Goal: Information Seeking & Learning: Find specific page/section

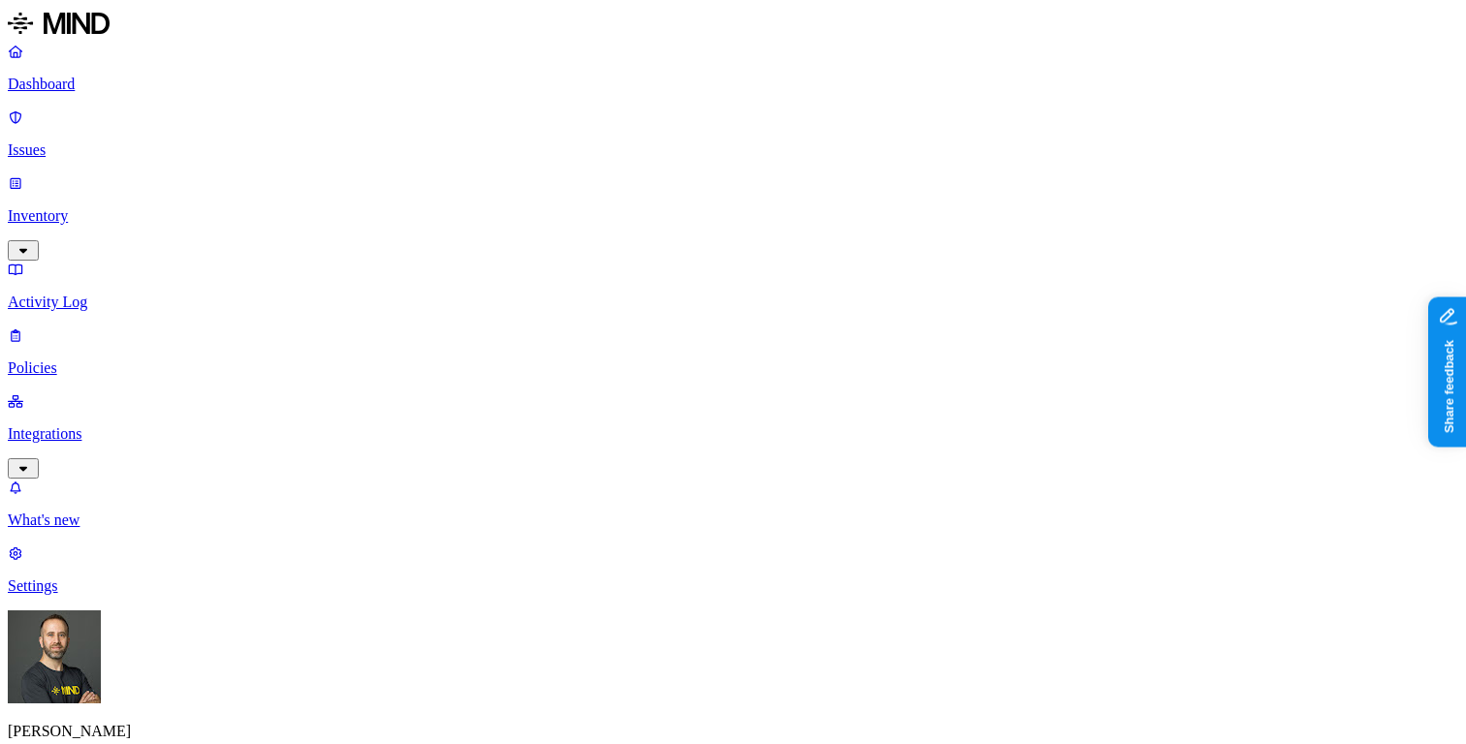
drag, startPoint x: 157, startPoint y: 143, endPoint x: 157, endPoint y: 130, distance: 13.6
click at [157, 174] on link "Inventory" at bounding box center [733, 215] width 1450 height 83
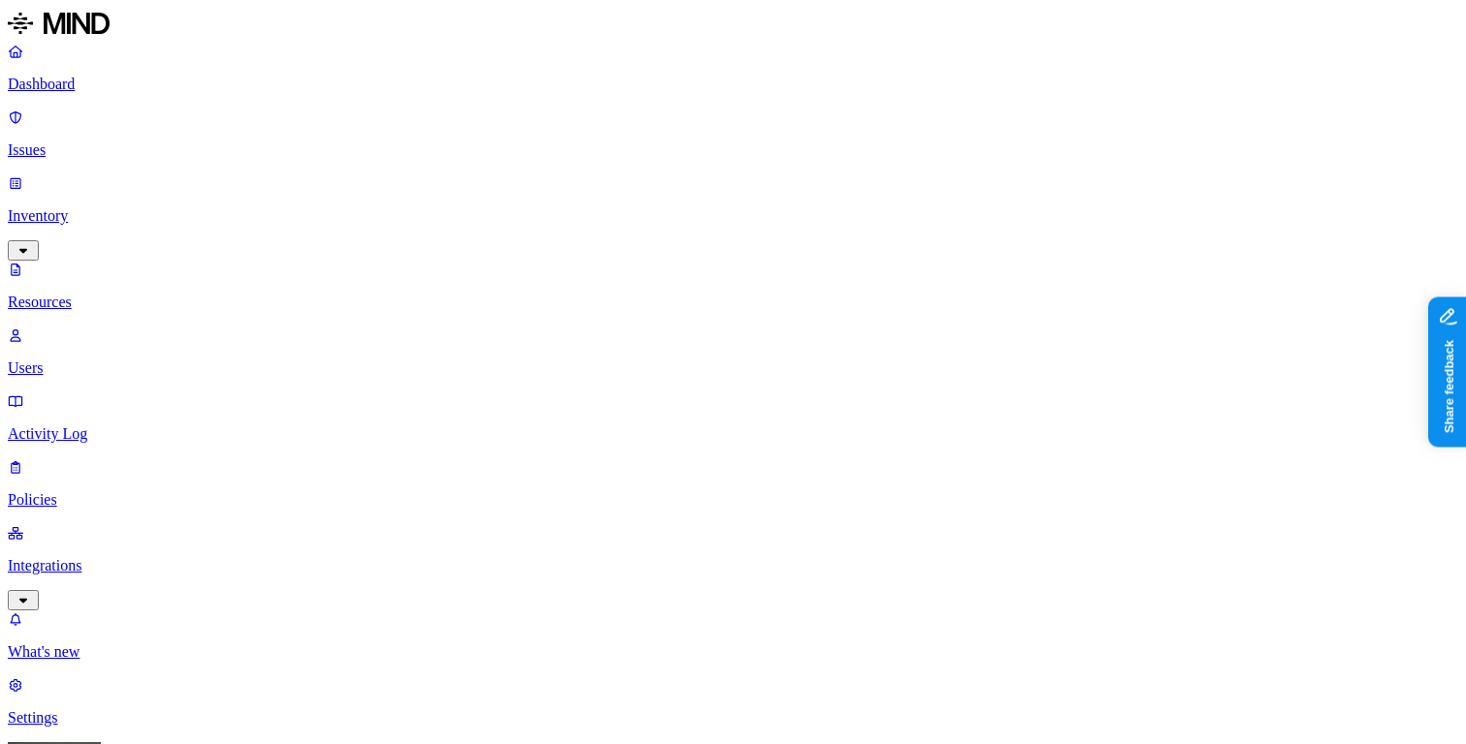
click at [147, 91] on p "Dashboard" at bounding box center [733, 84] width 1450 height 17
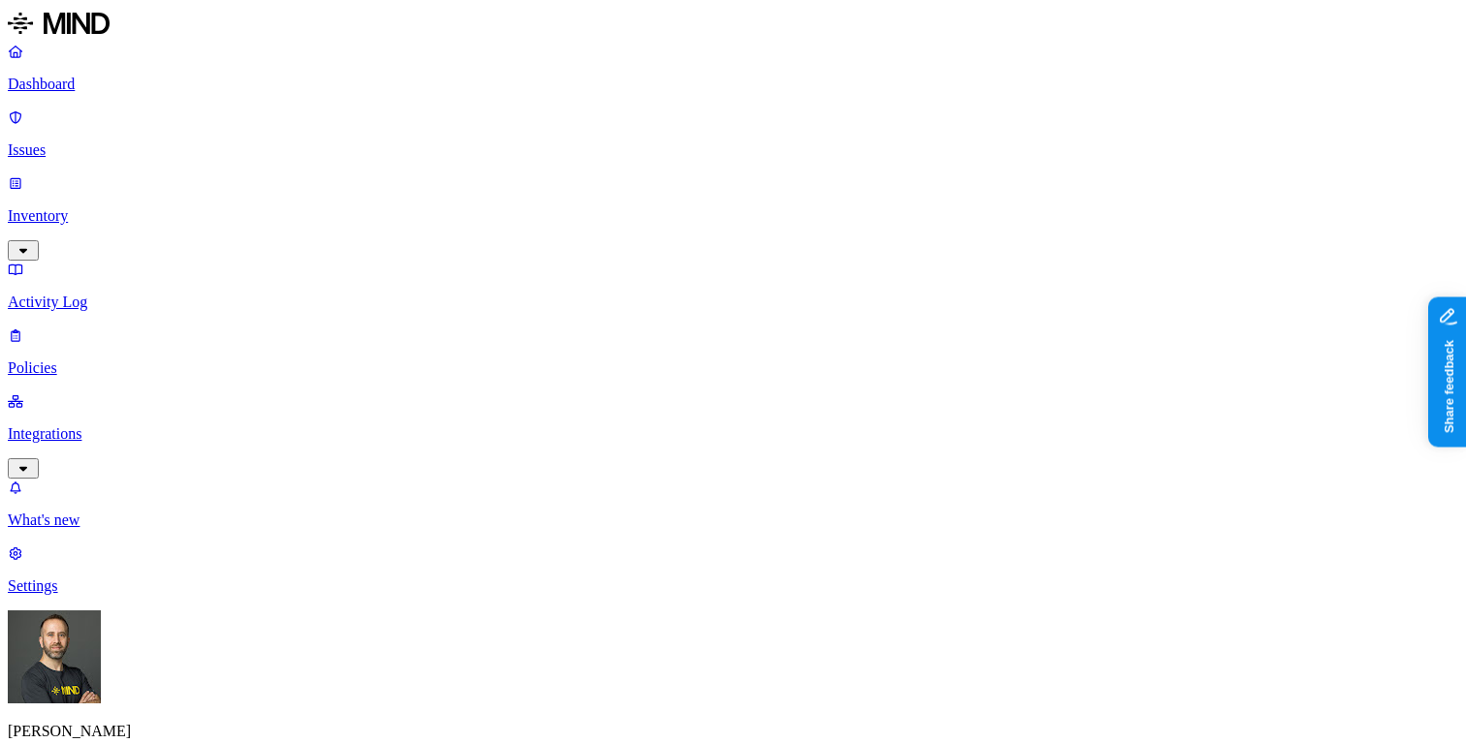
click at [137, 207] on p "Inventory" at bounding box center [733, 215] width 1450 height 17
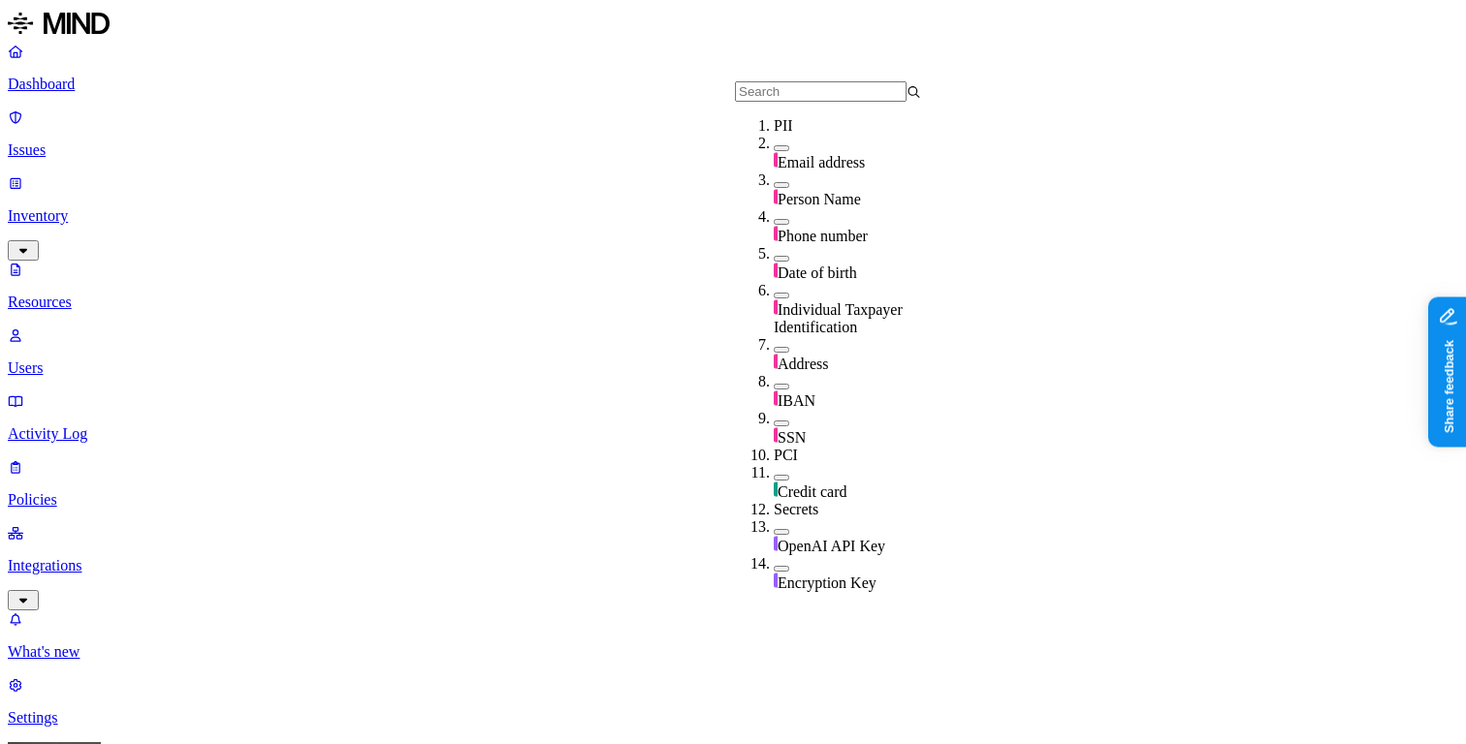
scroll to position [703, 0]
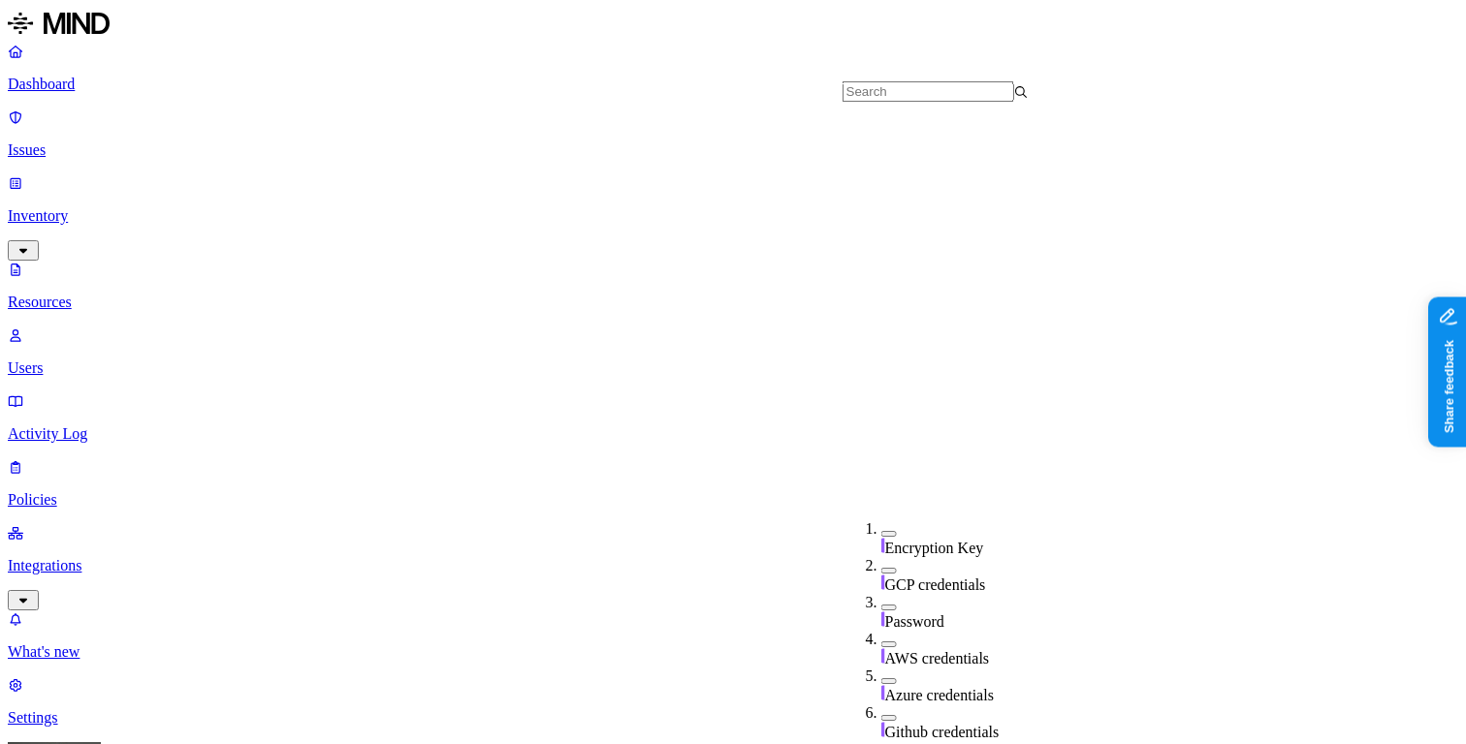
scroll to position [703, 0]
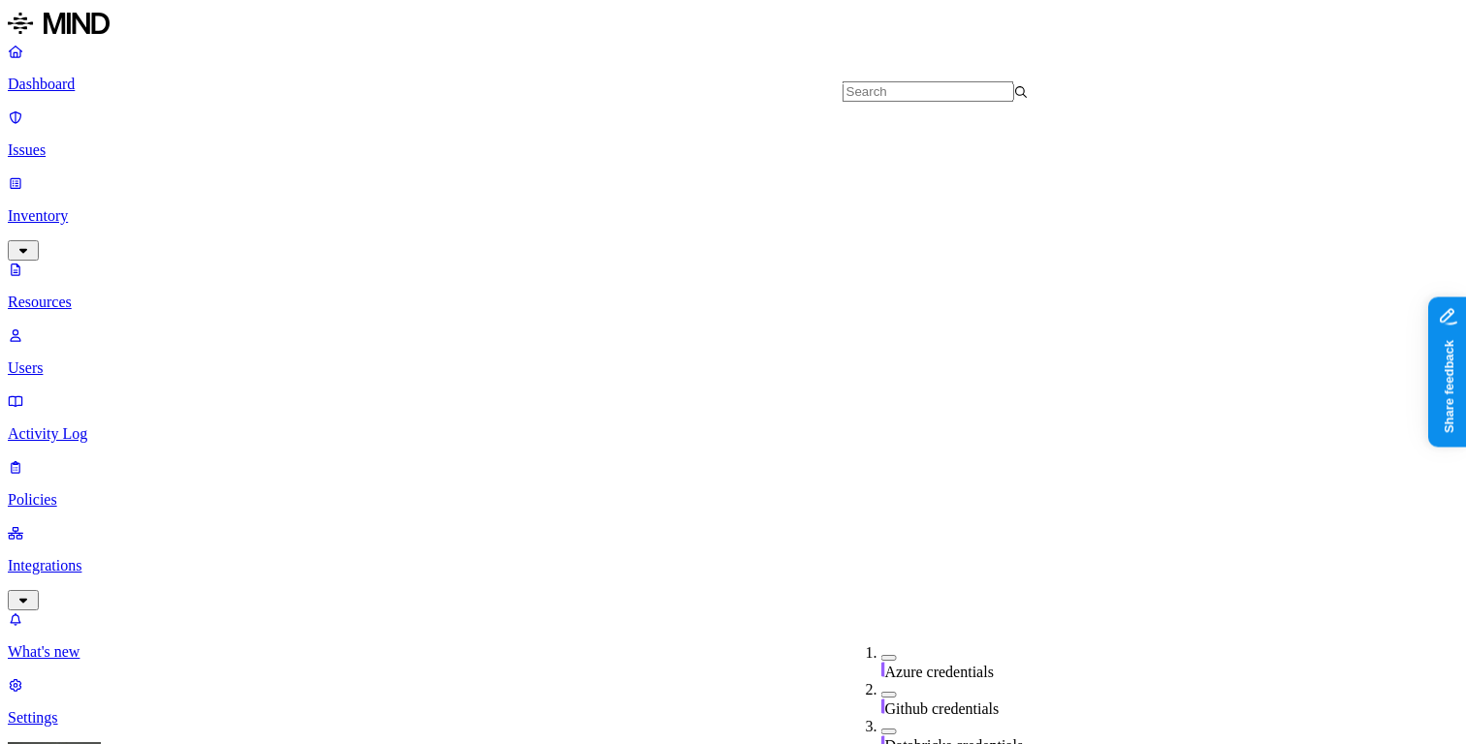
type input "835"
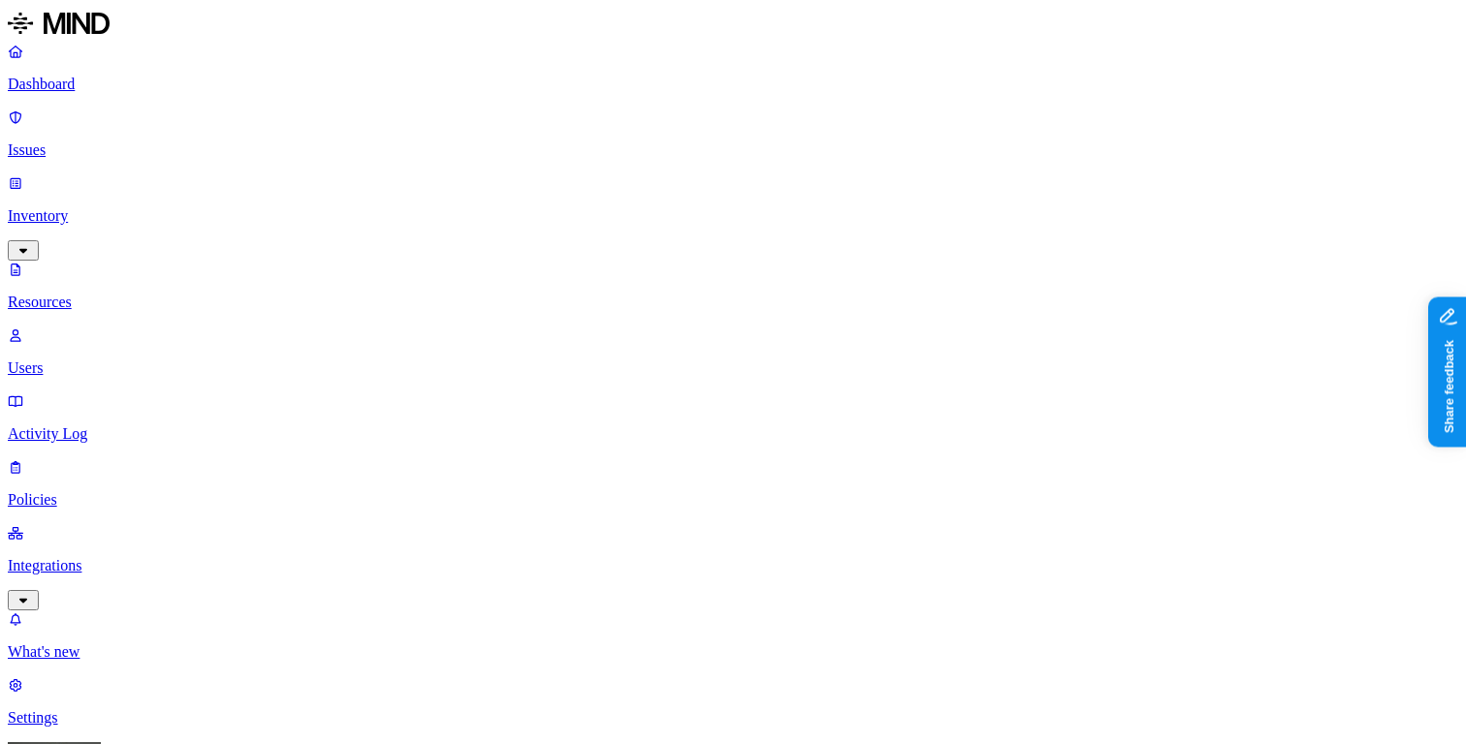
scroll to position [16, 0]
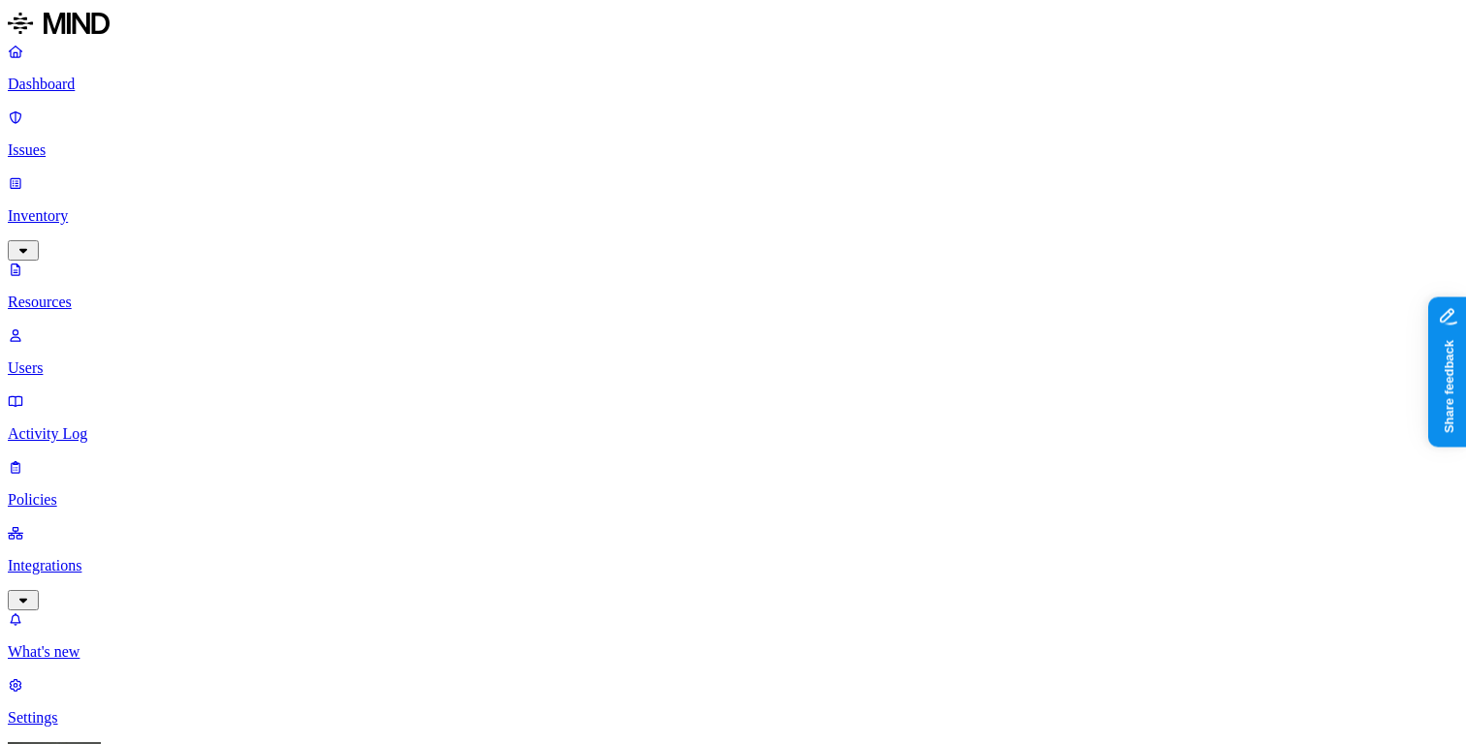
scroll to position [16, 0]
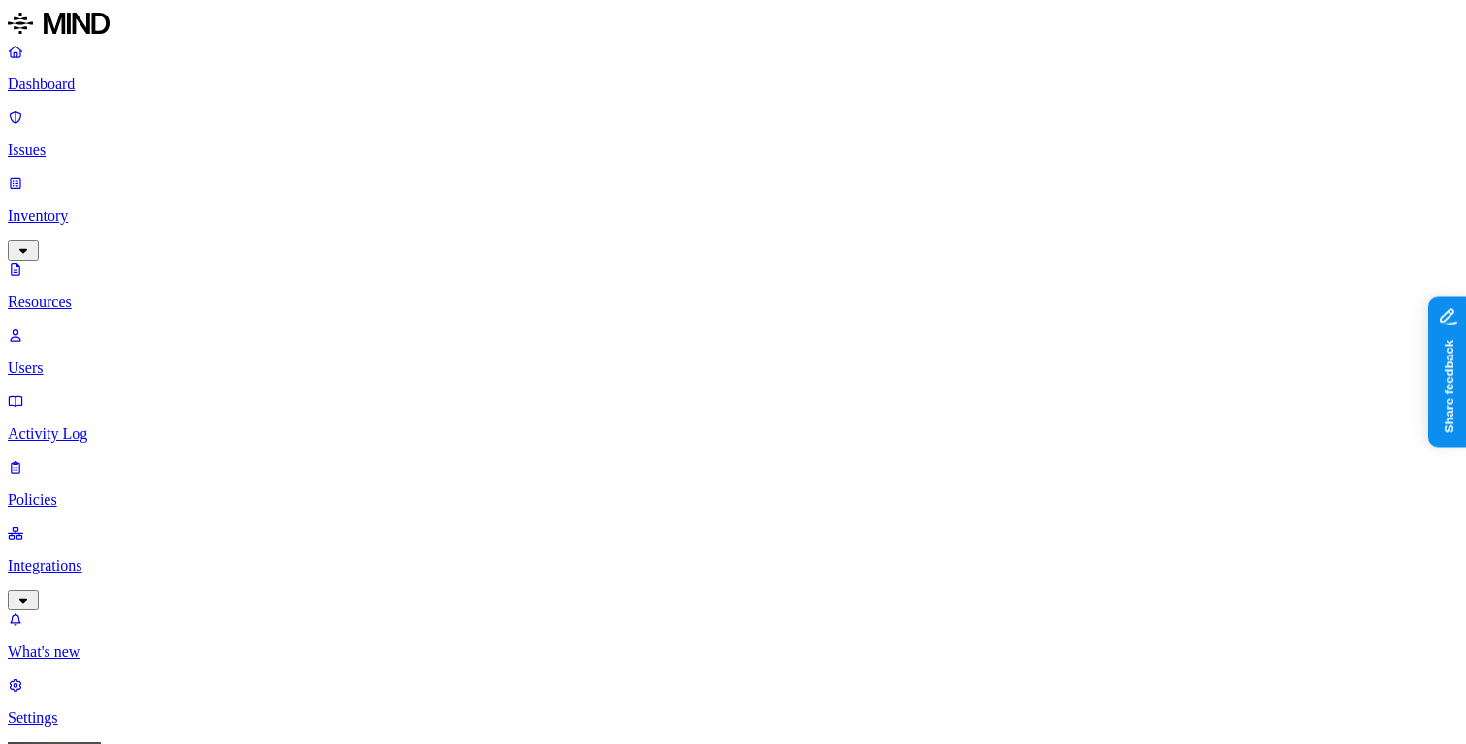
scroll to position [16, 0]
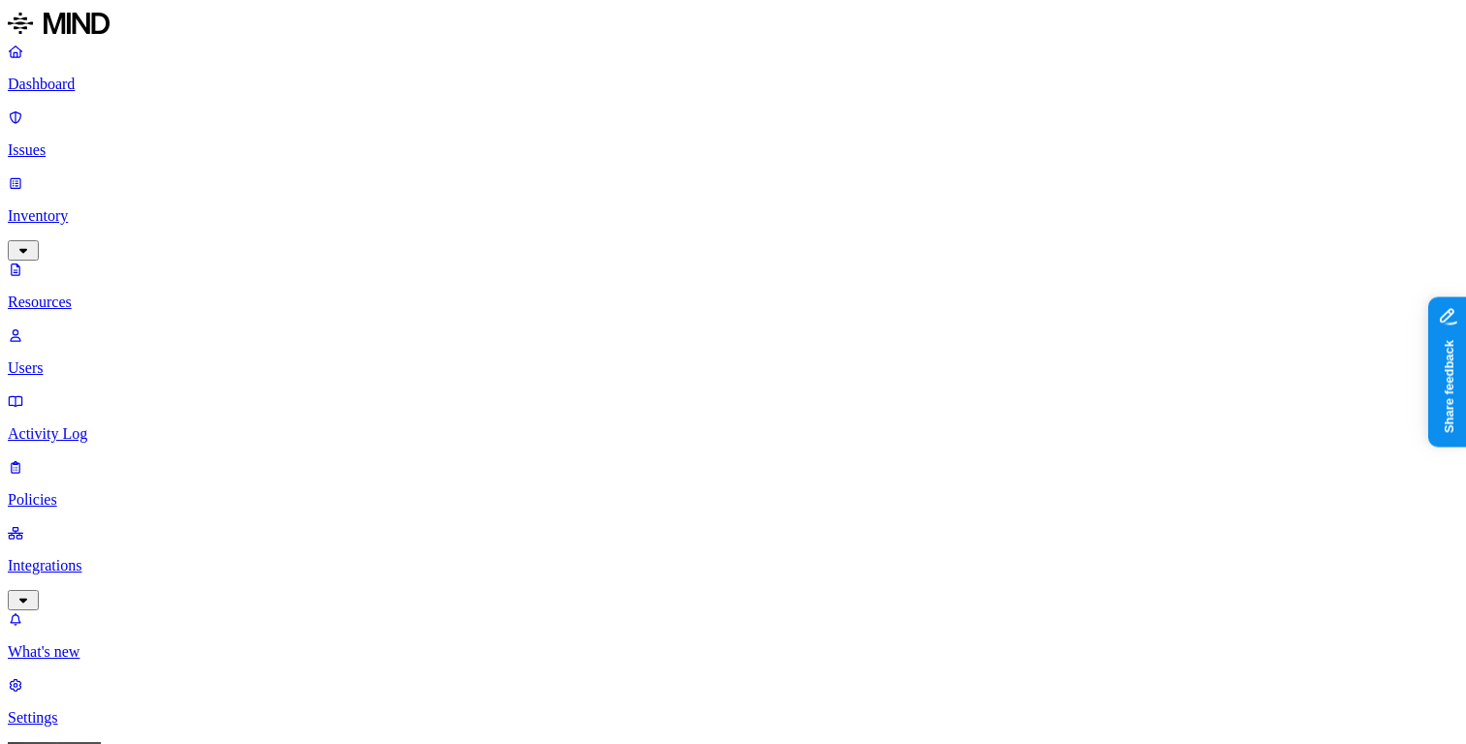
click at [119, 79] on p "Dashboard" at bounding box center [733, 84] width 1450 height 17
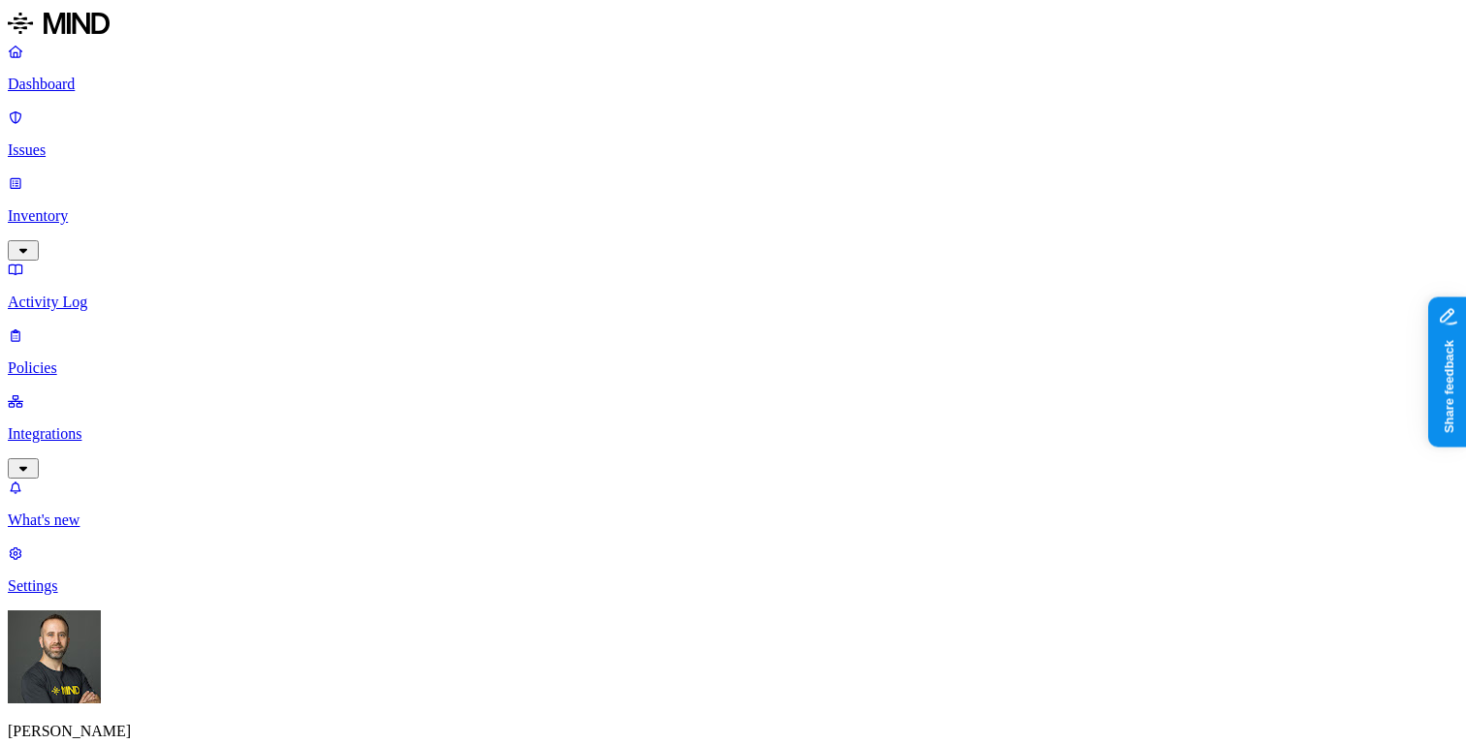
click at [120, 174] on link "Inventory" at bounding box center [733, 215] width 1450 height 83
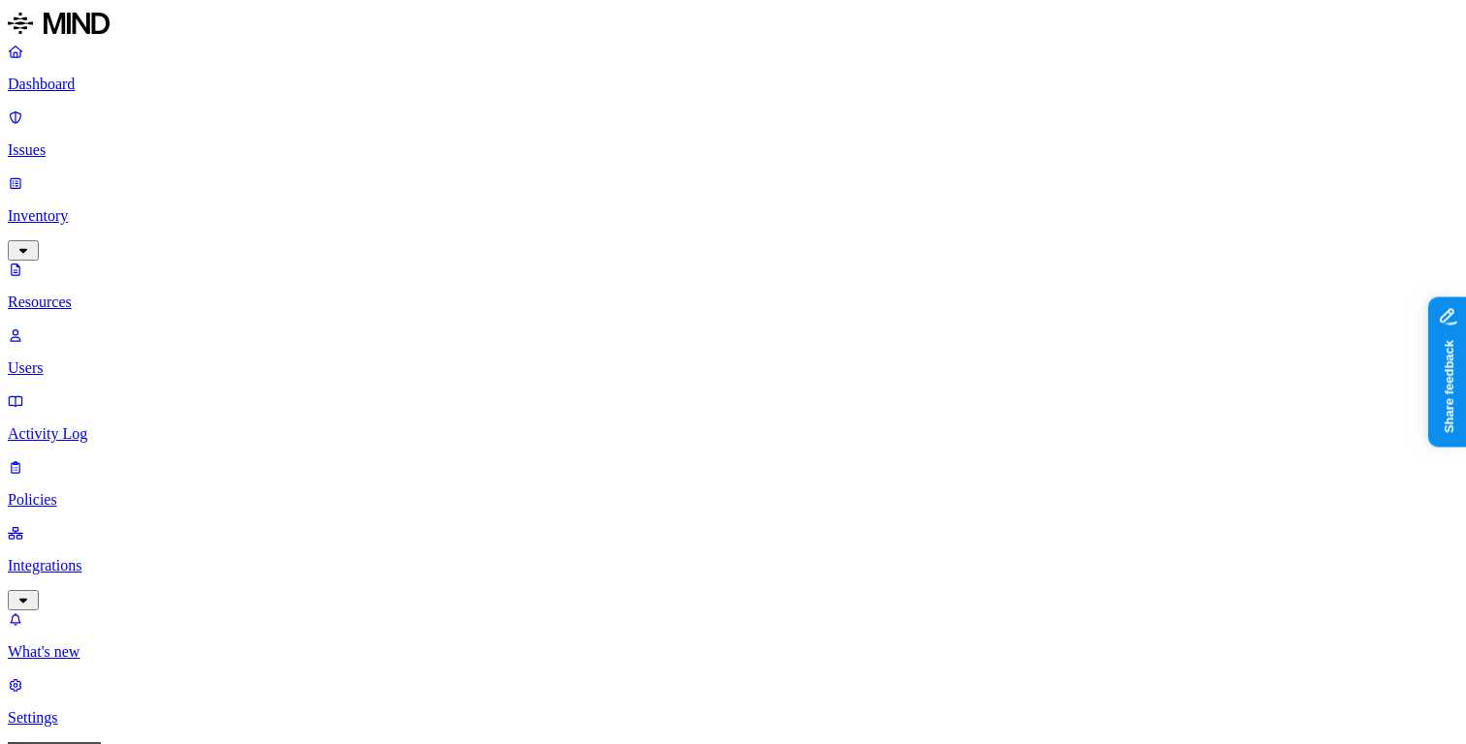
click at [127, 77] on p "Dashboard" at bounding box center [733, 84] width 1450 height 17
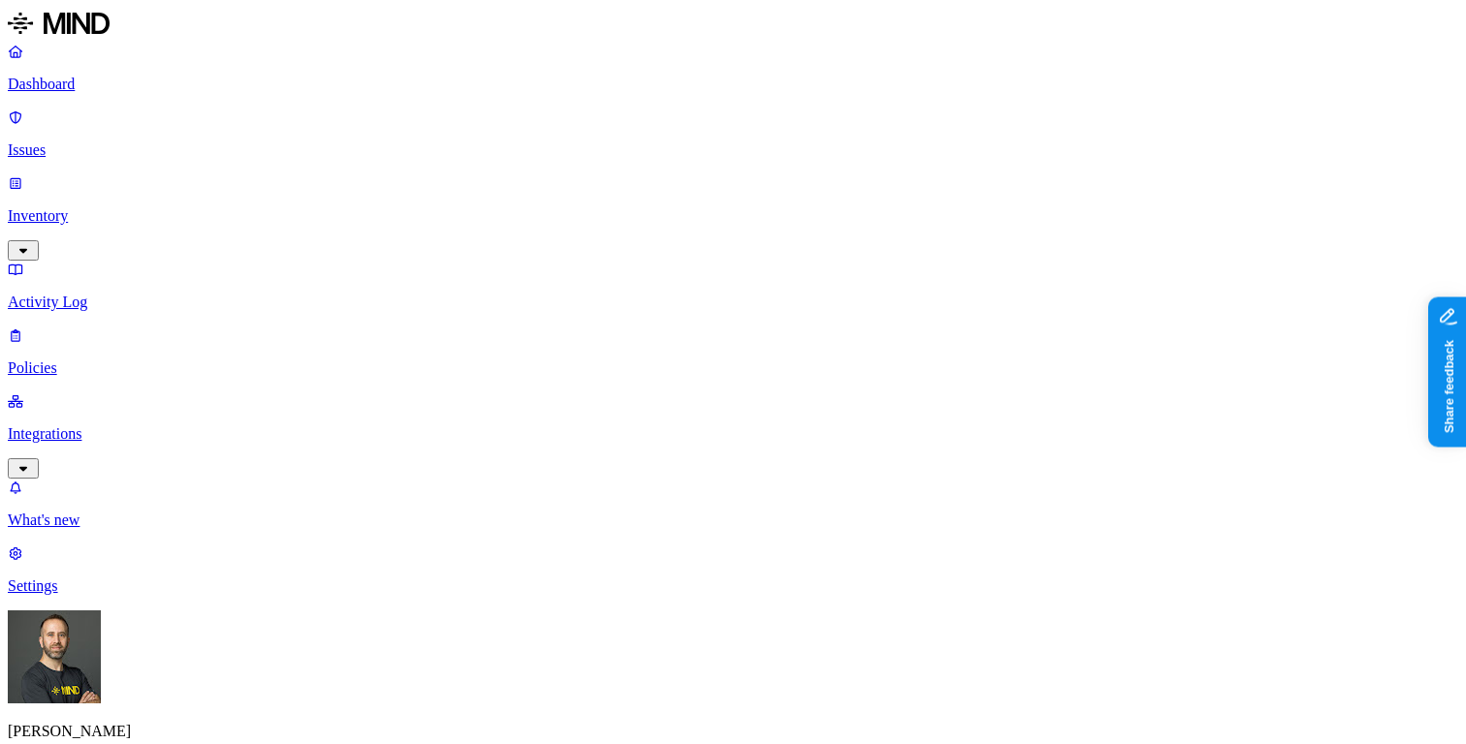
click at [115, 207] on p "Inventory" at bounding box center [733, 215] width 1450 height 17
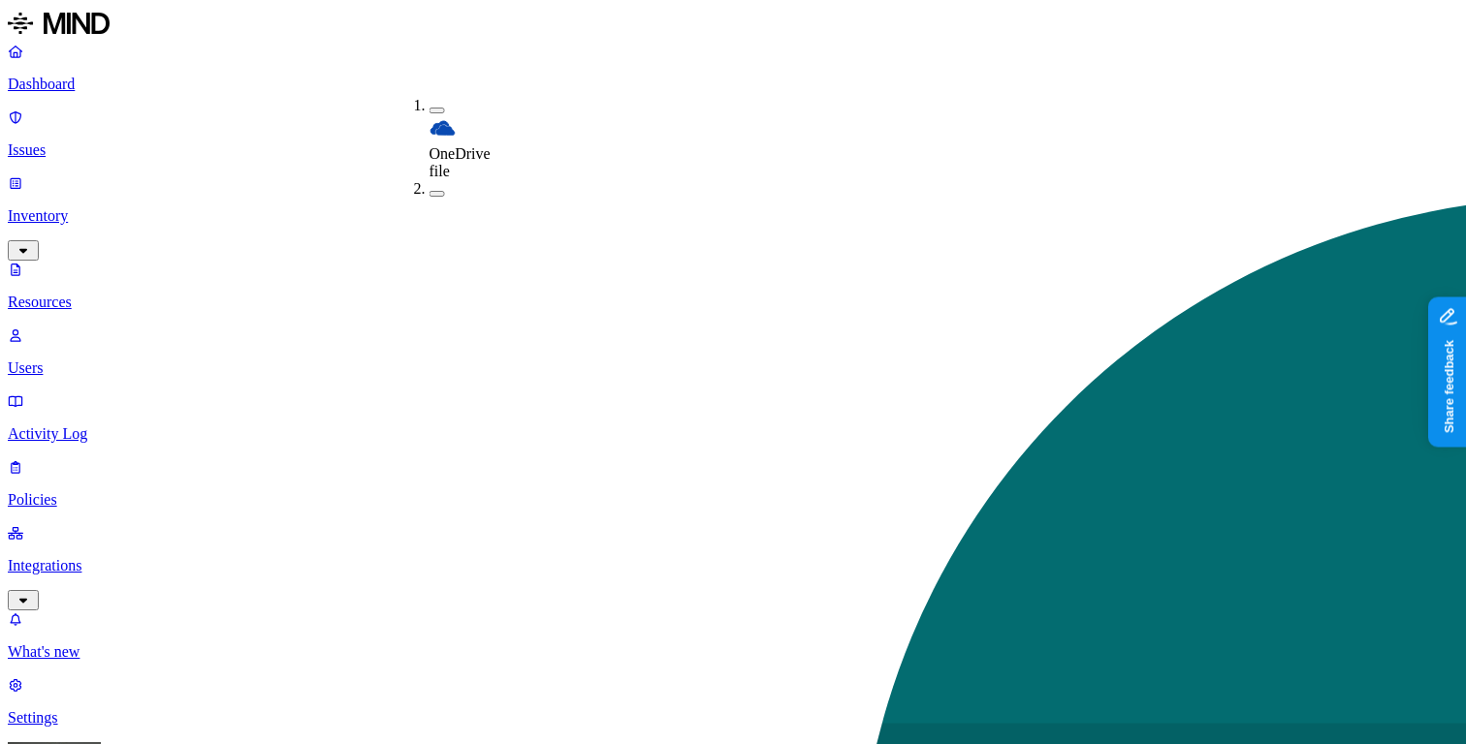
click at [124, 87] on p "Dashboard" at bounding box center [733, 84] width 1450 height 17
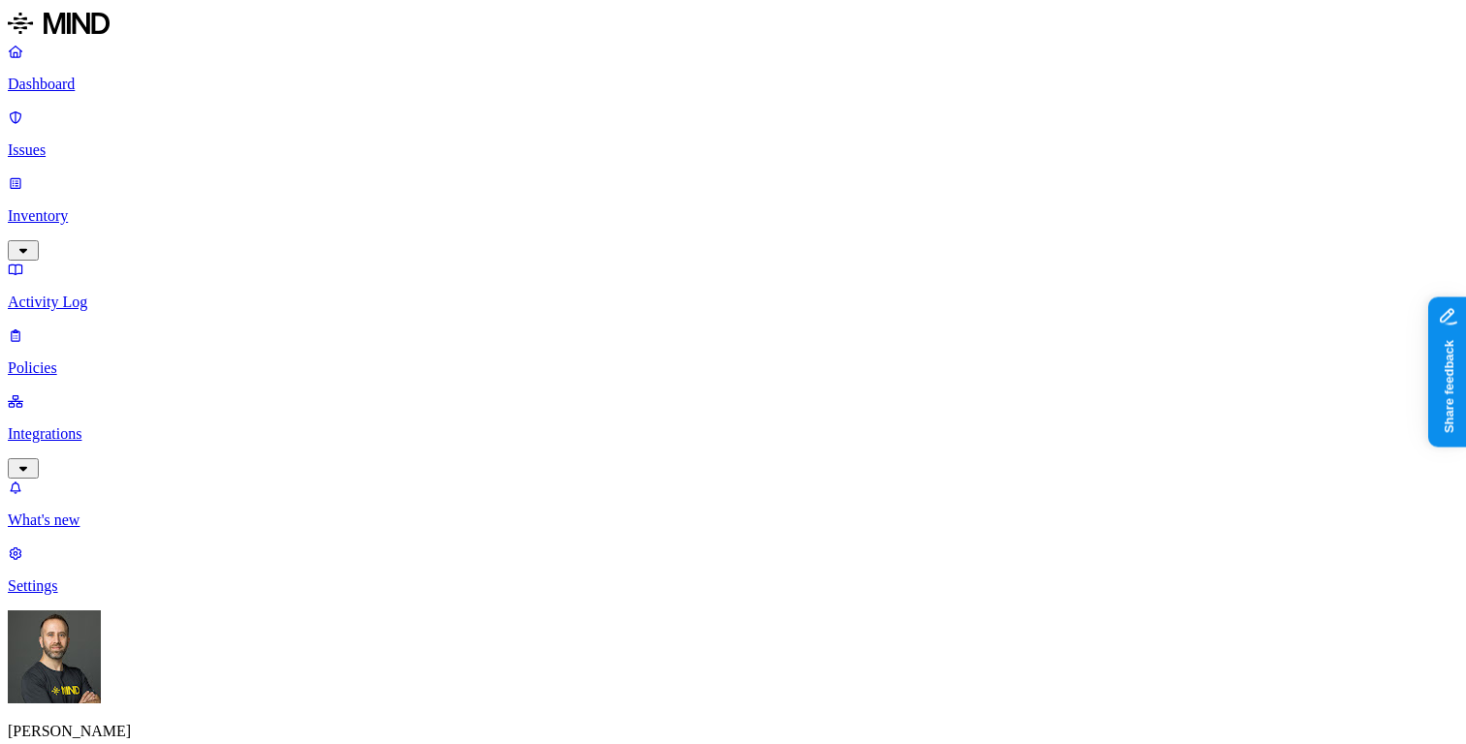
click at [171, 207] on p "Inventory" at bounding box center [733, 215] width 1450 height 17
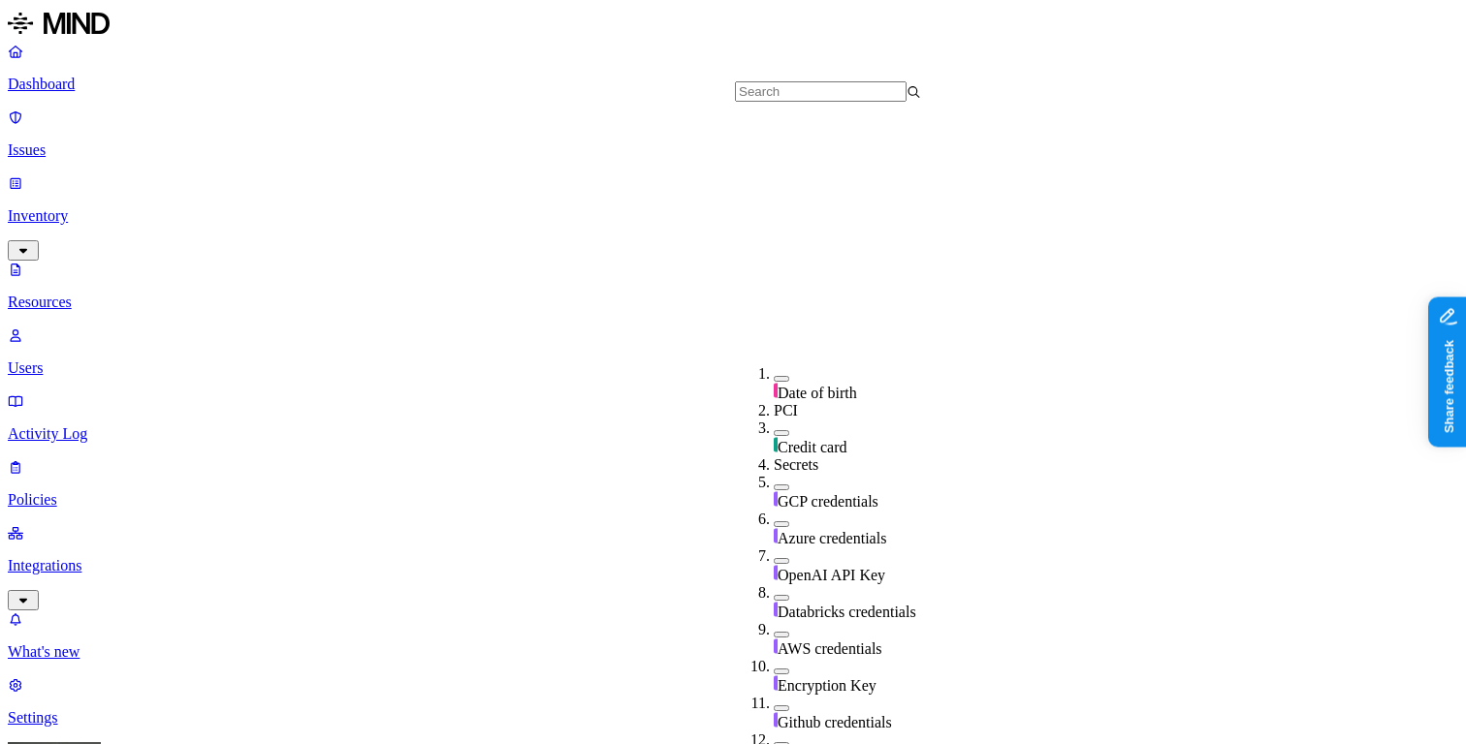
scroll to position [703, 0]
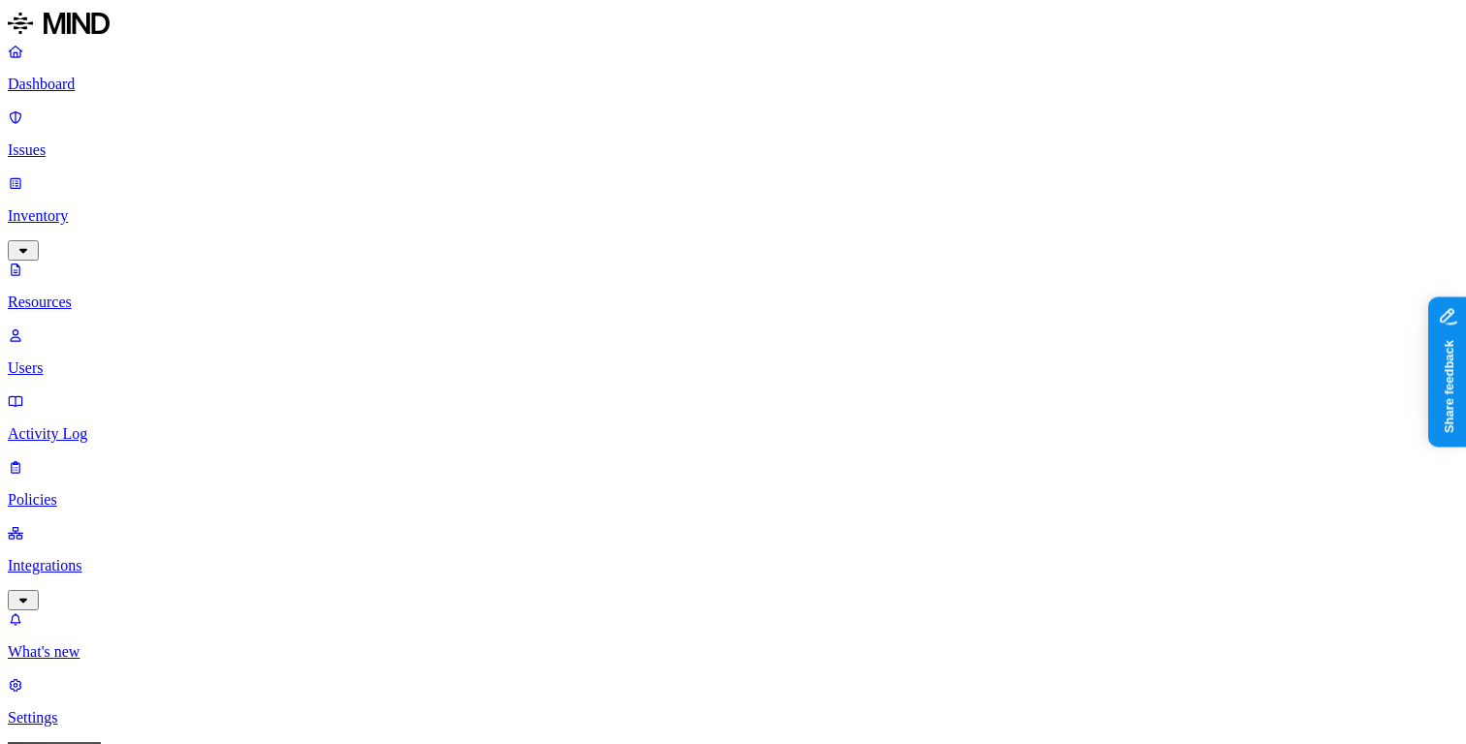
click at [136, 79] on p "Dashboard" at bounding box center [733, 84] width 1450 height 17
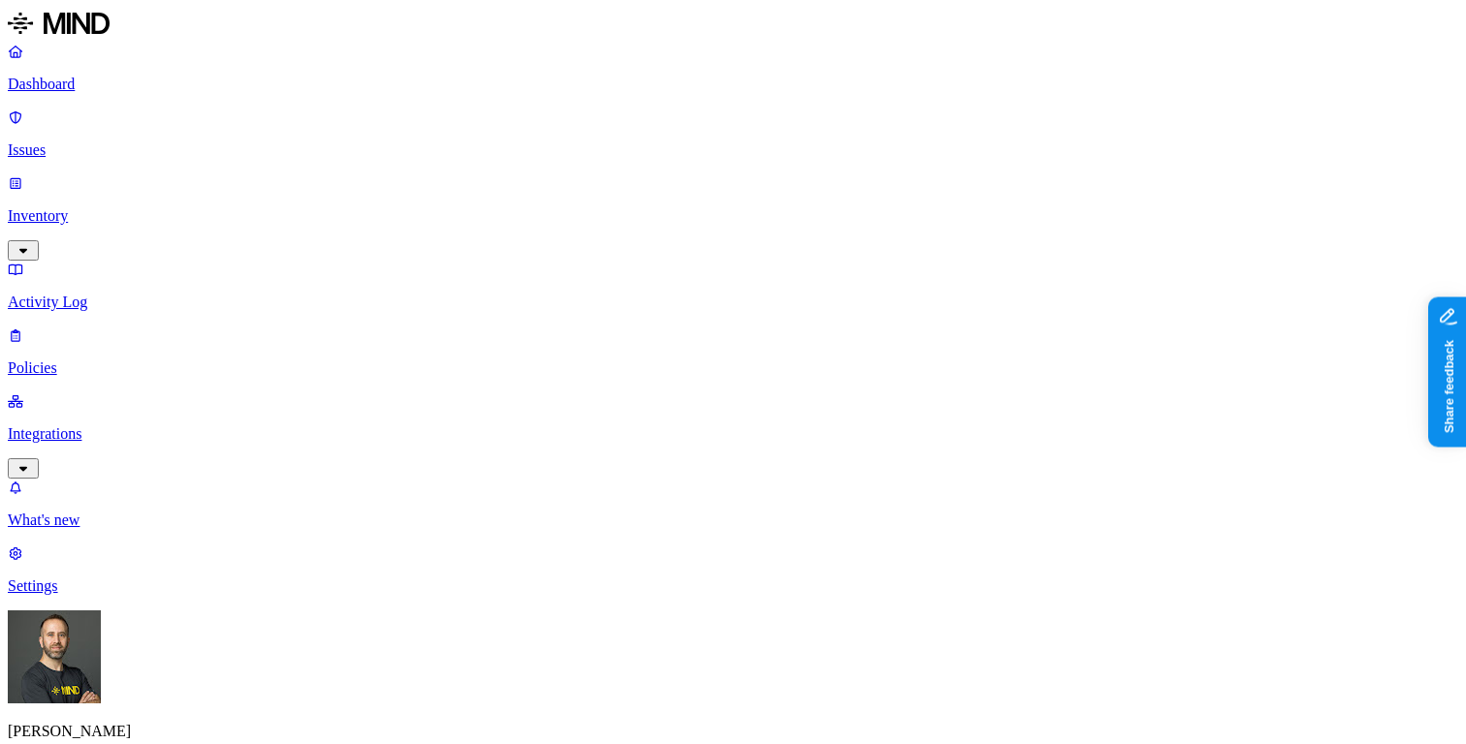
click at [134, 174] on link "Inventory" at bounding box center [733, 215] width 1450 height 83
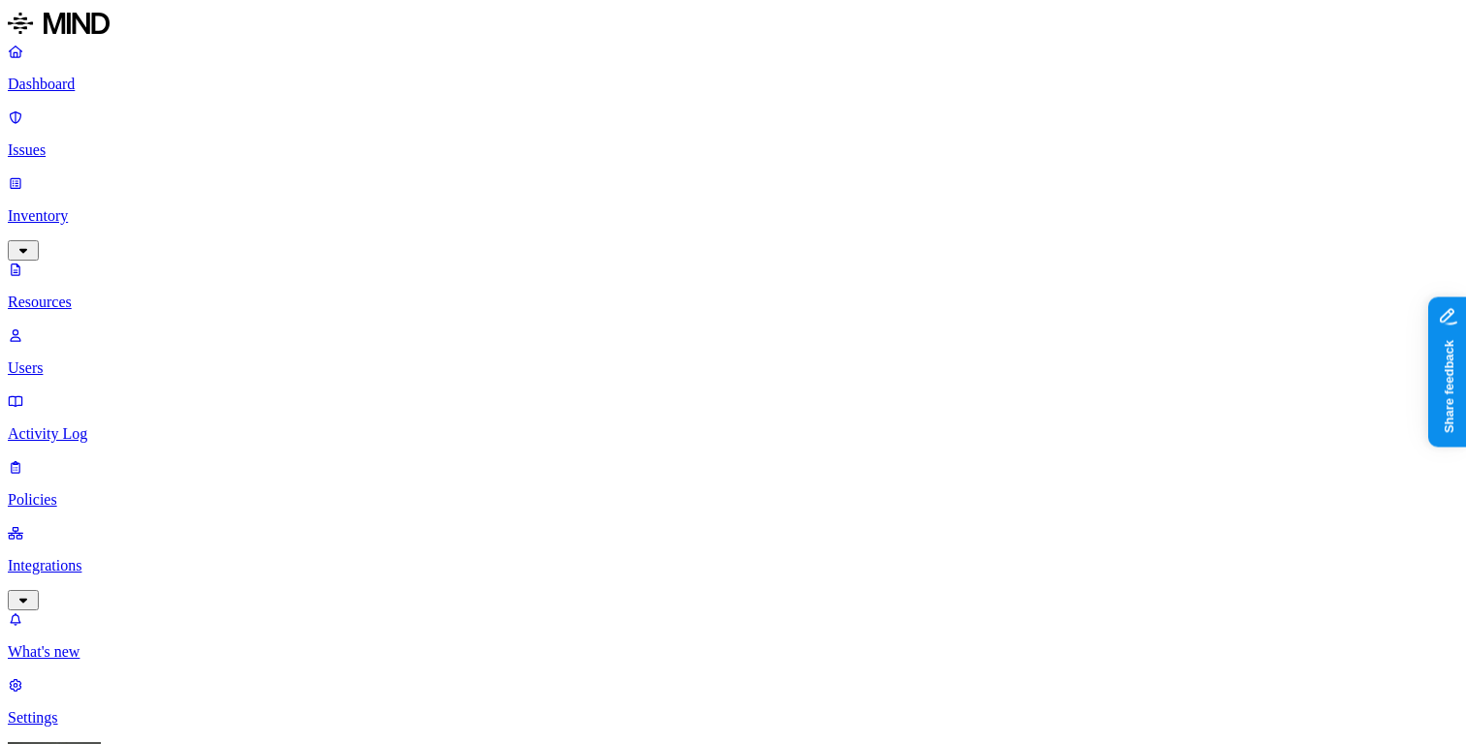
click at [111, 93] on link "Dashboard" at bounding box center [733, 68] width 1450 height 50
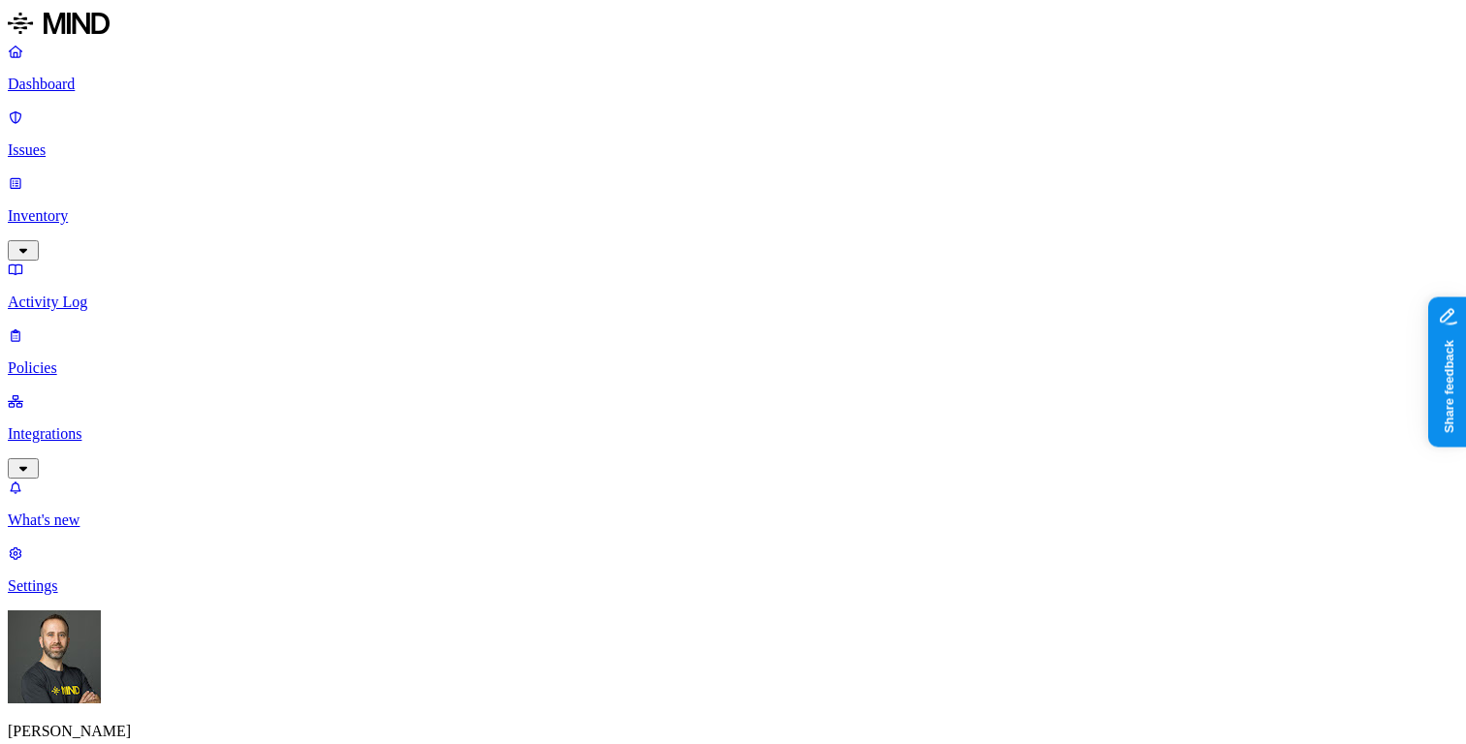
click at [93, 207] on p "Inventory" at bounding box center [733, 215] width 1450 height 17
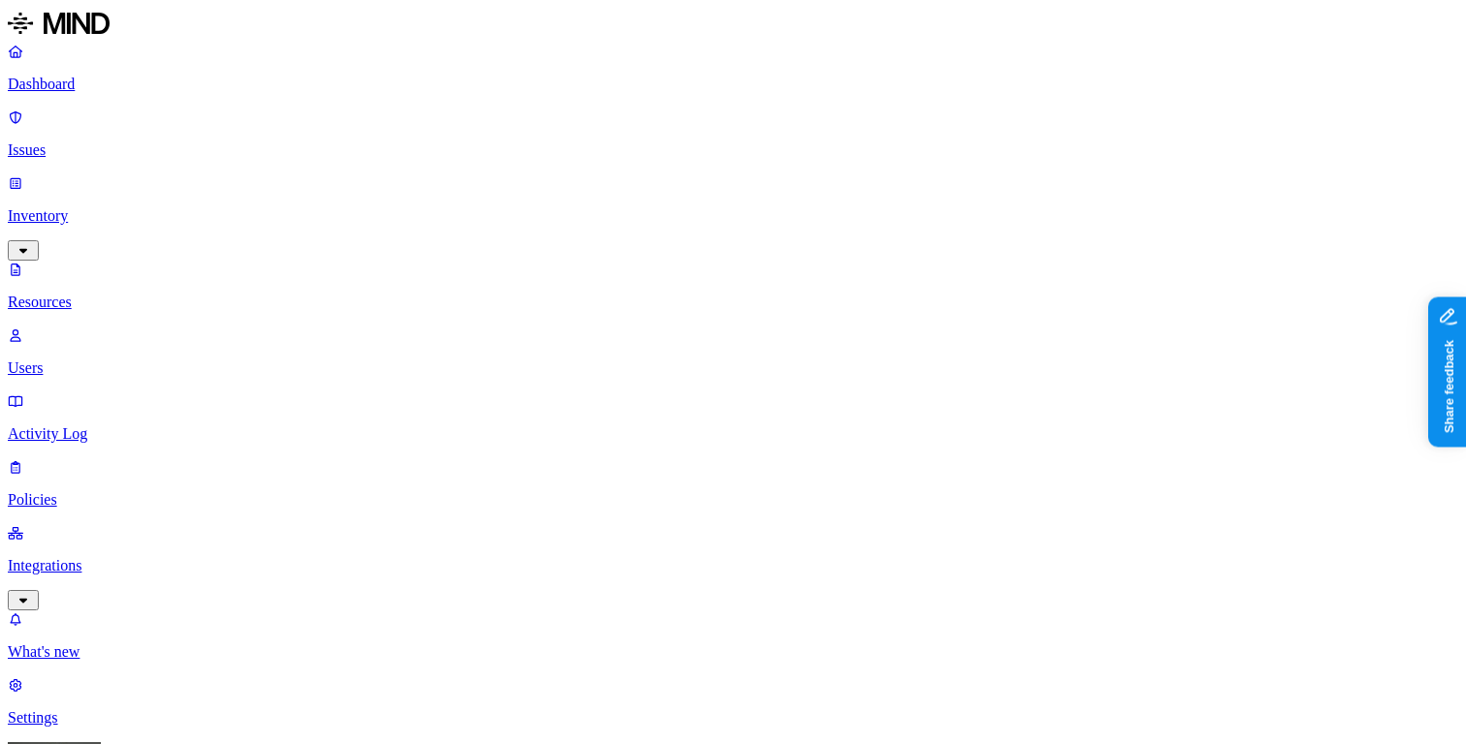
click at [112, 93] on p "Dashboard" at bounding box center [733, 84] width 1450 height 17
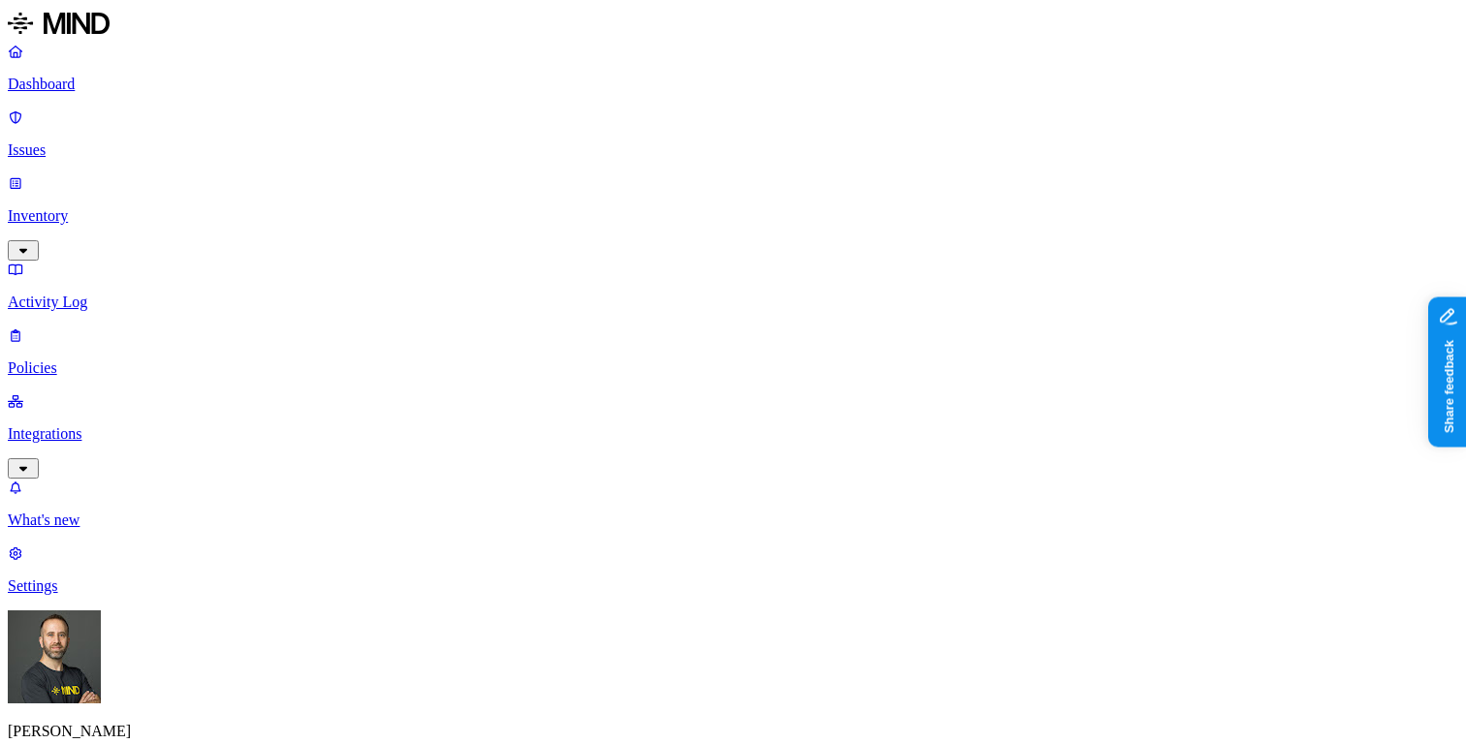
click at [142, 207] on p "Inventory" at bounding box center [733, 215] width 1450 height 17
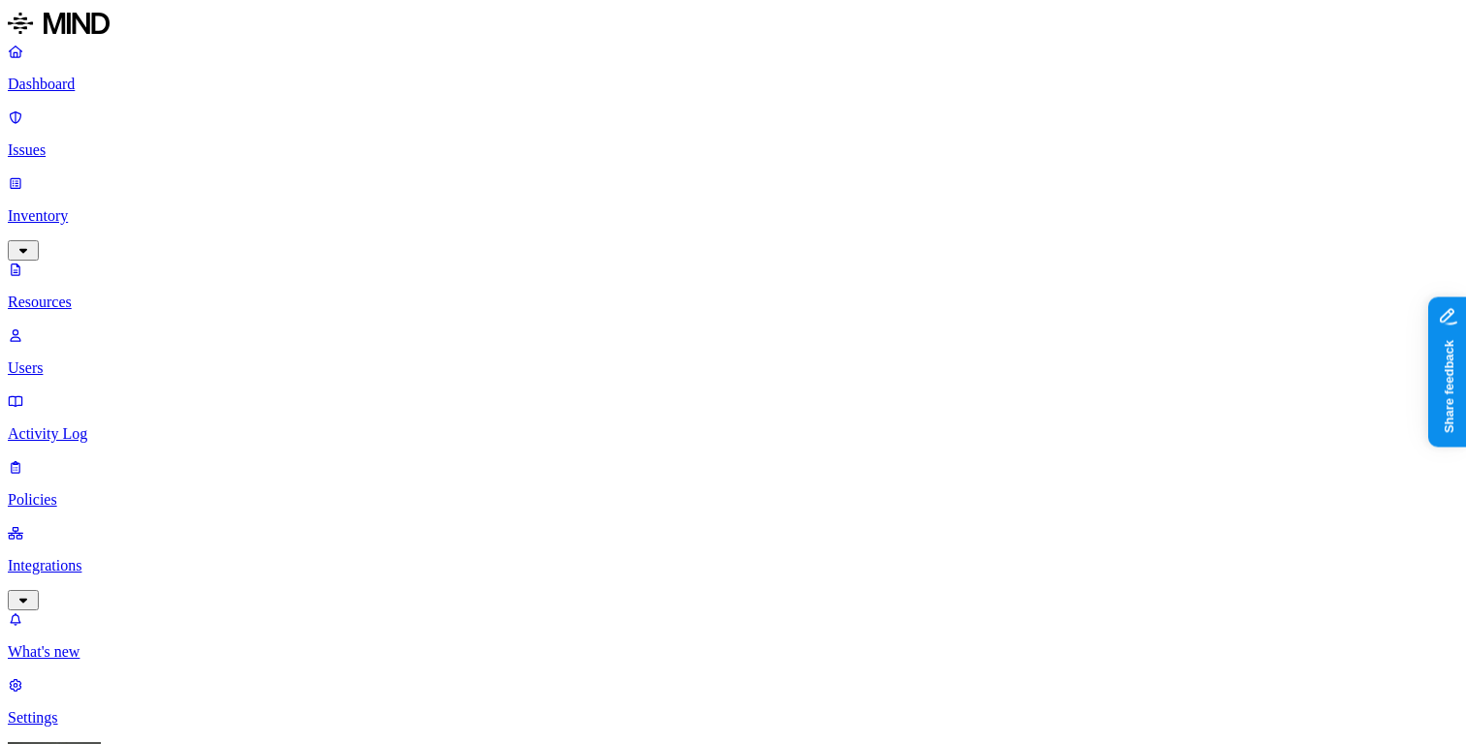
click at [577, 270] on button "button" at bounding box center [585, 273] width 16 height 6
click at [136, 93] on p "Dashboard" at bounding box center [733, 84] width 1450 height 17
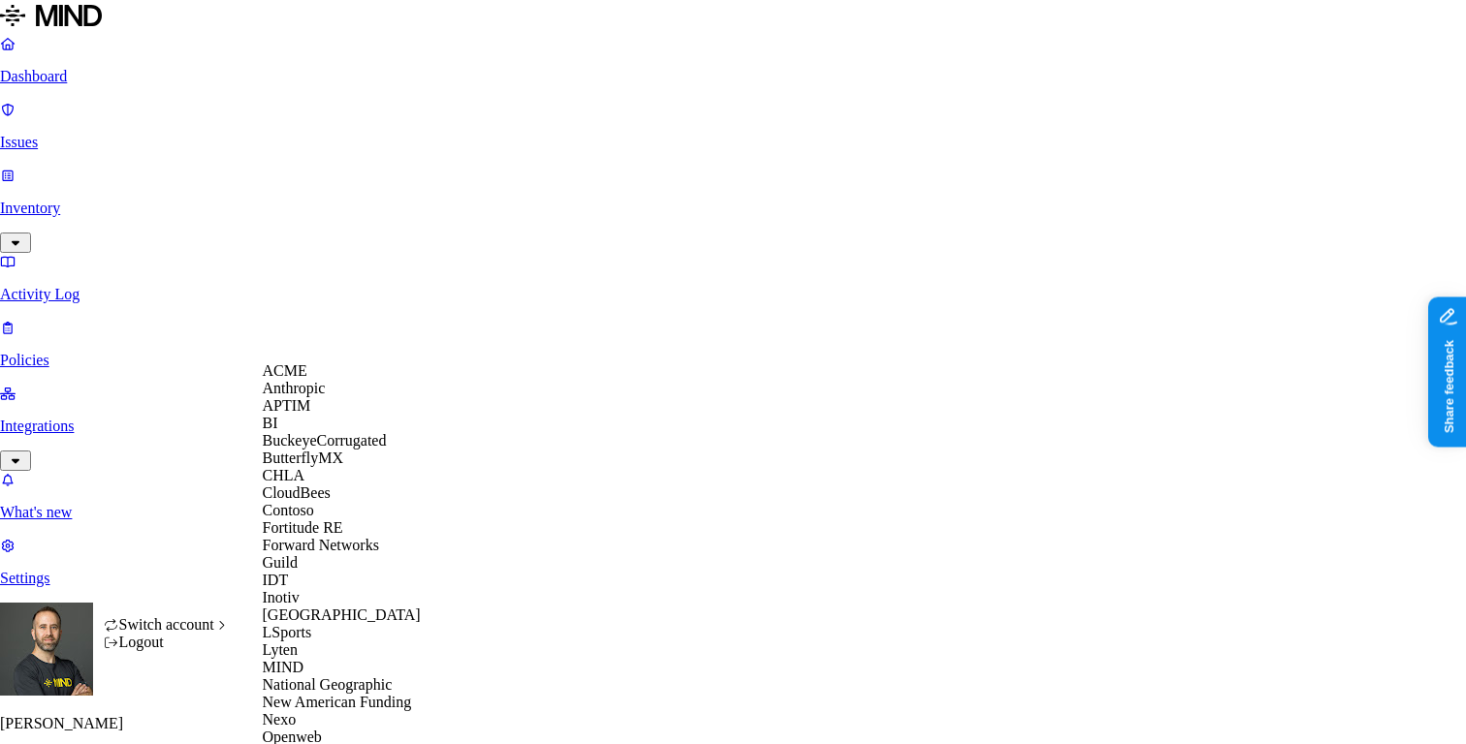
scroll to position [578, 0]
click at [334, 694] on span "New American Funding" at bounding box center [337, 702] width 149 height 16
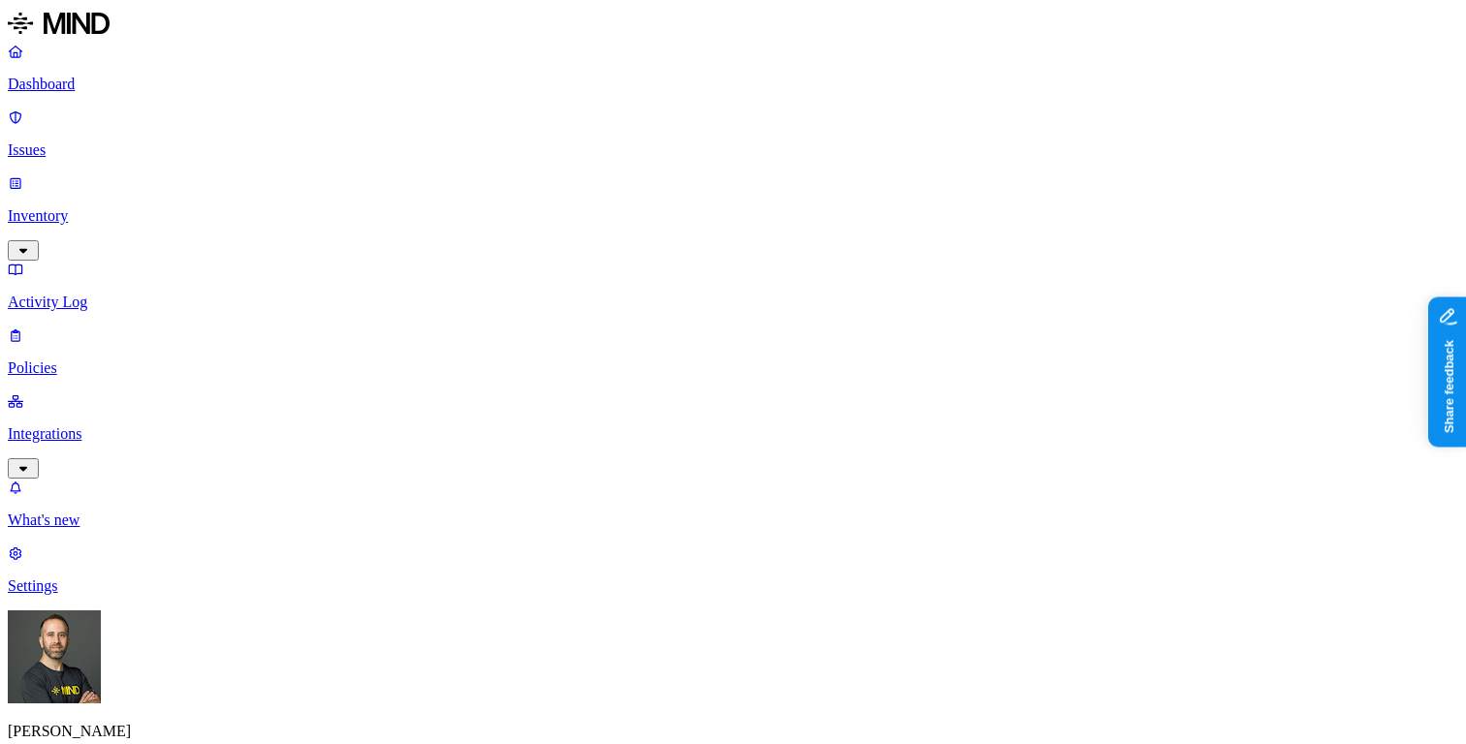
click at [183, 711] on html "Dashboard Issues Inventory Activity Log Policies Integrations What's new 1 Sett…" at bounding box center [733, 614] width 1466 height 1229
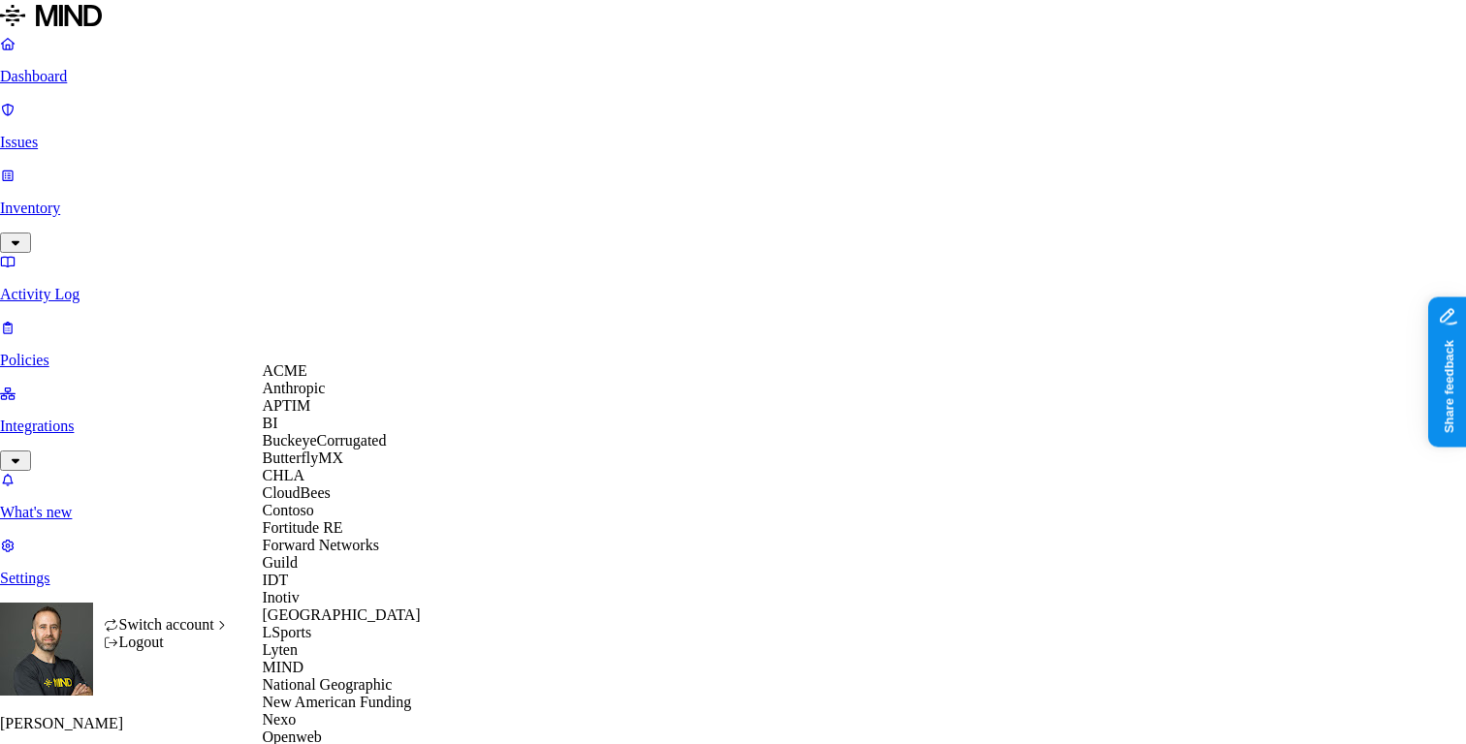
scroll to position [591, 0]
click at [339, 694] on span "New American Funding" at bounding box center [337, 702] width 149 height 16
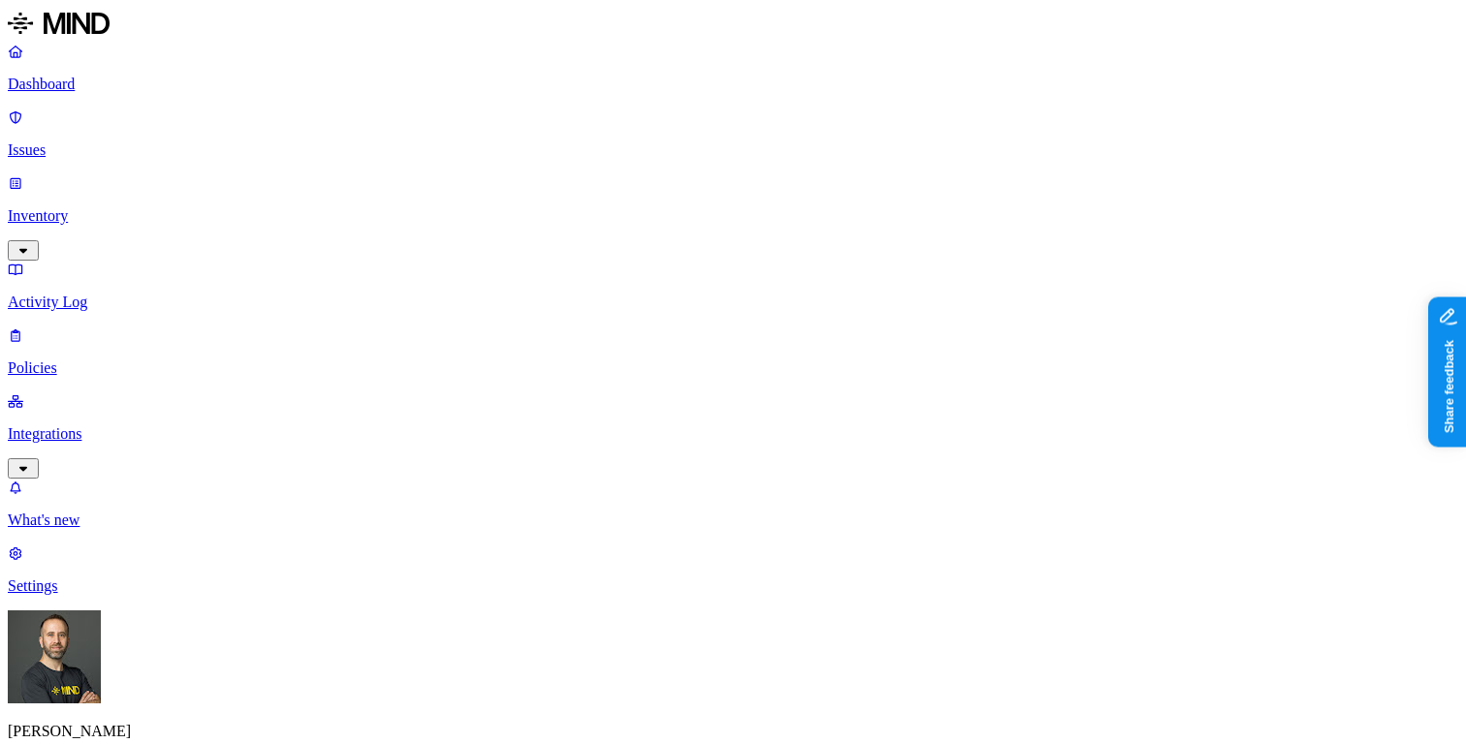
click at [178, 708] on html "Dashboard Issues Inventory Activity Log Policies Integrations What's new 1 Sett…" at bounding box center [733, 614] width 1466 height 1229
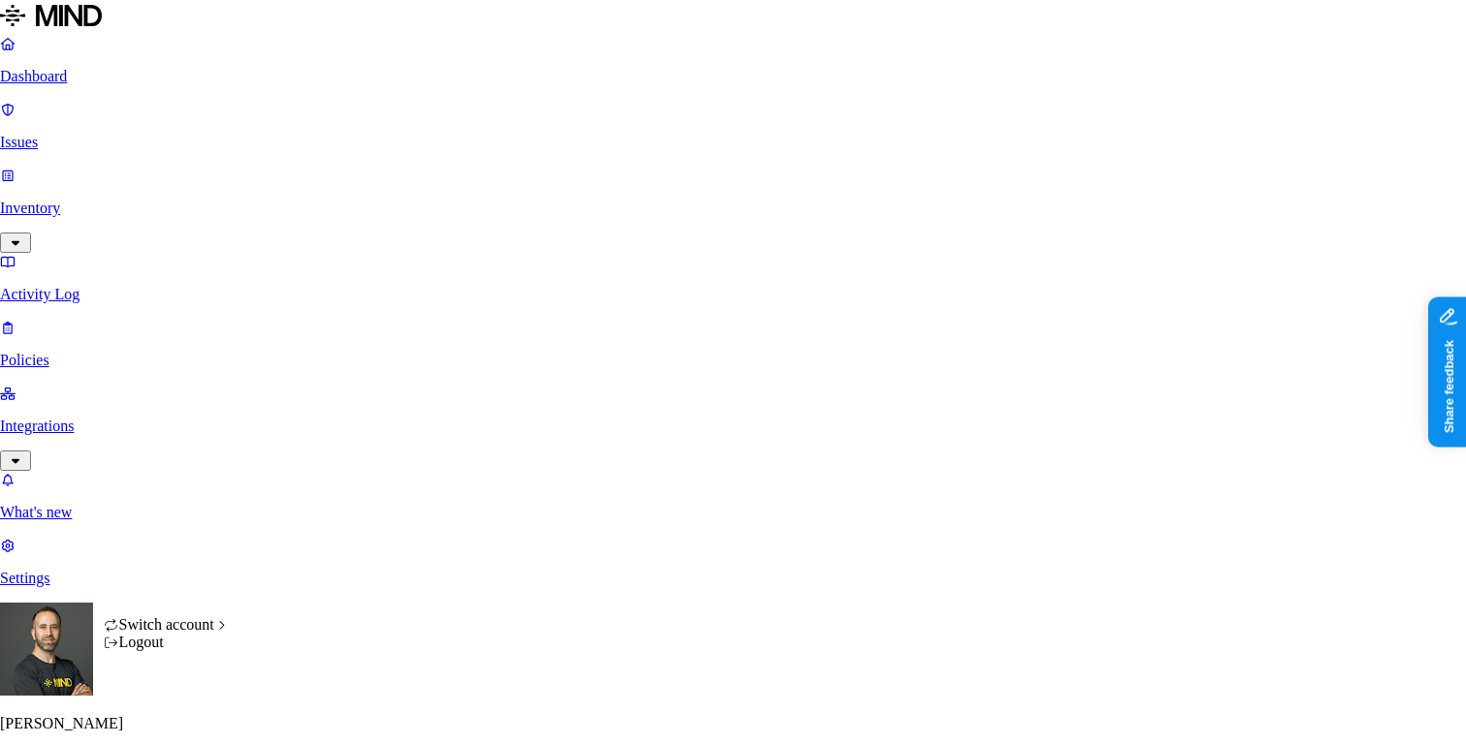
click at [185, 651] on div "Logout" at bounding box center [167, 642] width 126 height 17
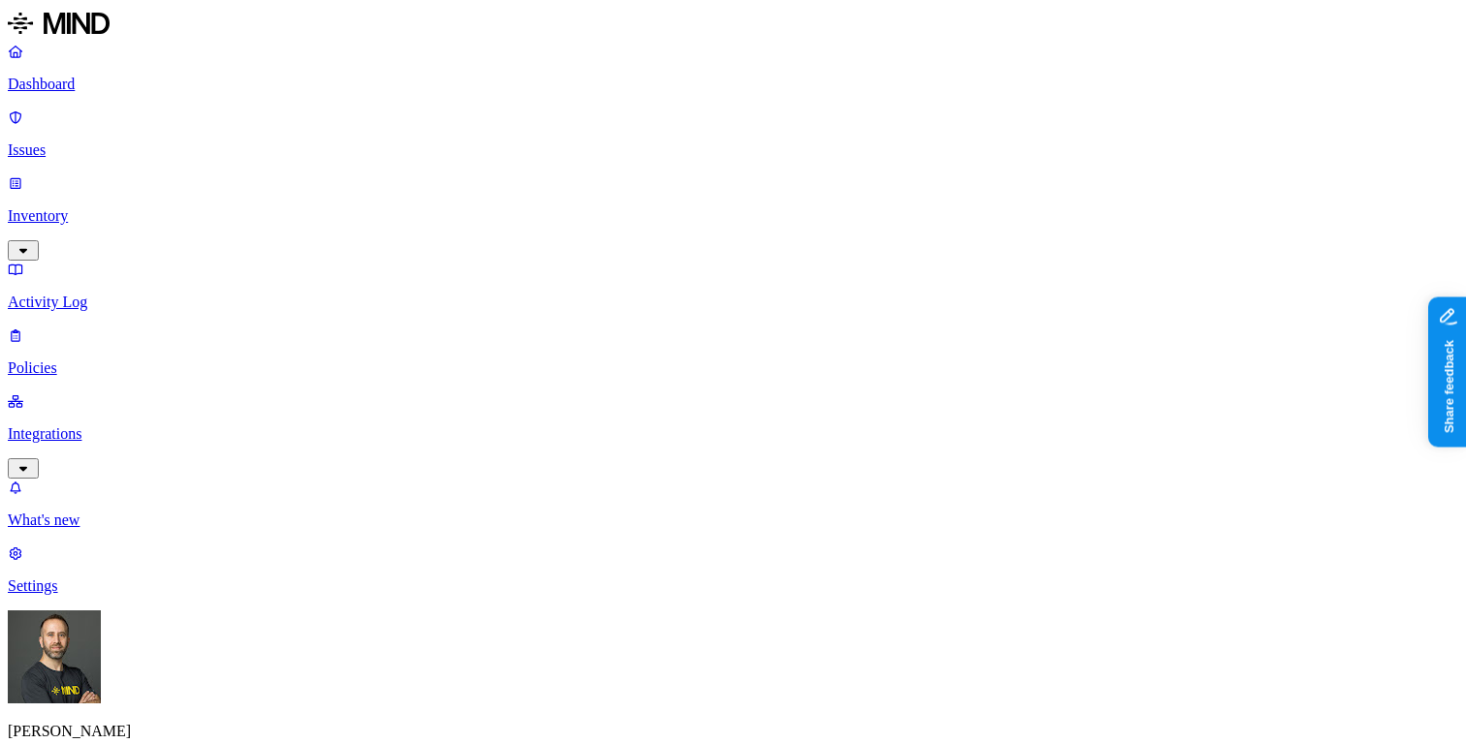
click at [188, 707] on html "Dashboard Issues Inventory Activity Log Policies Integrations What's new 1 Sett…" at bounding box center [733, 614] width 1466 height 1229
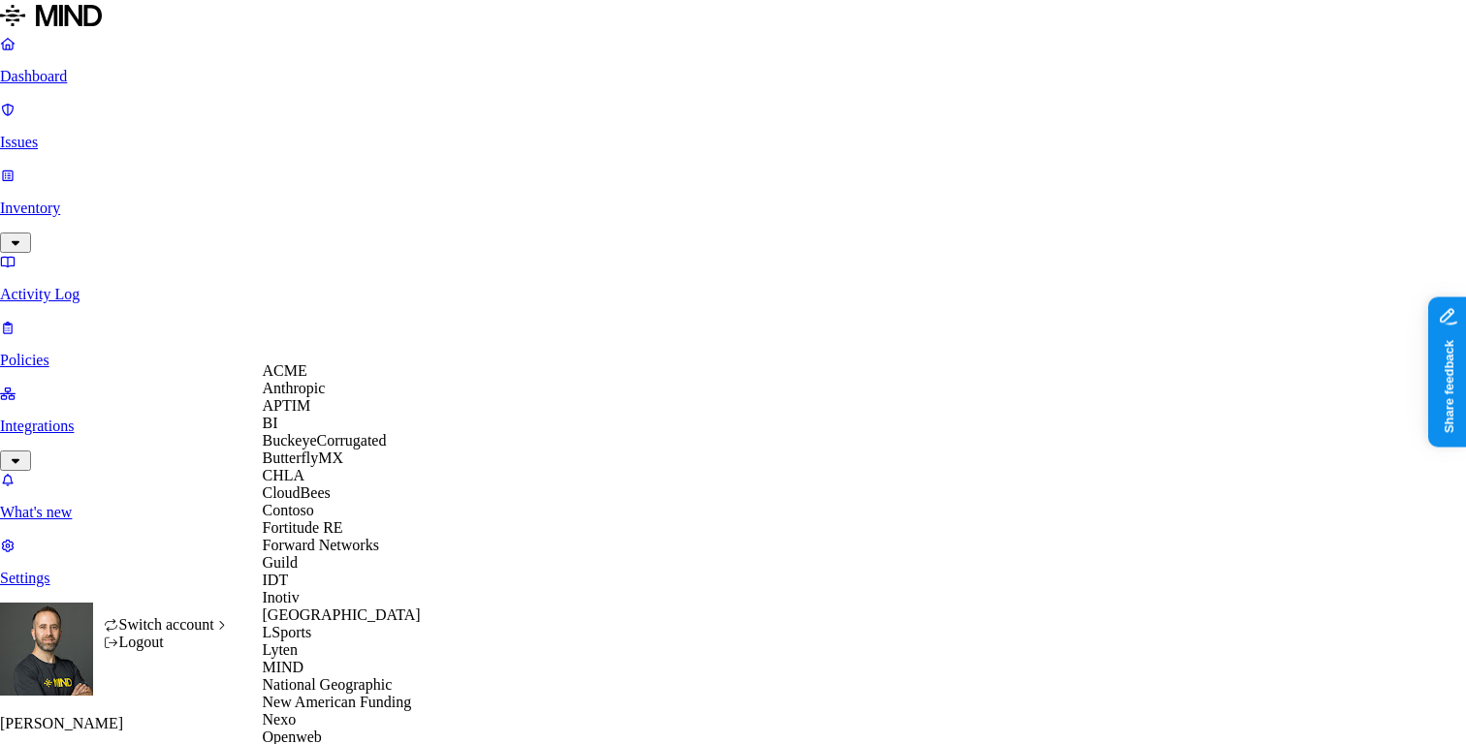
scroll to position [407, 0]
click at [320, 677] on span "National Geographic" at bounding box center [328, 685] width 130 height 16
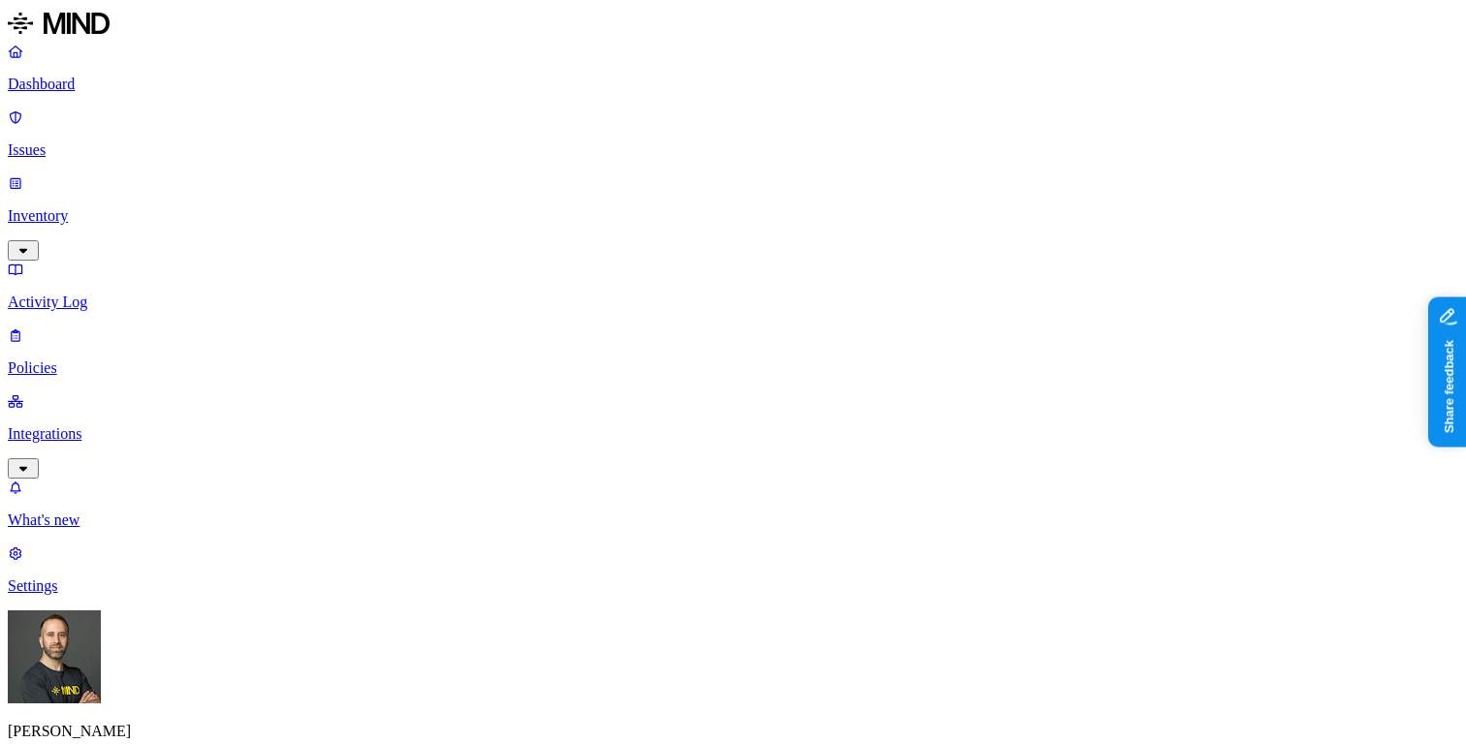
click at [102, 426] on p "Integrations" at bounding box center [733, 434] width 1450 height 17
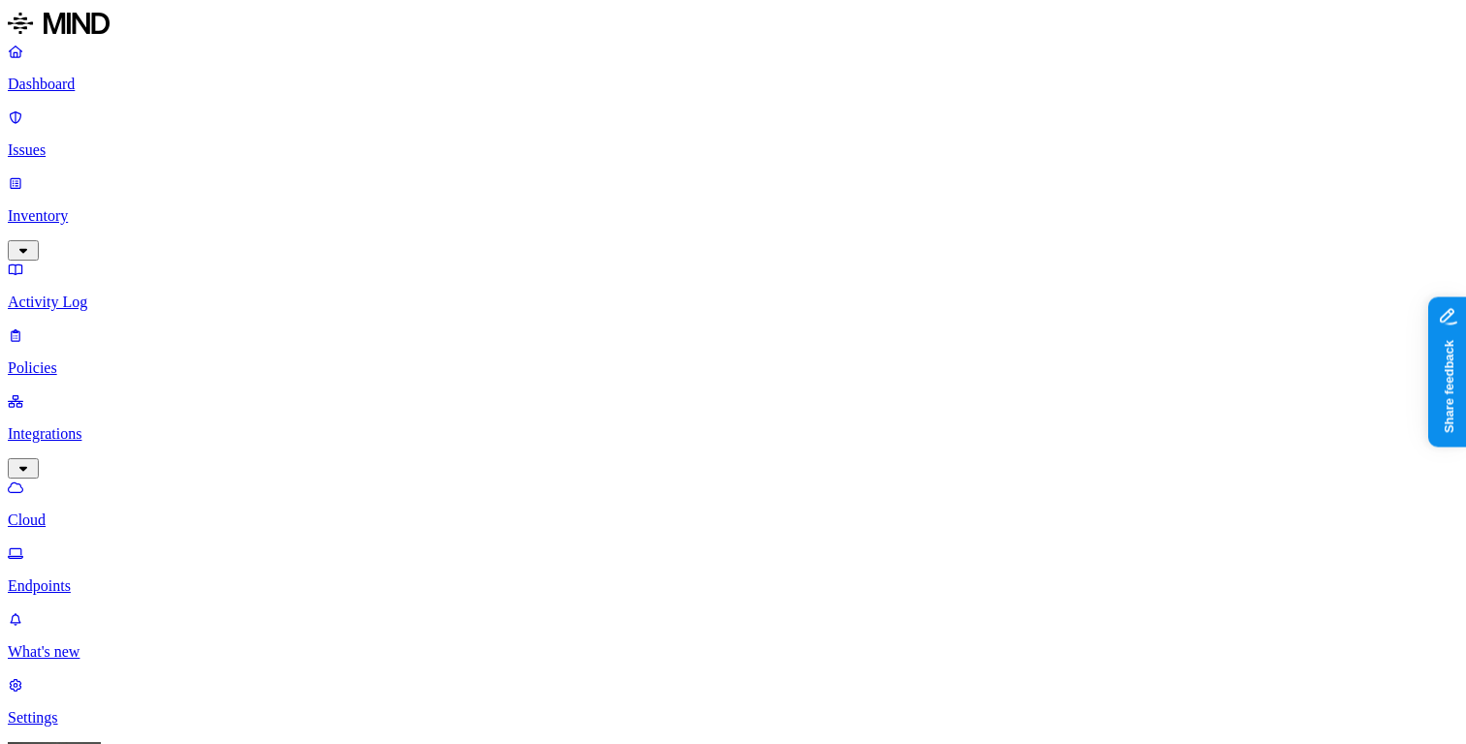
click at [112, 207] on p "Inventory" at bounding box center [733, 215] width 1450 height 17
click at [126, 89] on p "Dashboard" at bounding box center [733, 84] width 1450 height 17
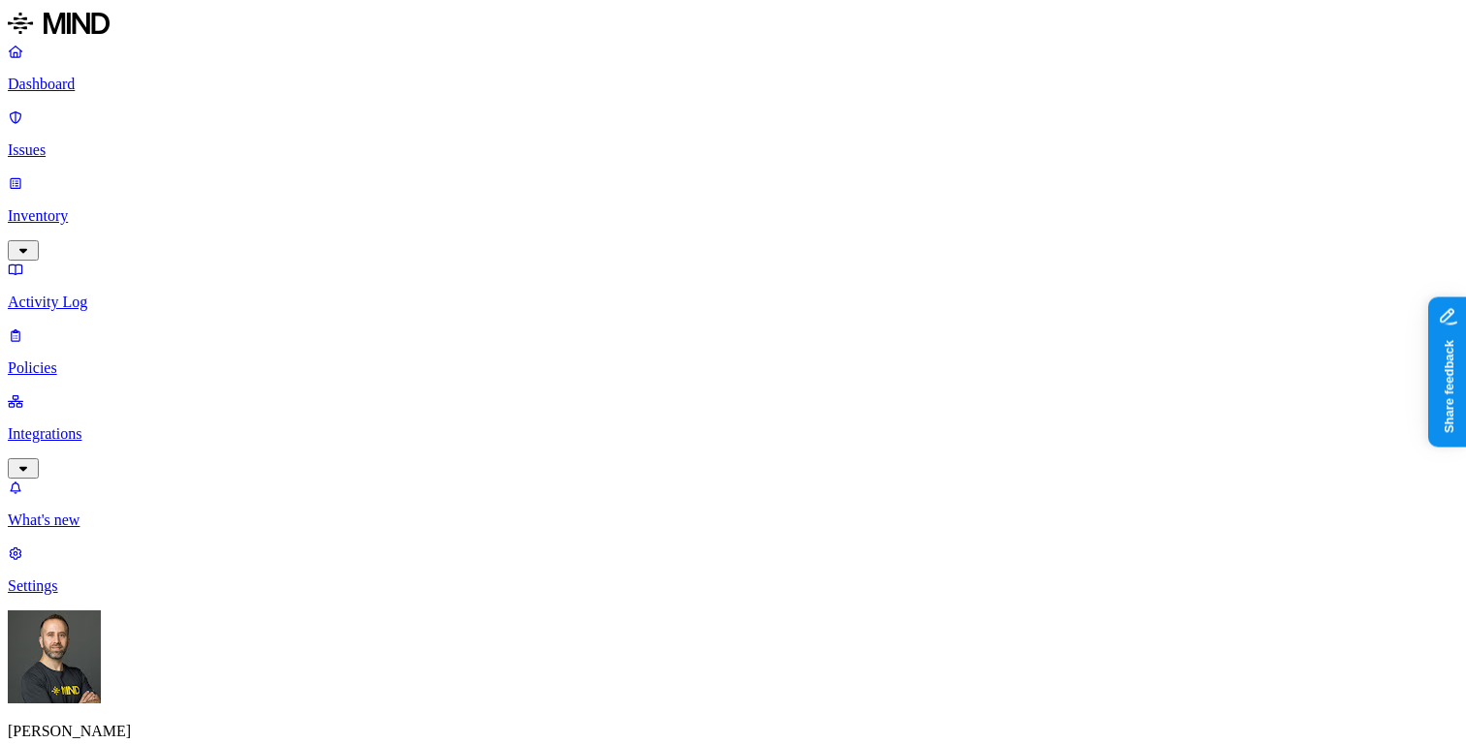
click at [185, 719] on html "Dashboard Issues Inventory Activity Log Policies Integrations What's new 1 Sett…" at bounding box center [733, 678] width 1466 height 1357
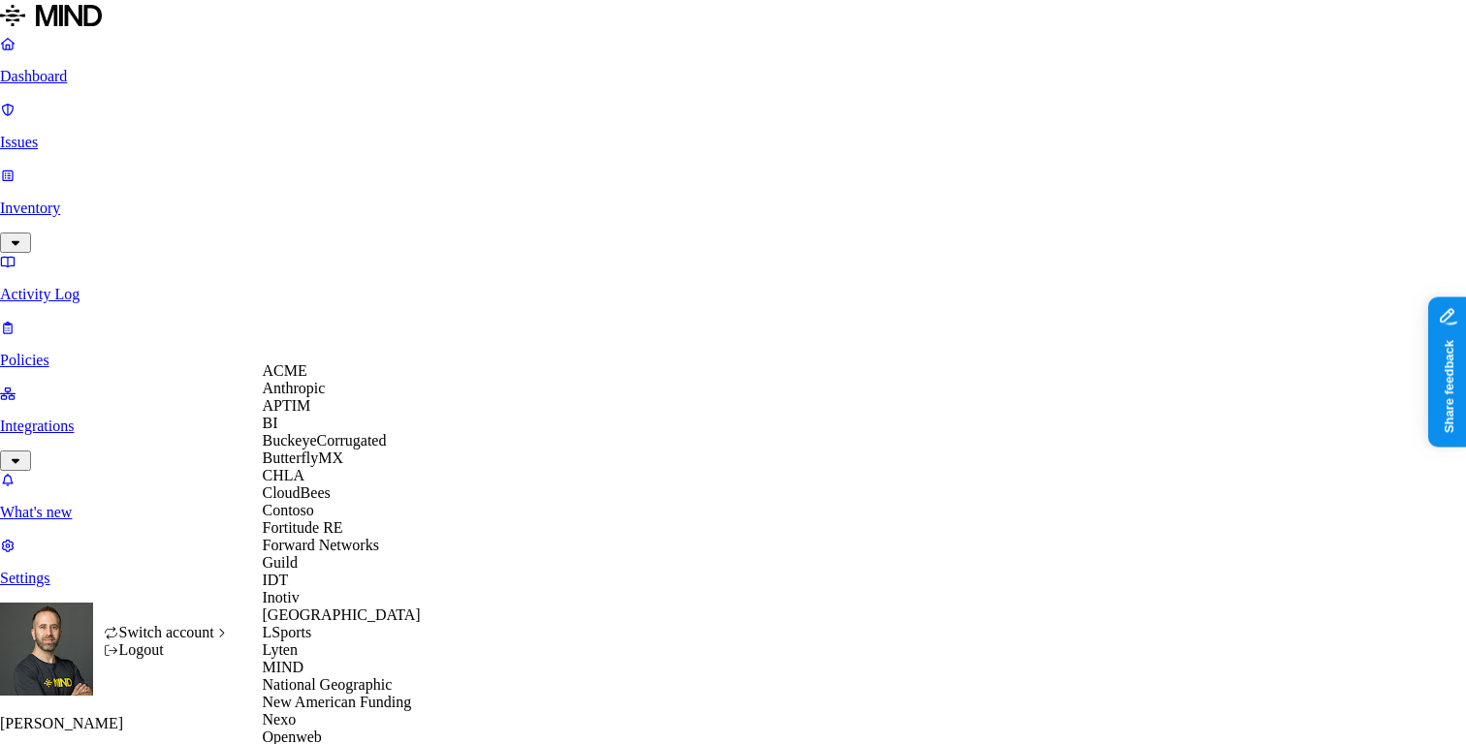
scroll to position [787, 0]
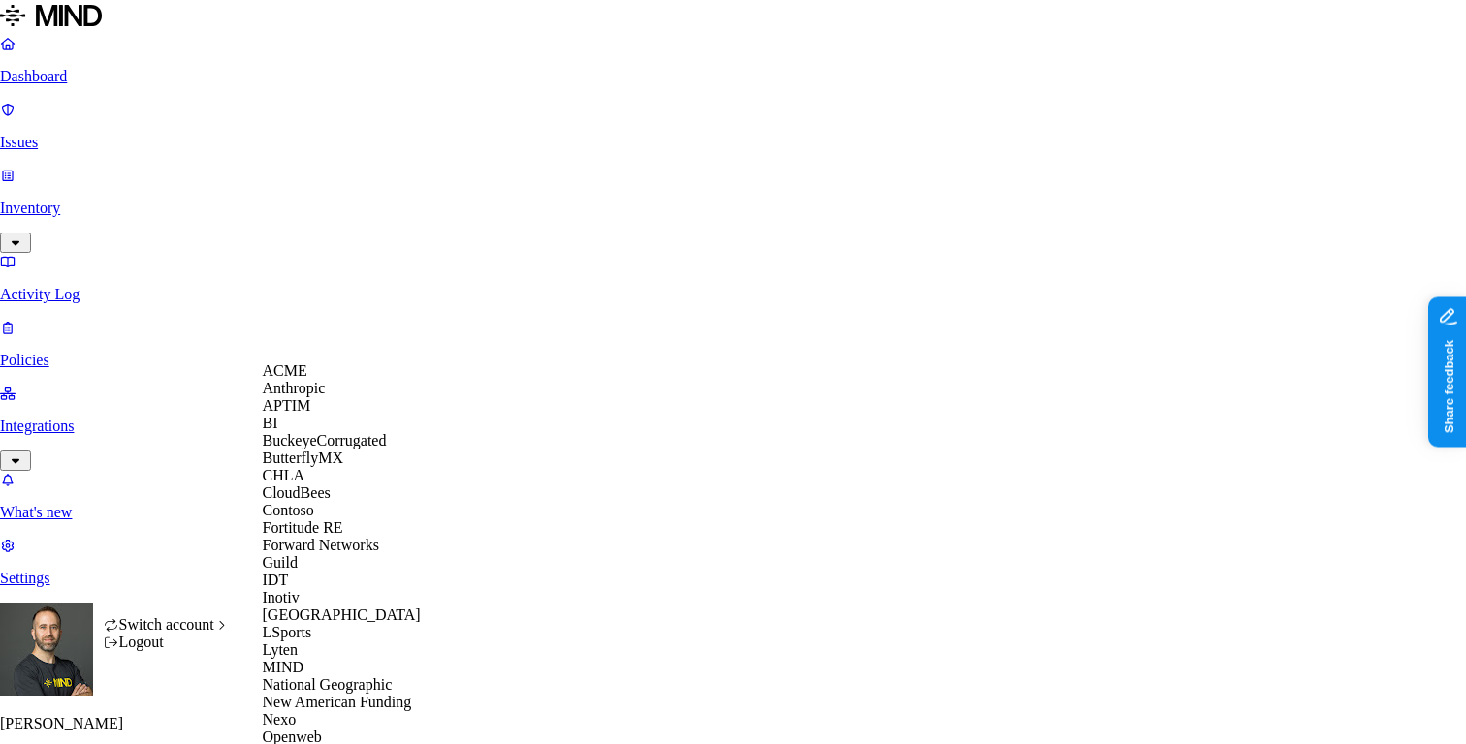
scroll to position [69, 0]
click at [332, 450] on div "BuckeyeCorrugated" at bounding box center [357, 440] width 188 height 17
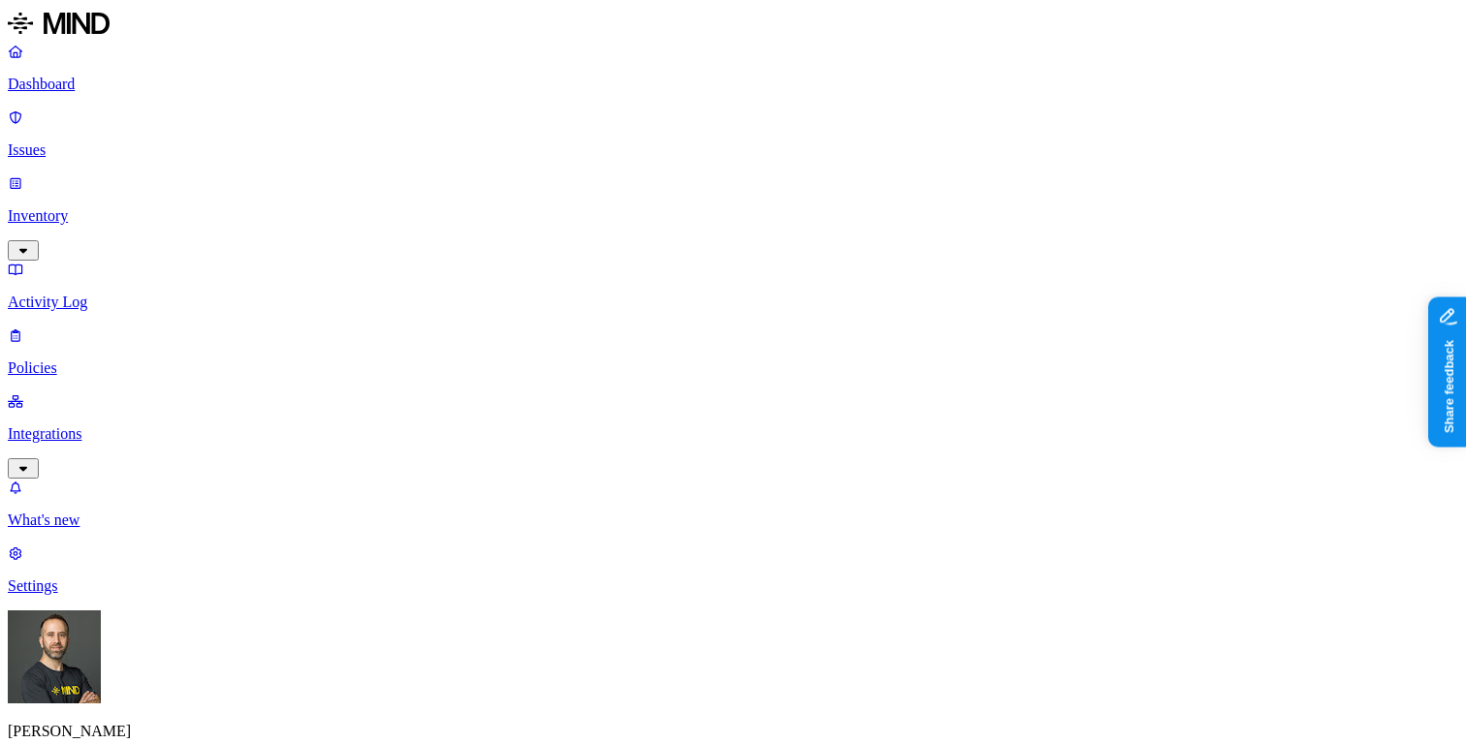
click at [110, 426] on p "Integrations" at bounding box center [733, 434] width 1450 height 17
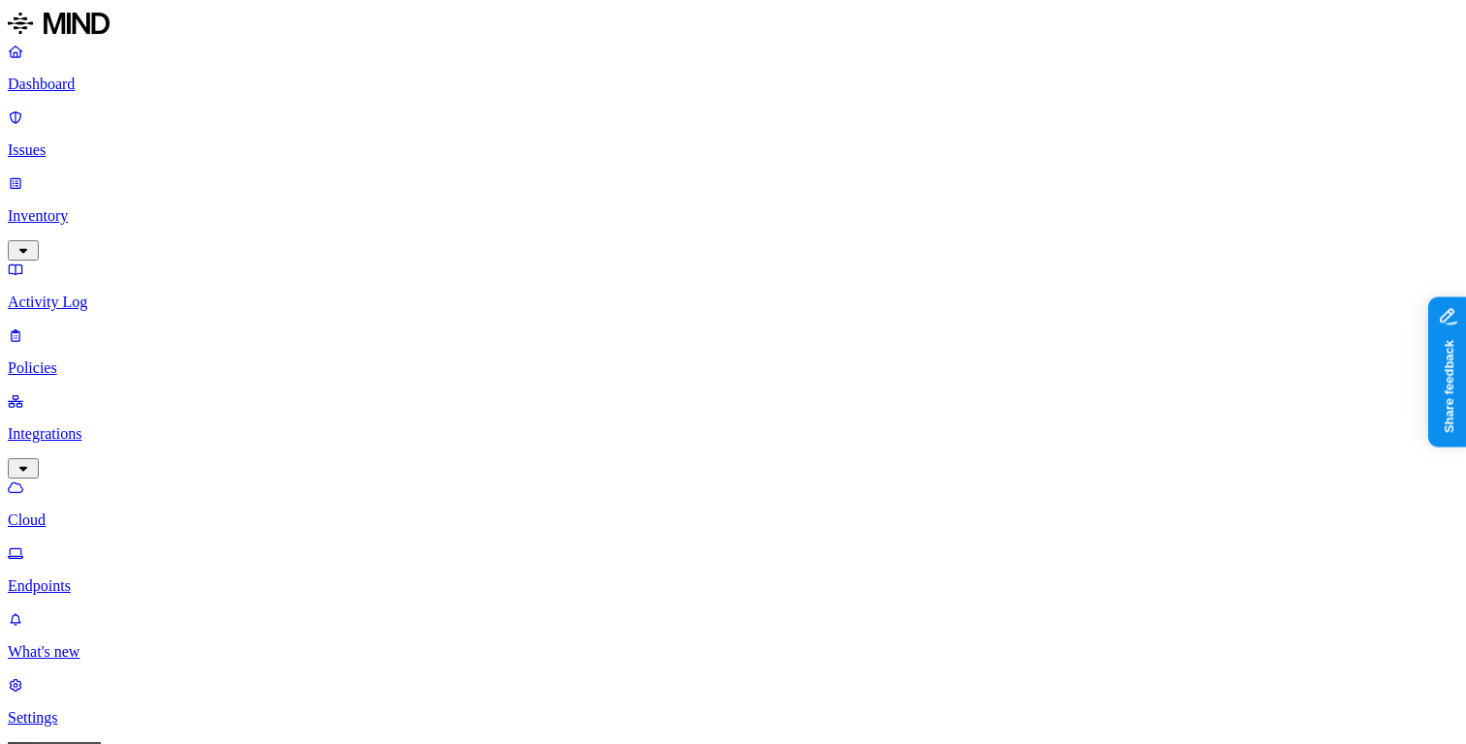
click at [161, 207] on p "Inventory" at bounding box center [733, 215] width 1450 height 17
click at [132, 86] on p "Dashboard" at bounding box center [733, 84] width 1450 height 17
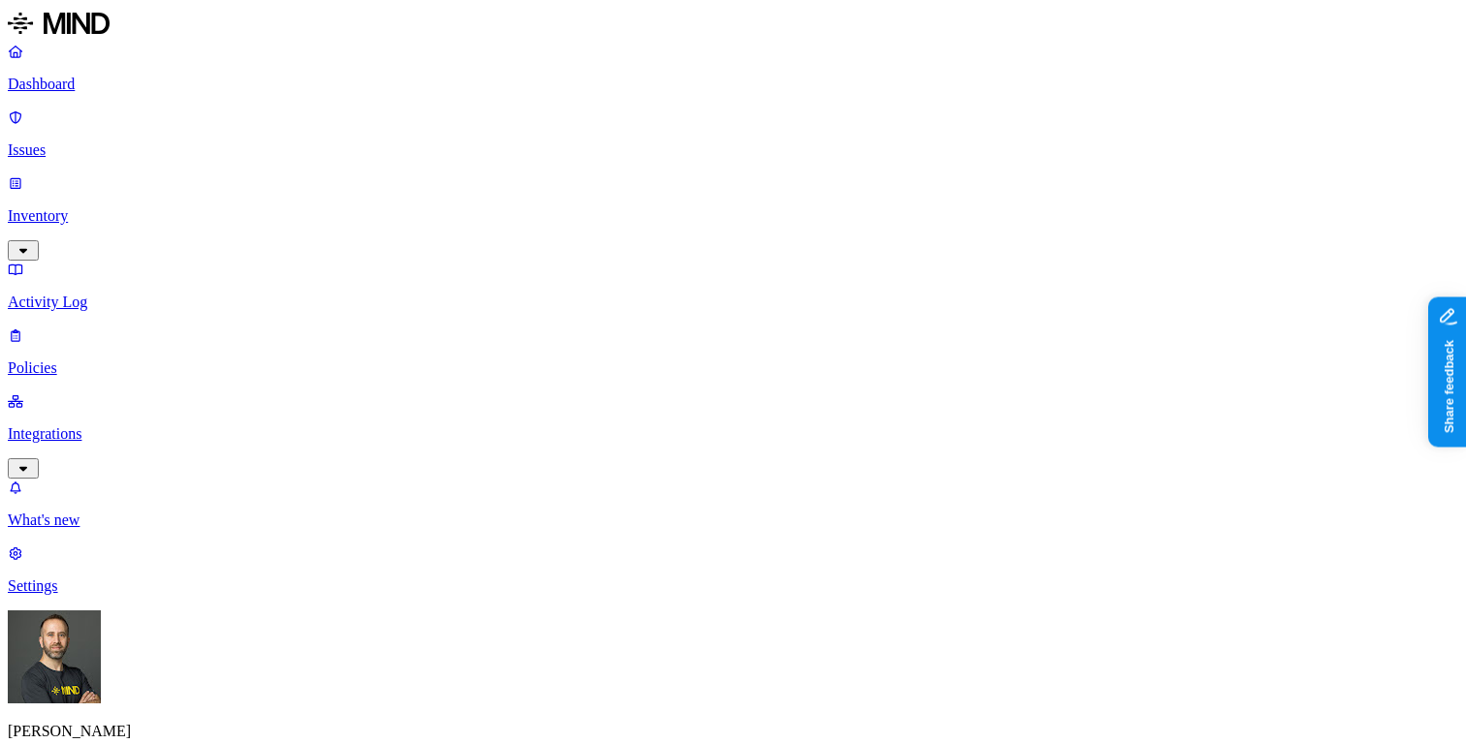
click at [183, 714] on html "Dashboard Issues Inventory Activity Log Policies Integrations What's new 1 Sett…" at bounding box center [733, 614] width 1466 height 1229
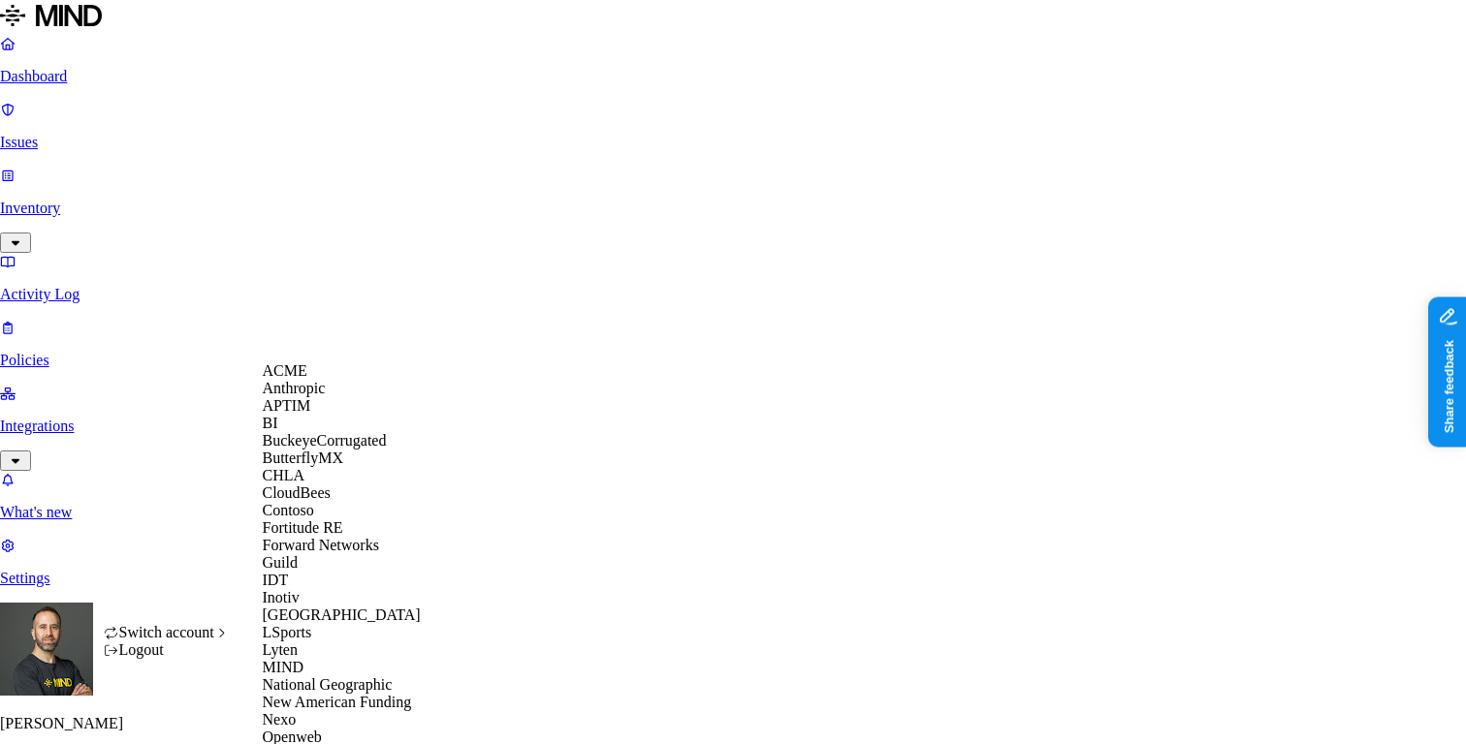
scroll to position [787, 0]
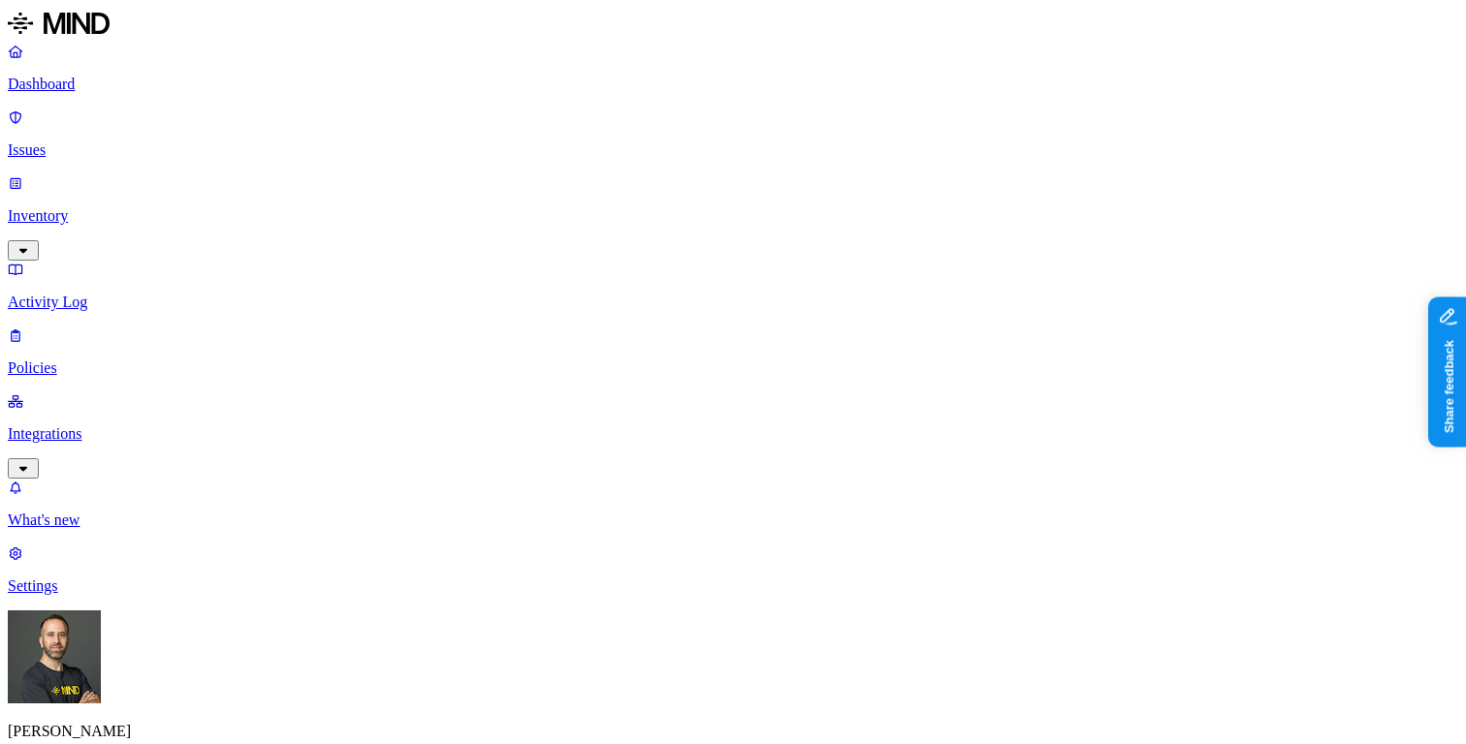
click at [124, 207] on p "Inventory" at bounding box center [733, 215] width 1450 height 17
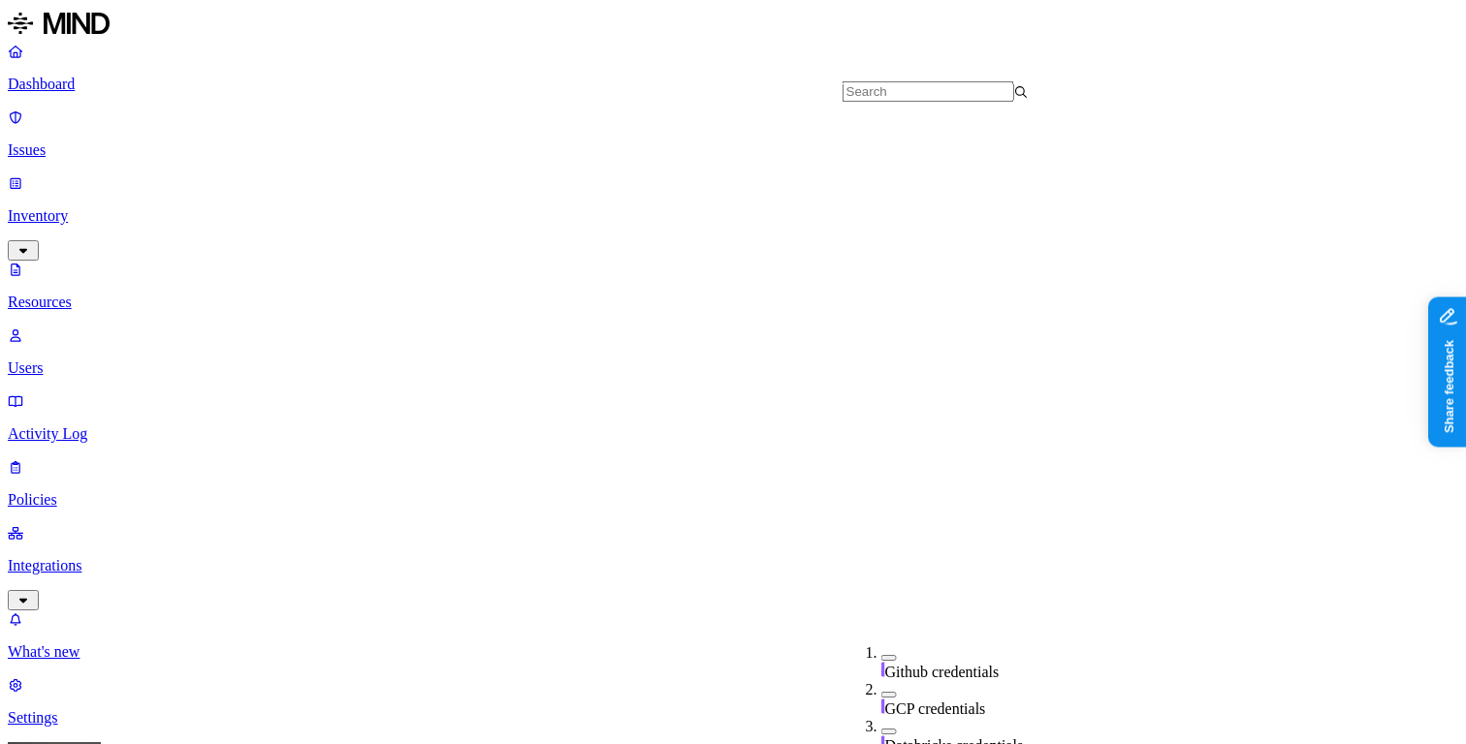
type input "835"
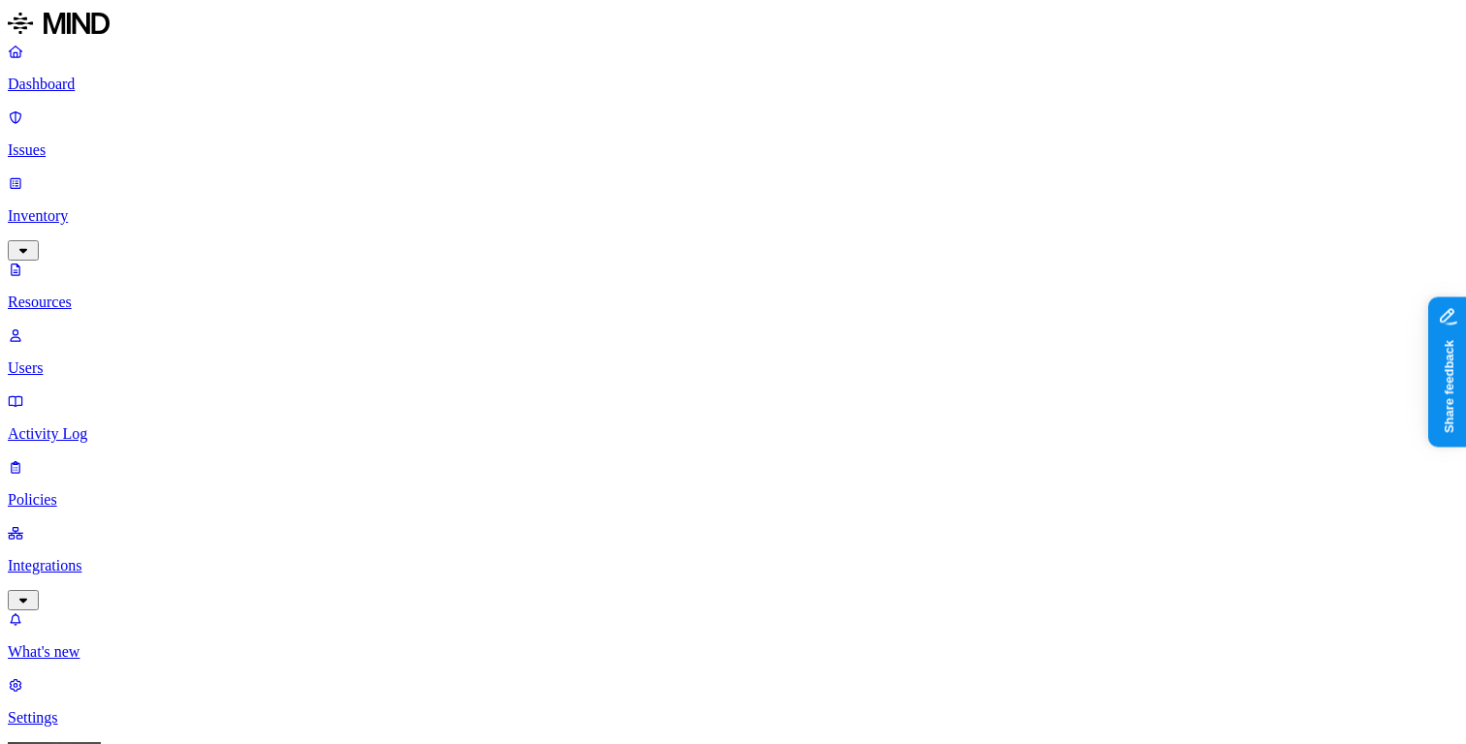
scroll to position [39, 0]
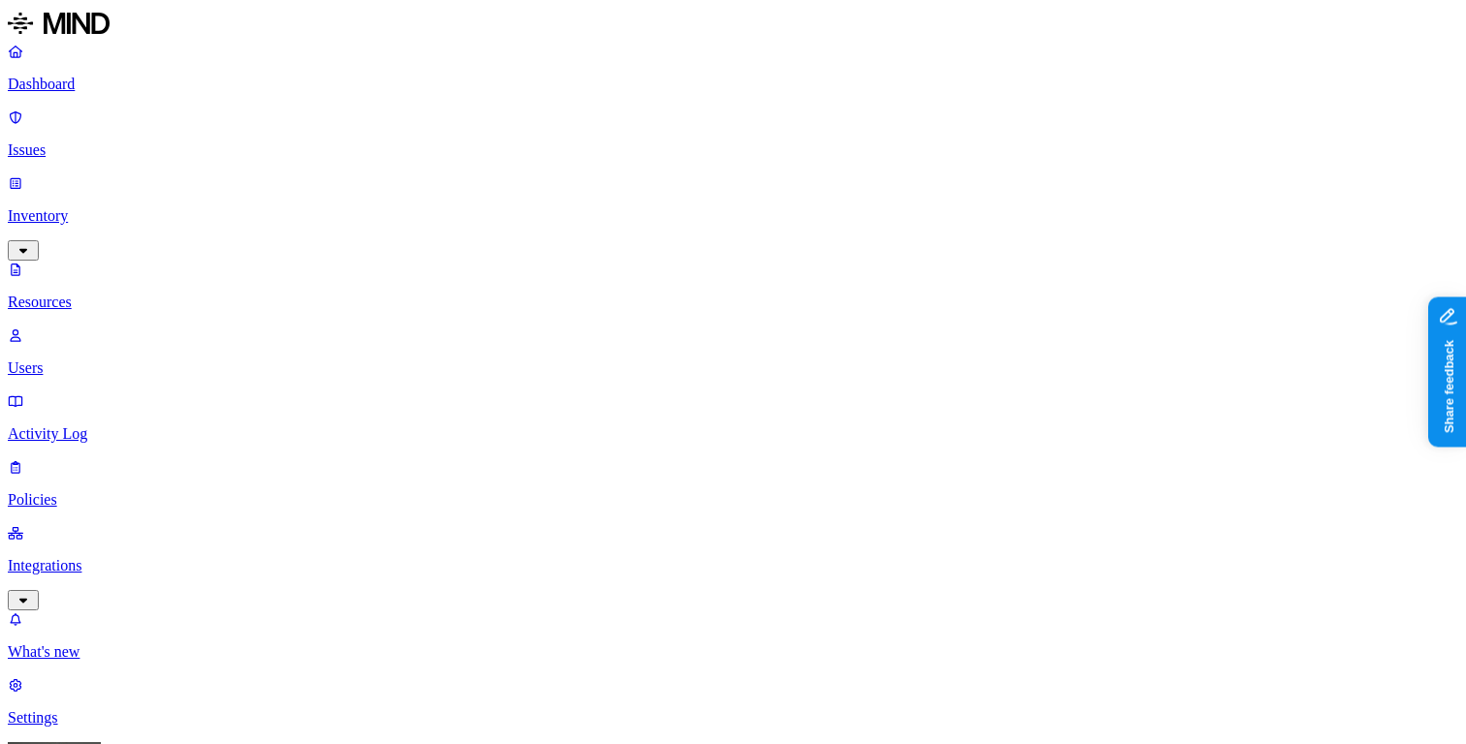
scroll to position [39, 0]
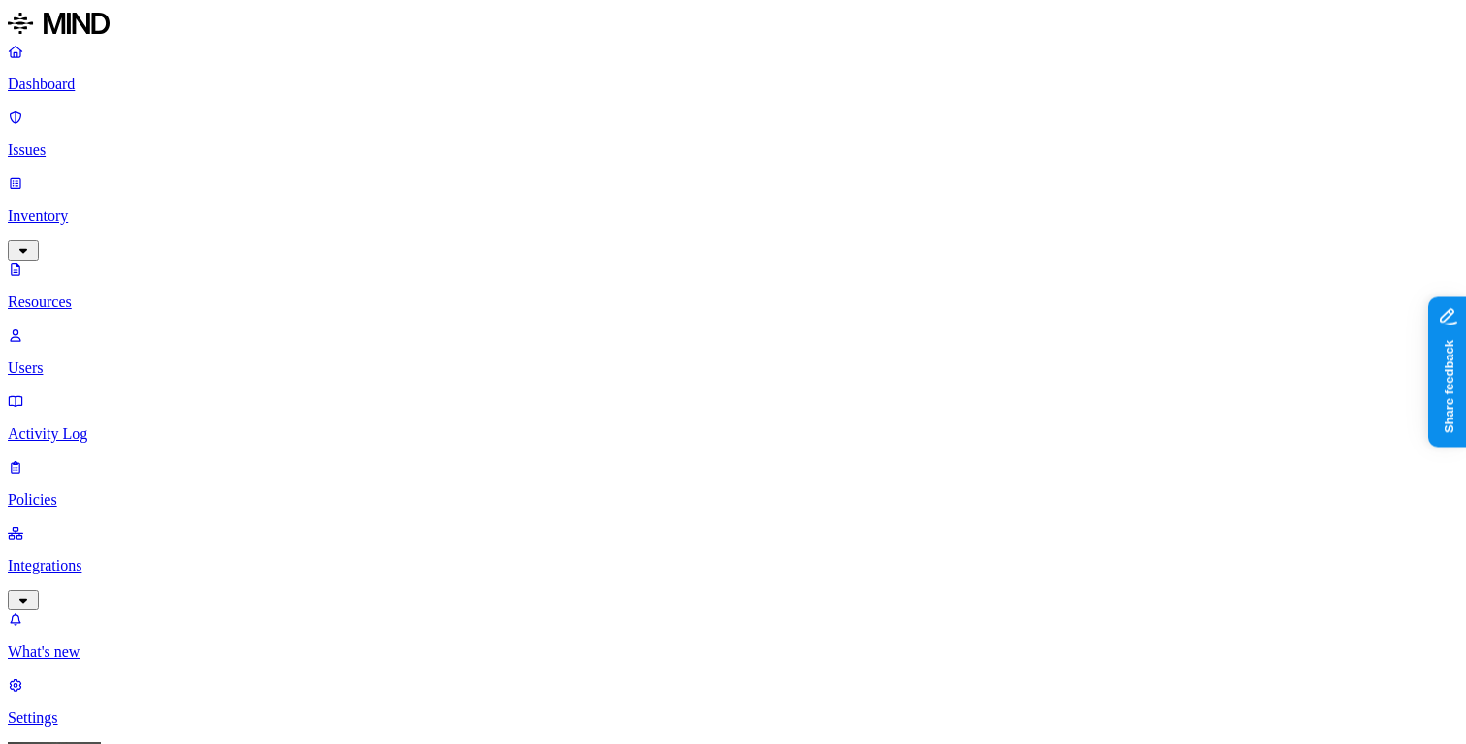
scroll to position [39, 0]
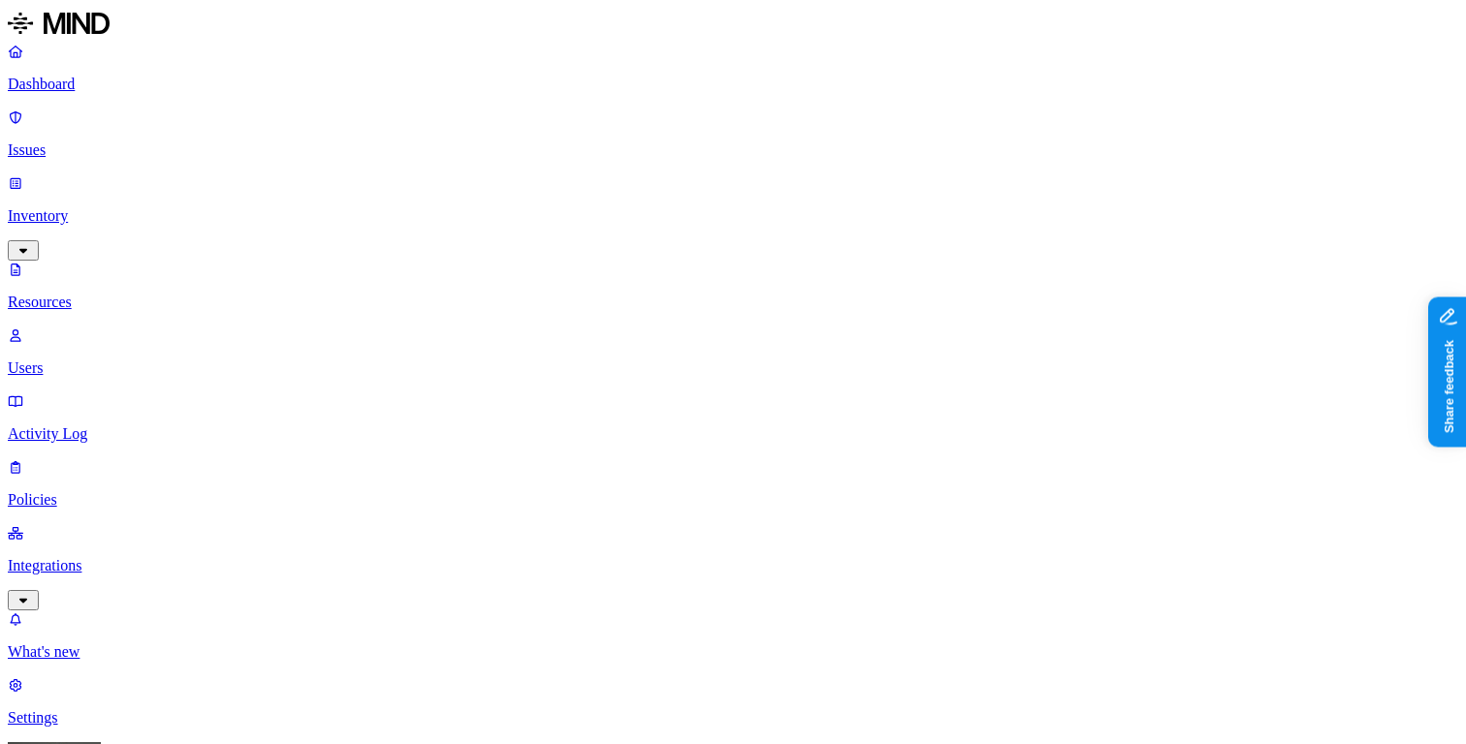
scroll to position [39, 0]
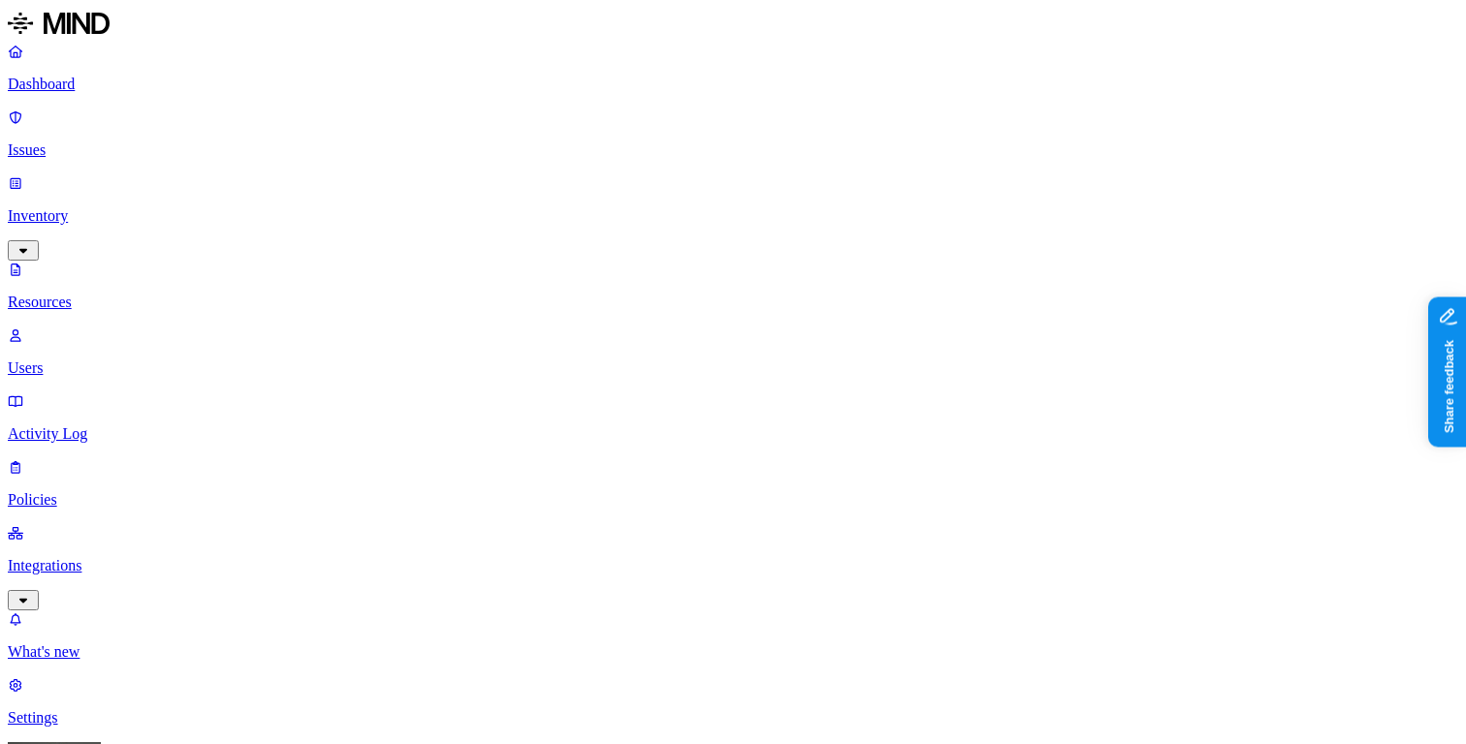
scroll to position [39, 0]
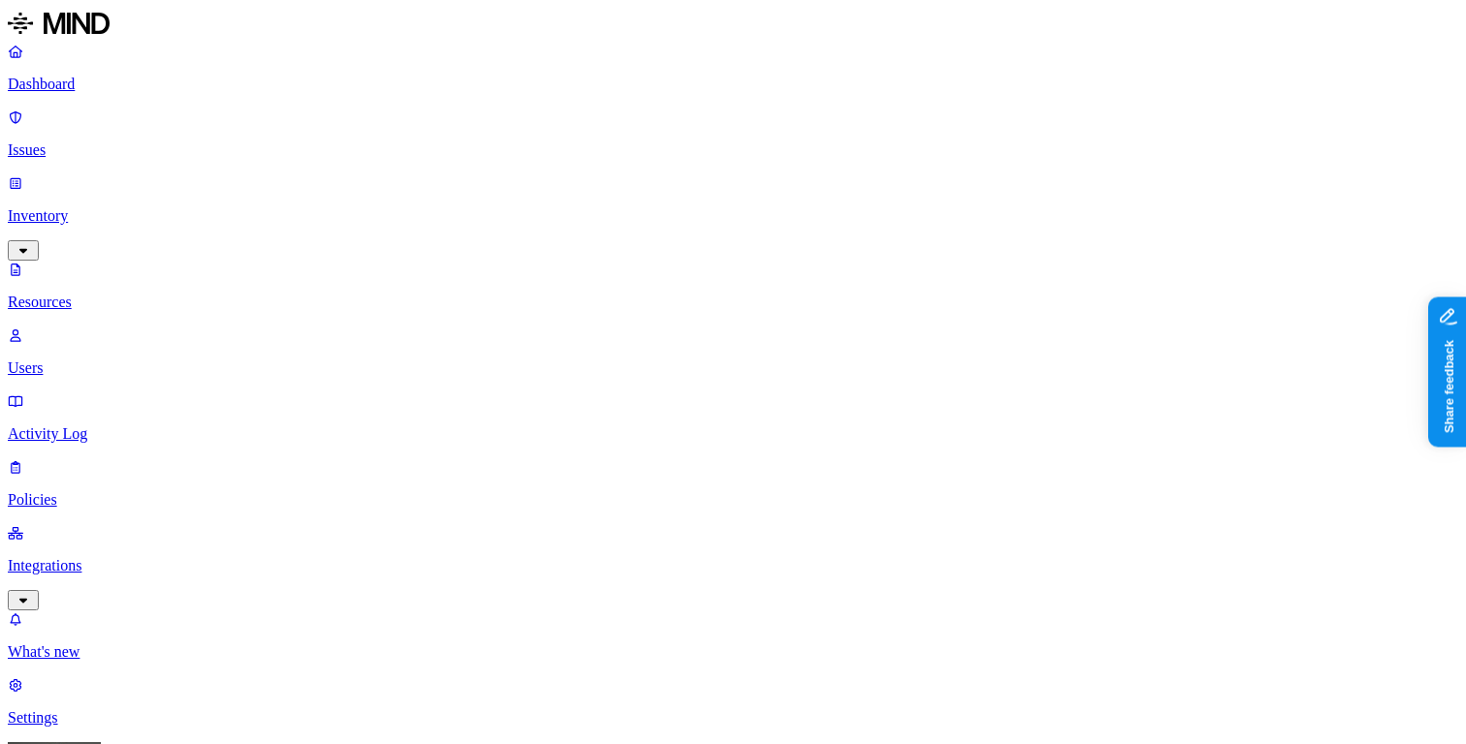
scroll to position [16, 0]
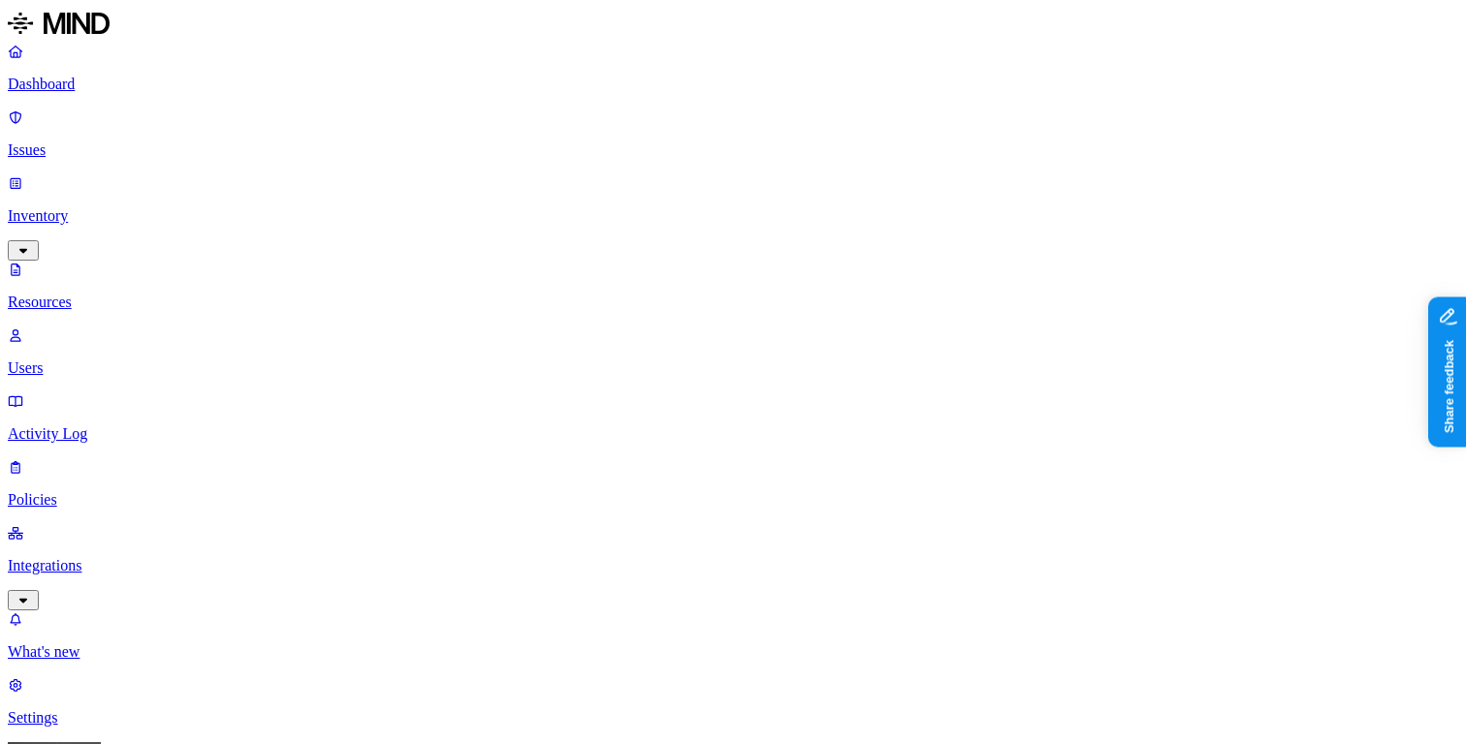
scroll to position [16, 0]
click at [109, 83] on p "Dashboard" at bounding box center [733, 84] width 1450 height 17
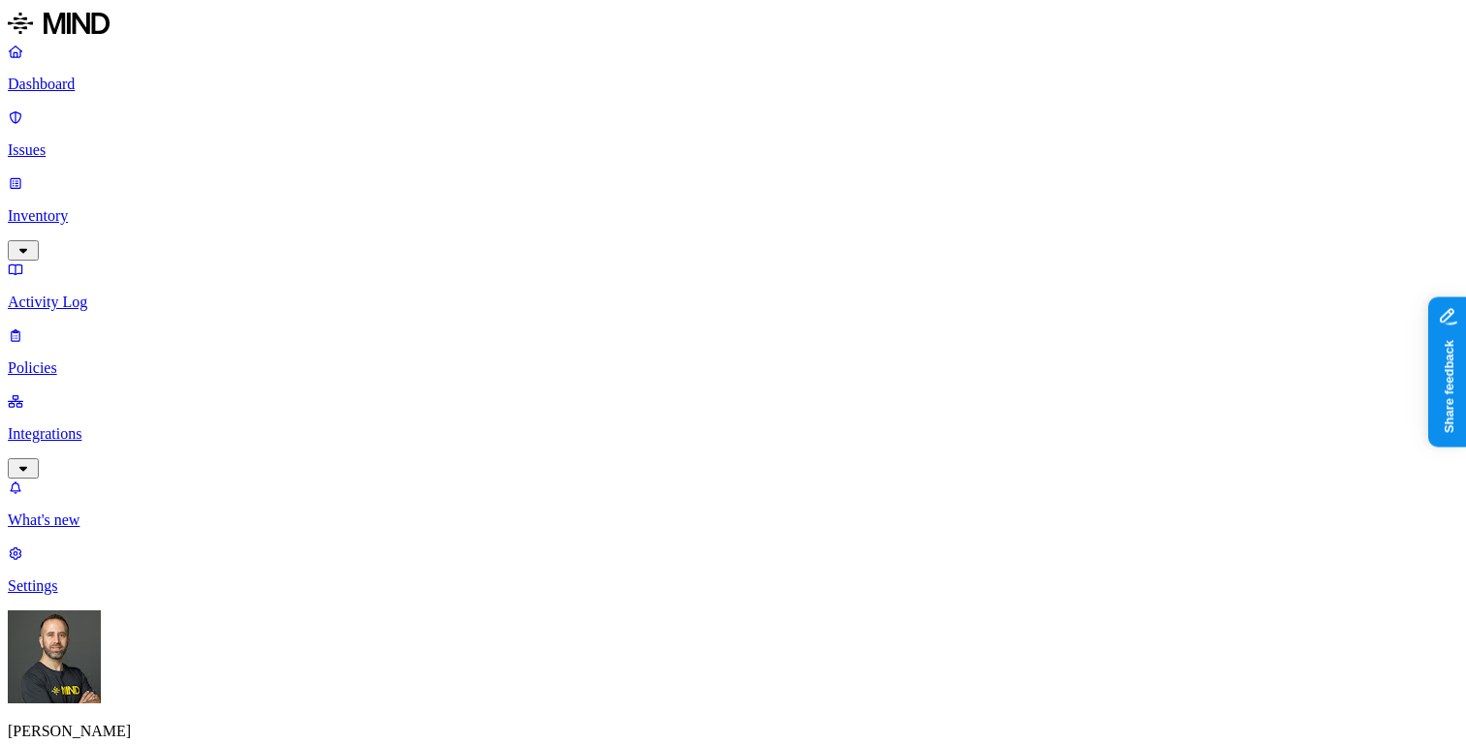
click at [155, 207] on p "Inventory" at bounding box center [733, 215] width 1450 height 17
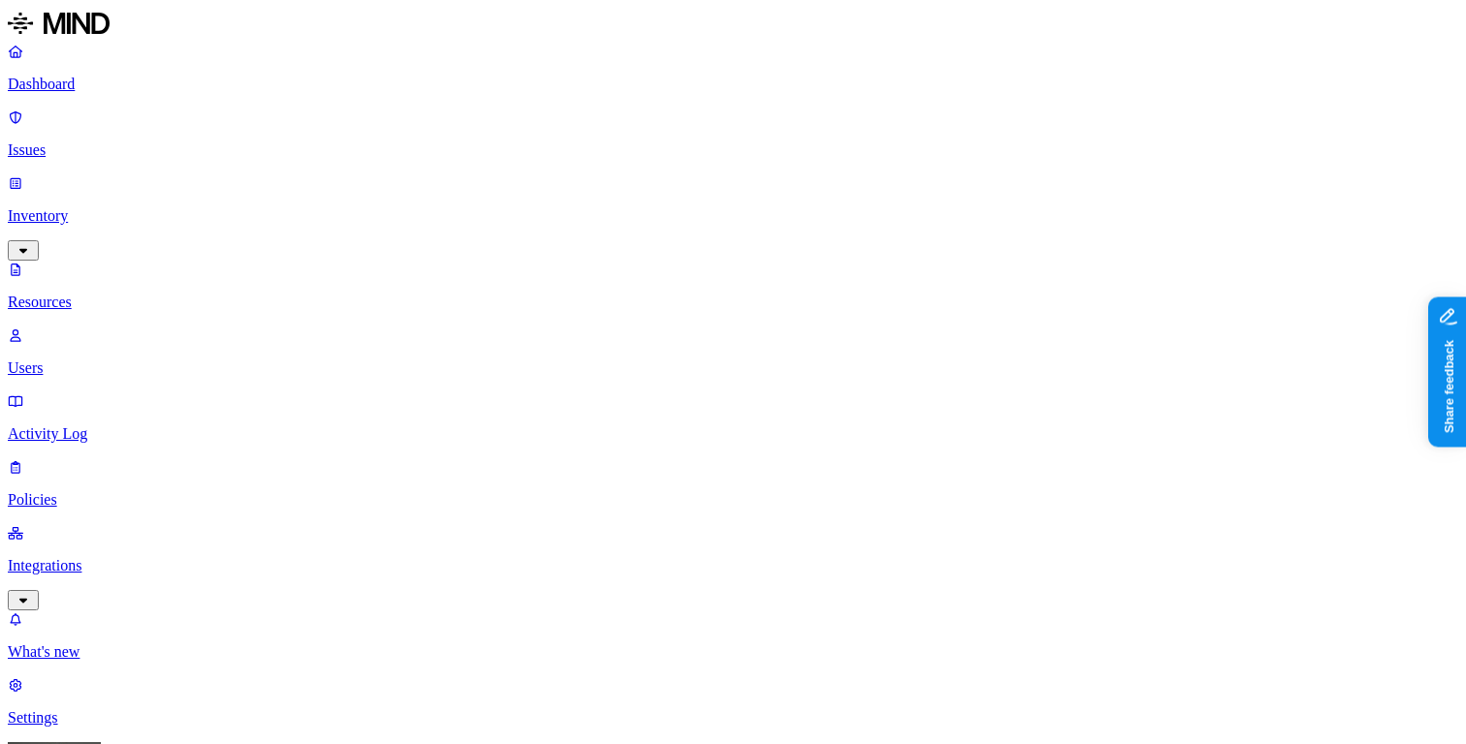
click at [135, 89] on p "Dashboard" at bounding box center [733, 84] width 1450 height 17
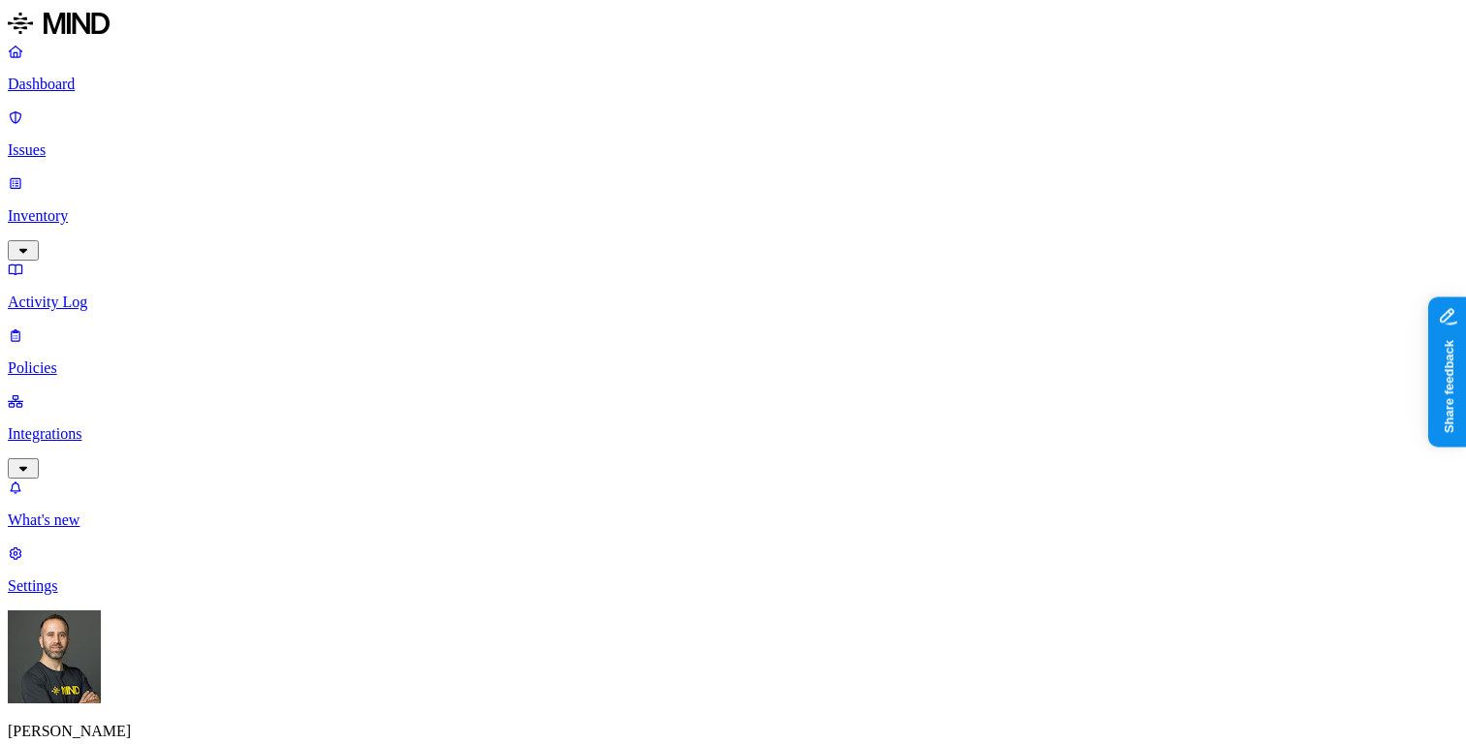
click at [106, 207] on p "Inventory" at bounding box center [733, 215] width 1450 height 17
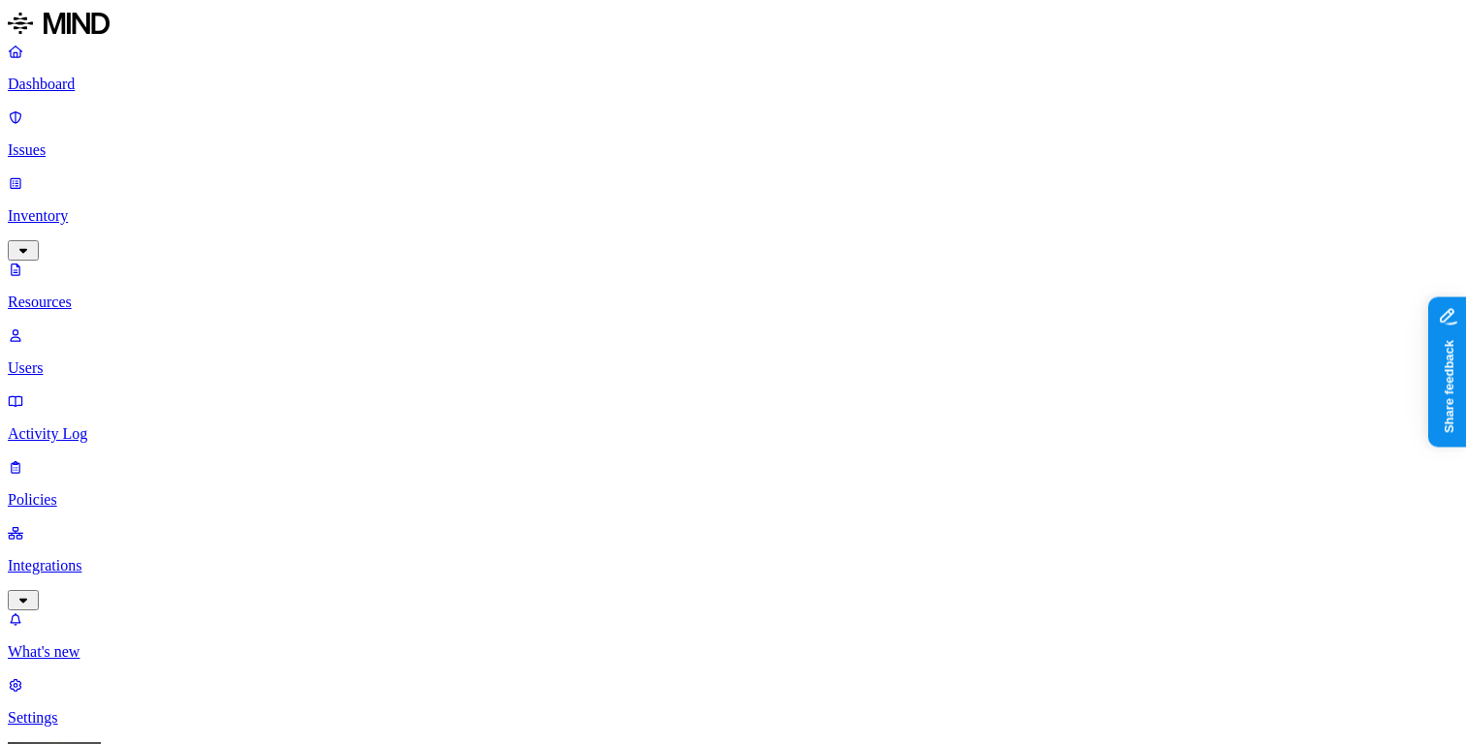
click at [150, 523] on nav "Dashboard Issues Inventory Resources Users Activity Log Policies Integrations W…" at bounding box center [733, 385] width 1450 height 684
click at [161, 93] on p "Dashboard" at bounding box center [733, 84] width 1450 height 17
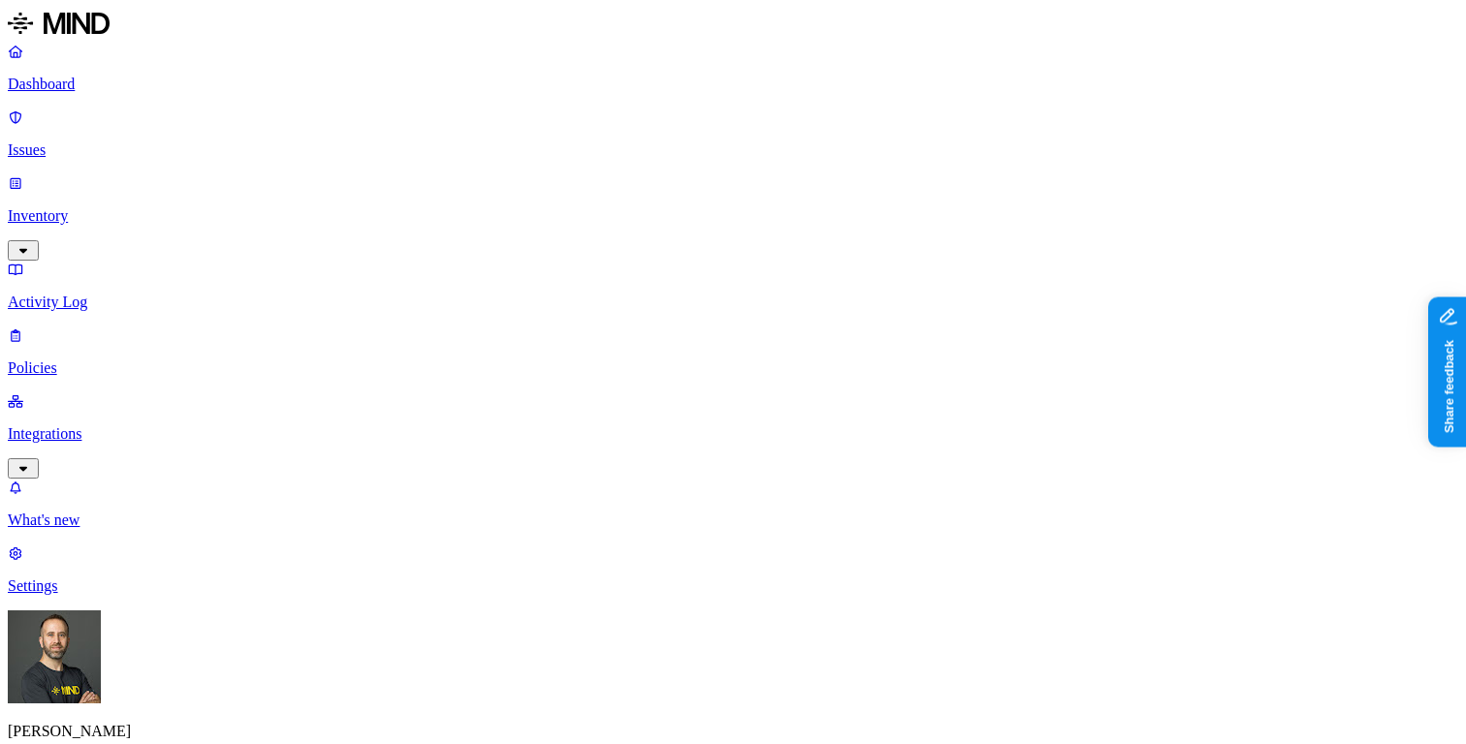
click at [138, 207] on p "Inventory" at bounding box center [733, 215] width 1450 height 17
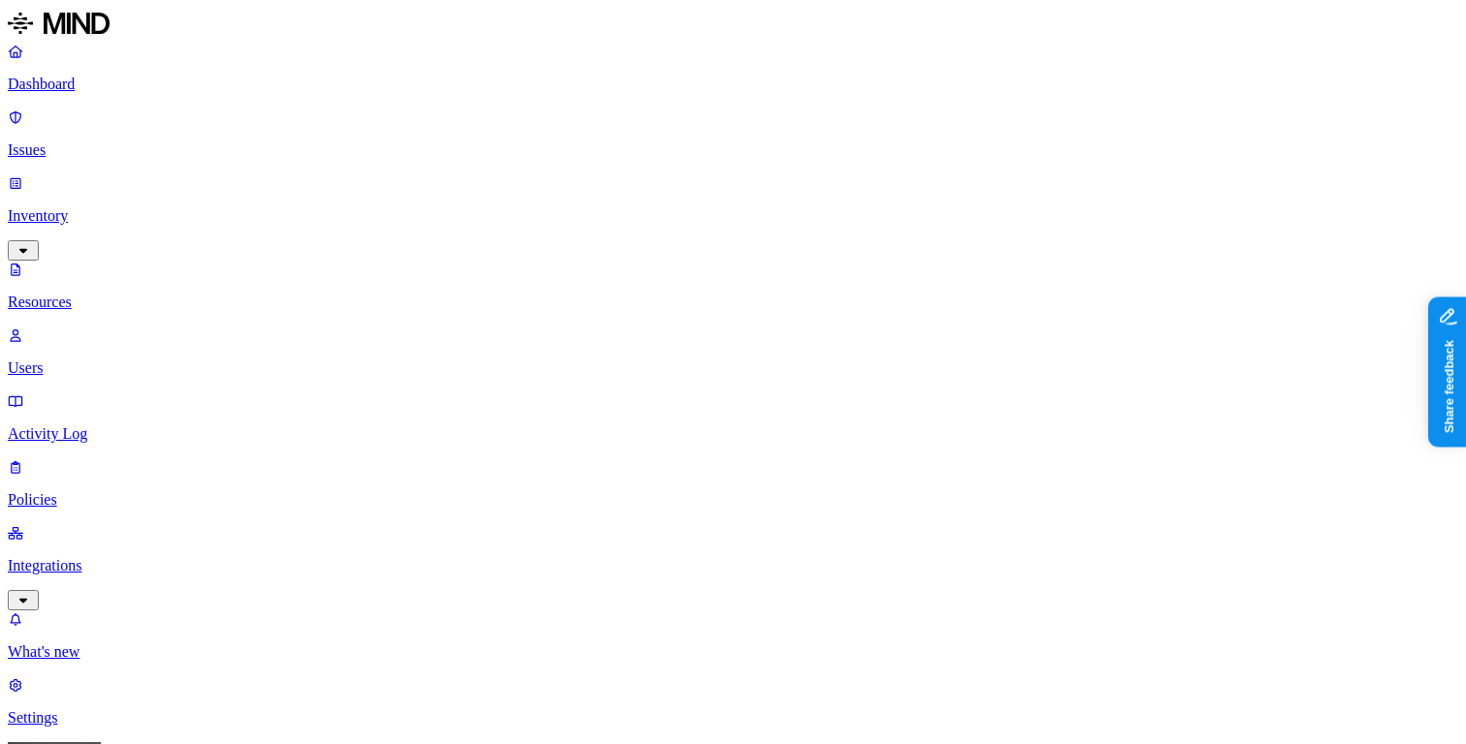
scroll to position [5, 0]
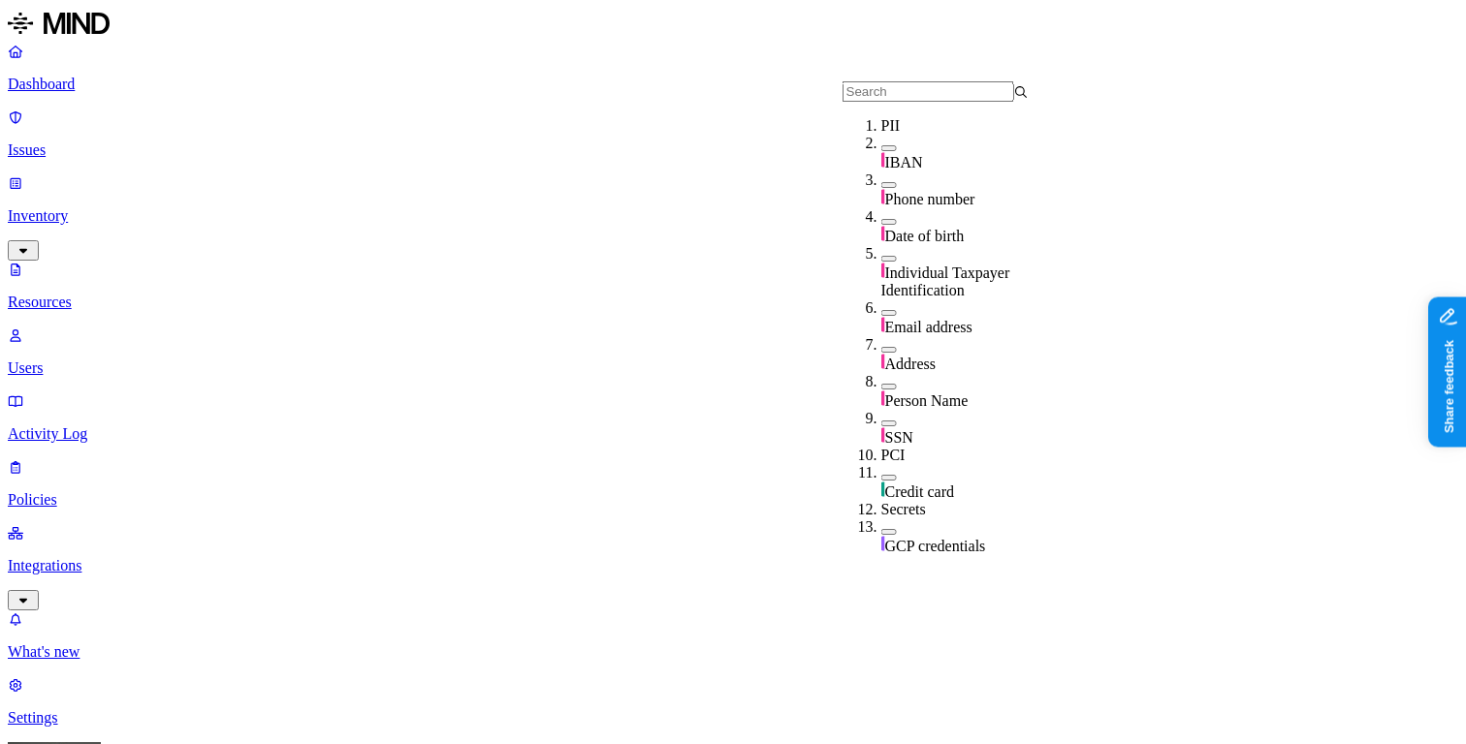
click at [893, 102] on input "text" at bounding box center [928, 91] width 172 height 20
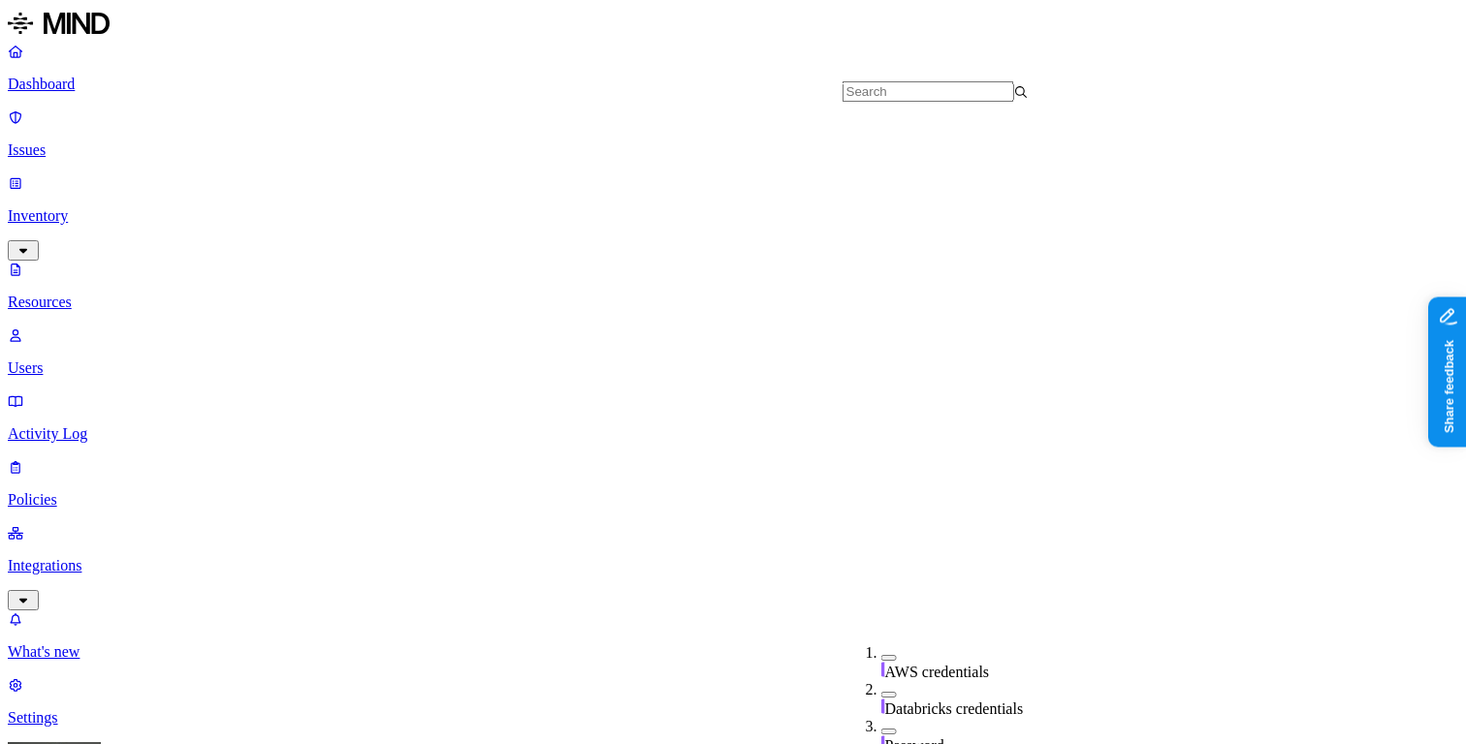
type input "837"
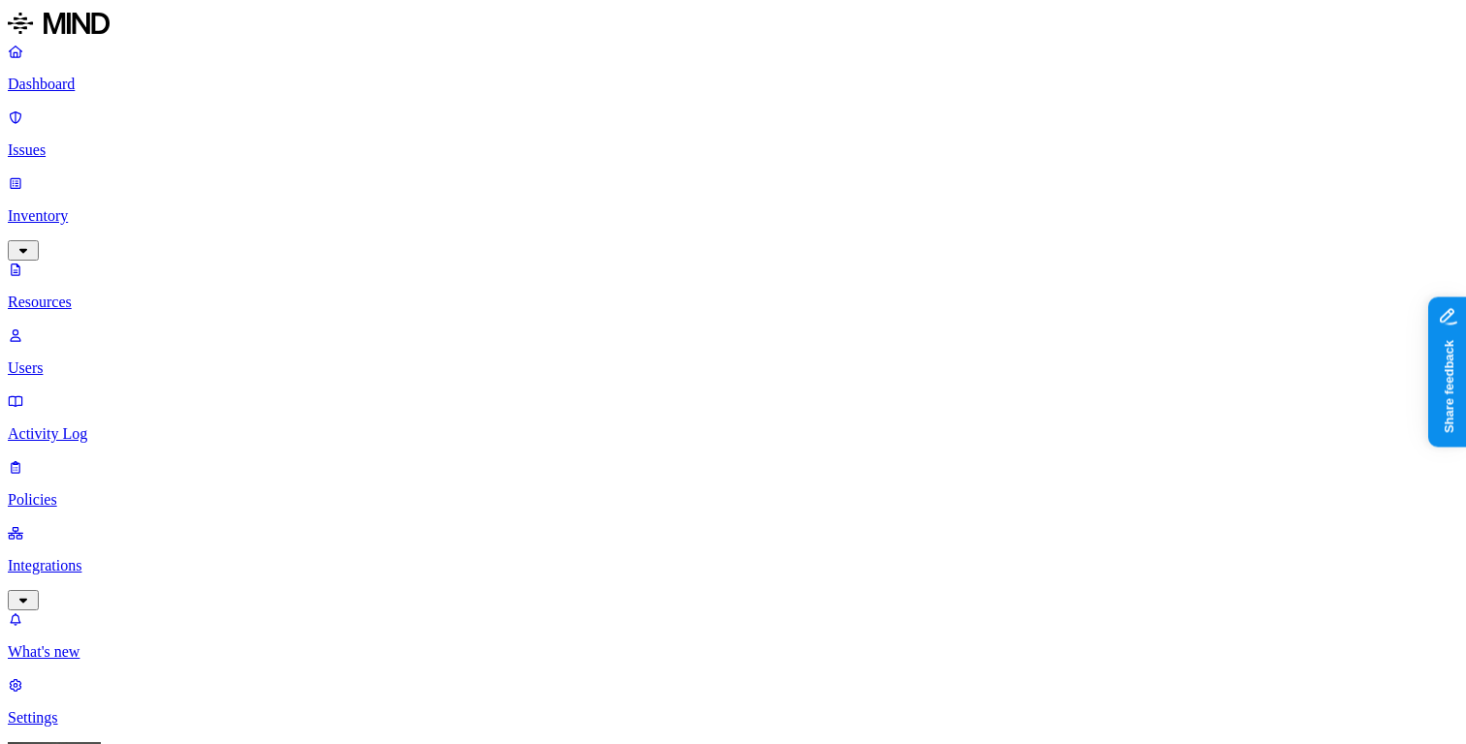
scroll to position [39, 0]
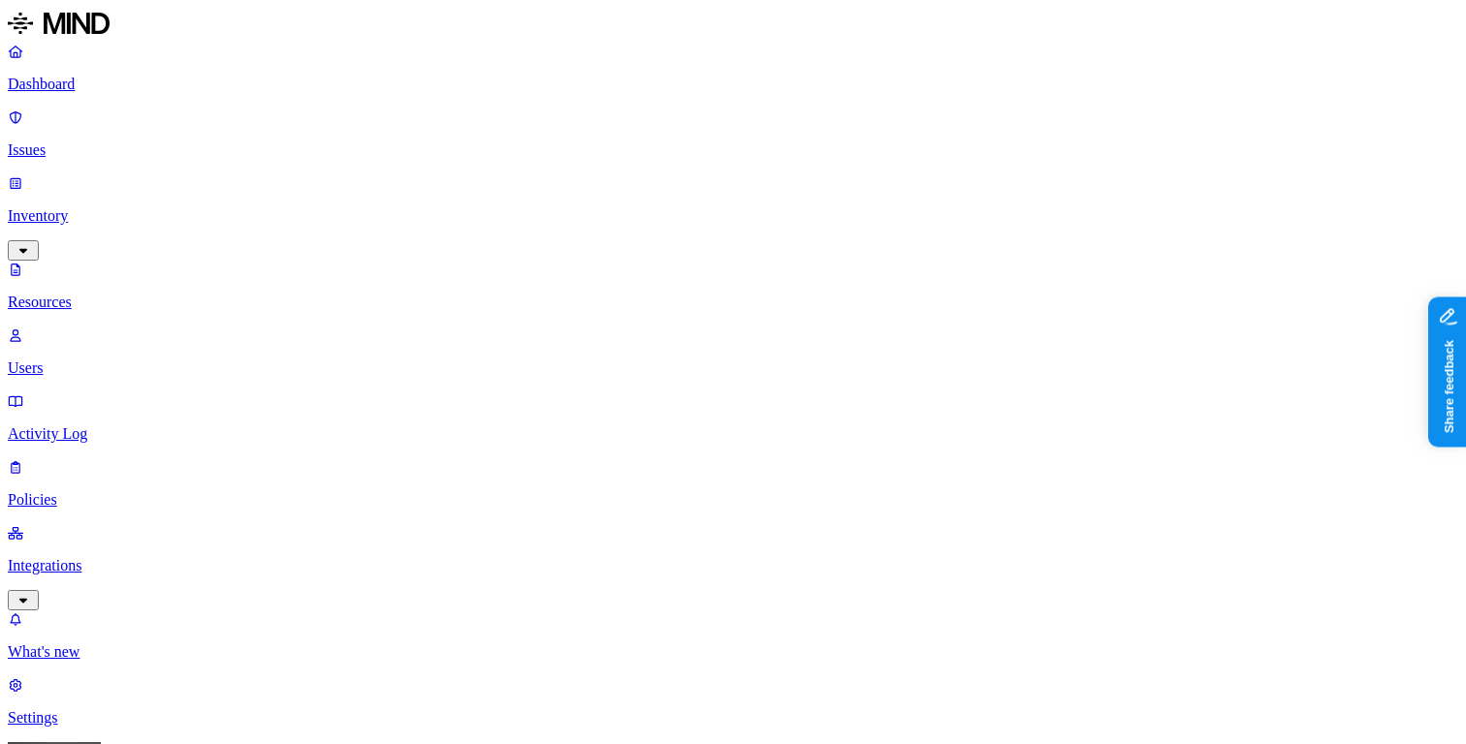
scroll to position [39, 0]
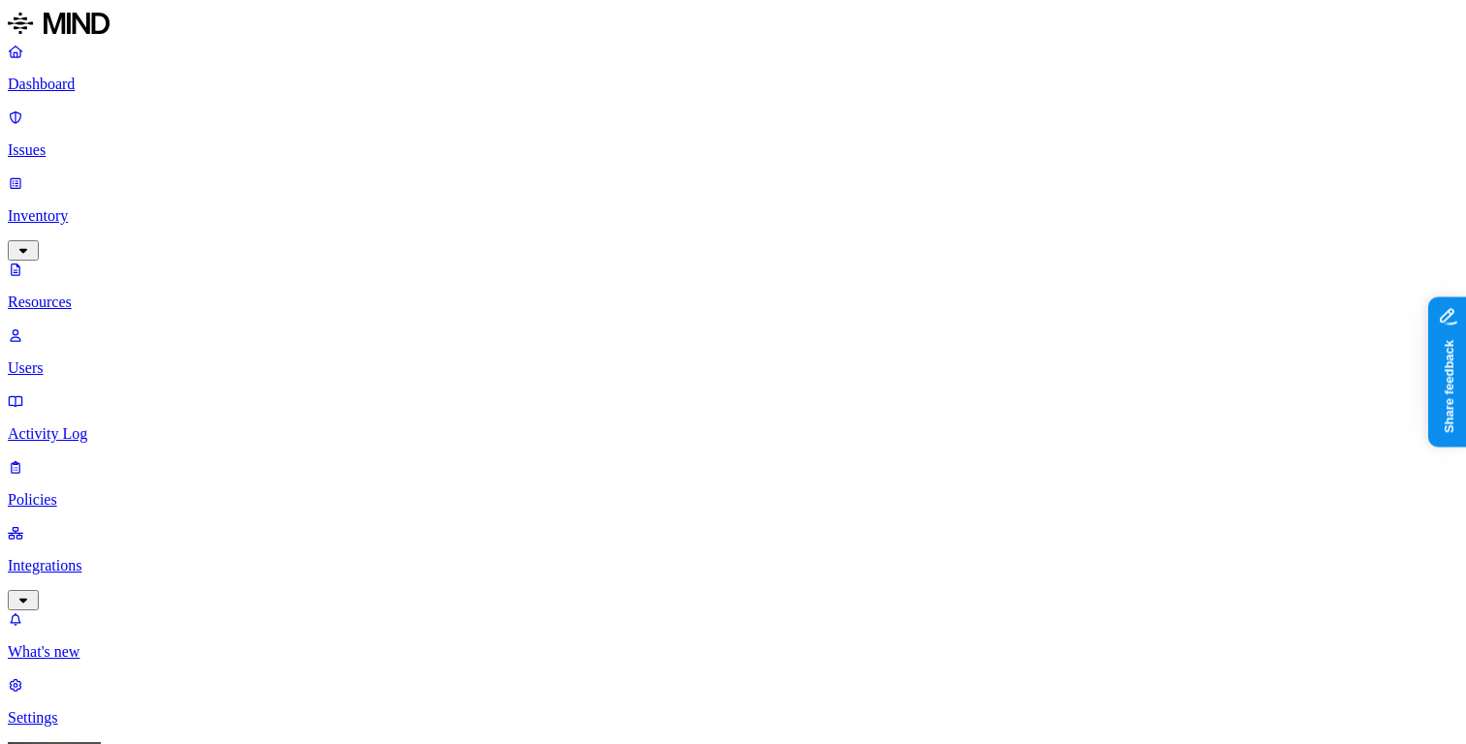
type input "835"
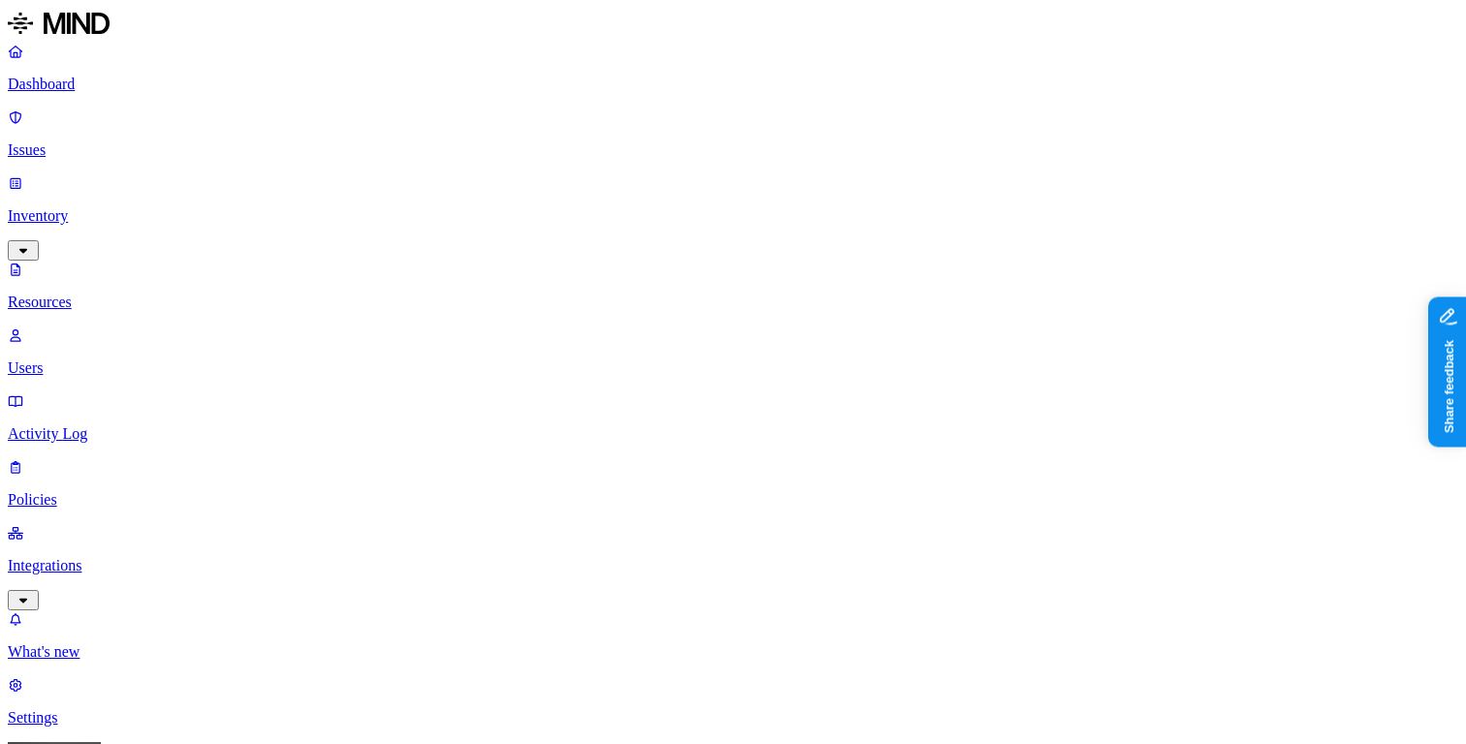
scroll to position [16, 0]
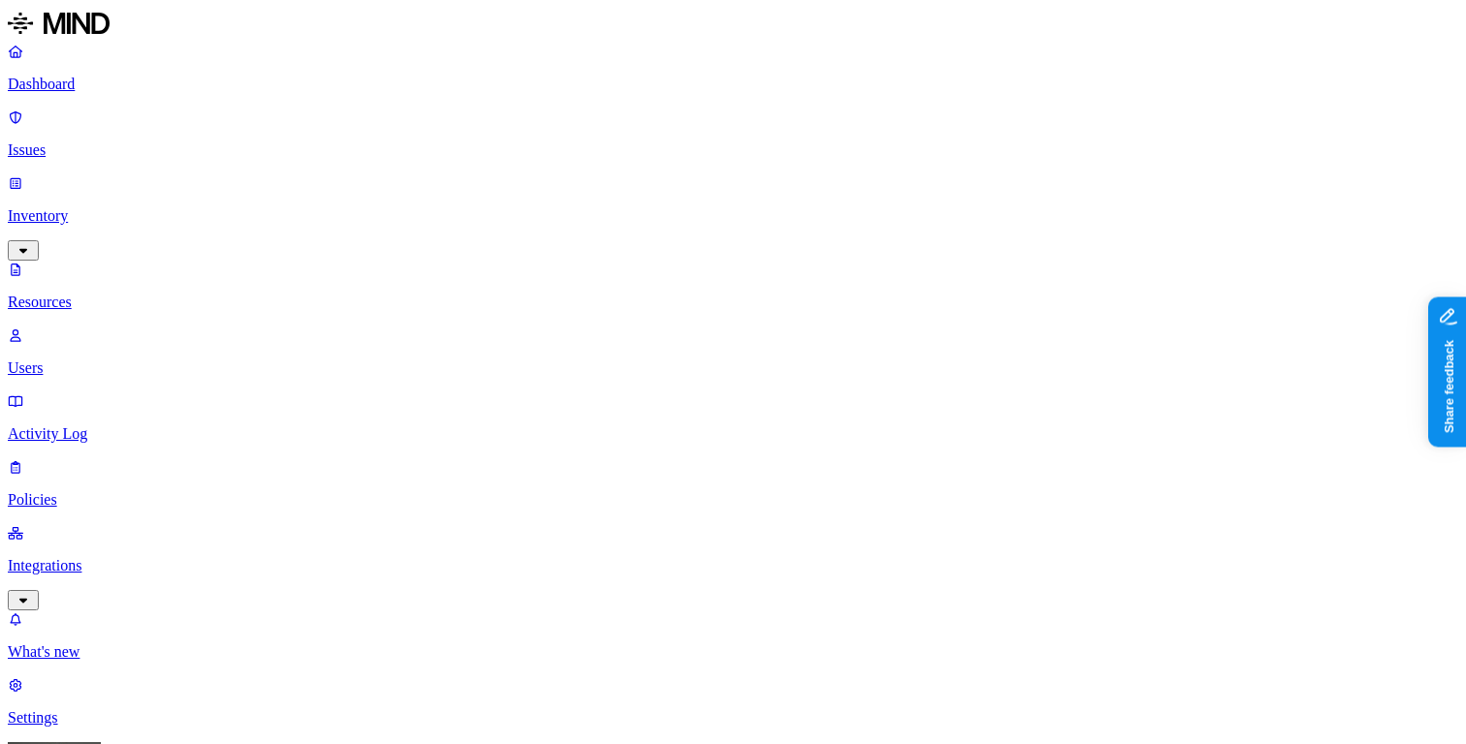
scroll to position [16, 0]
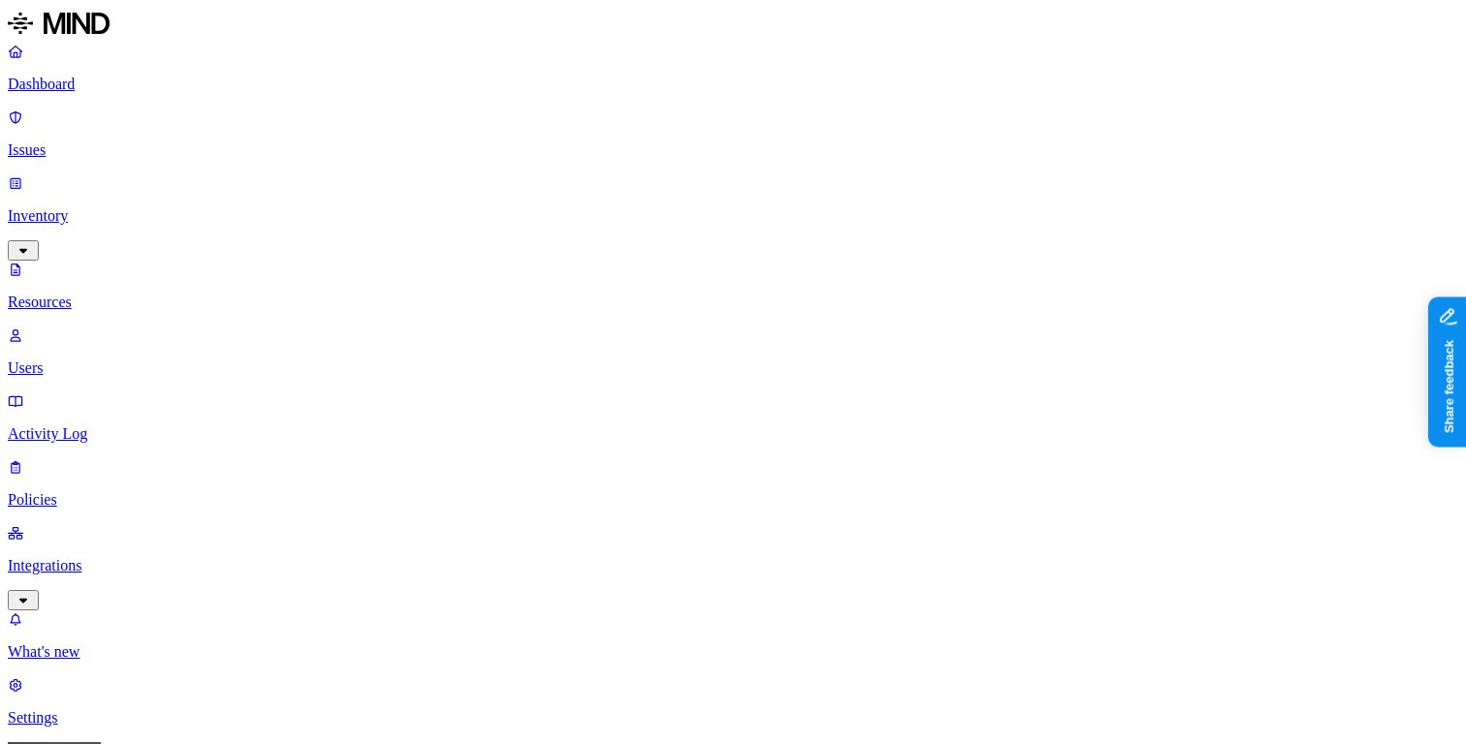
scroll to position [16, 0]
click at [115, 79] on p "Dashboard" at bounding box center [733, 84] width 1450 height 17
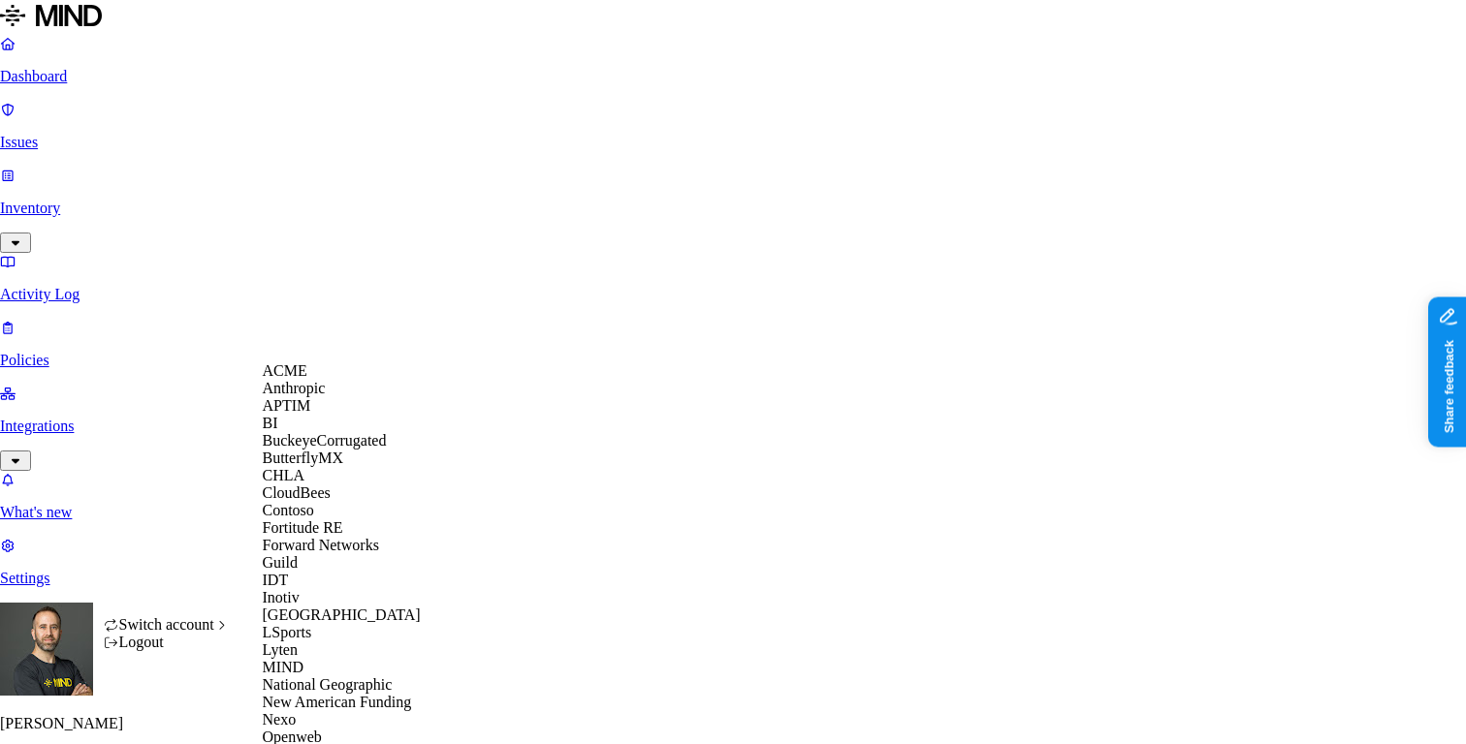
scroll to position [481, 0]
click at [345, 677] on span "National Geographic" at bounding box center [328, 685] width 130 height 16
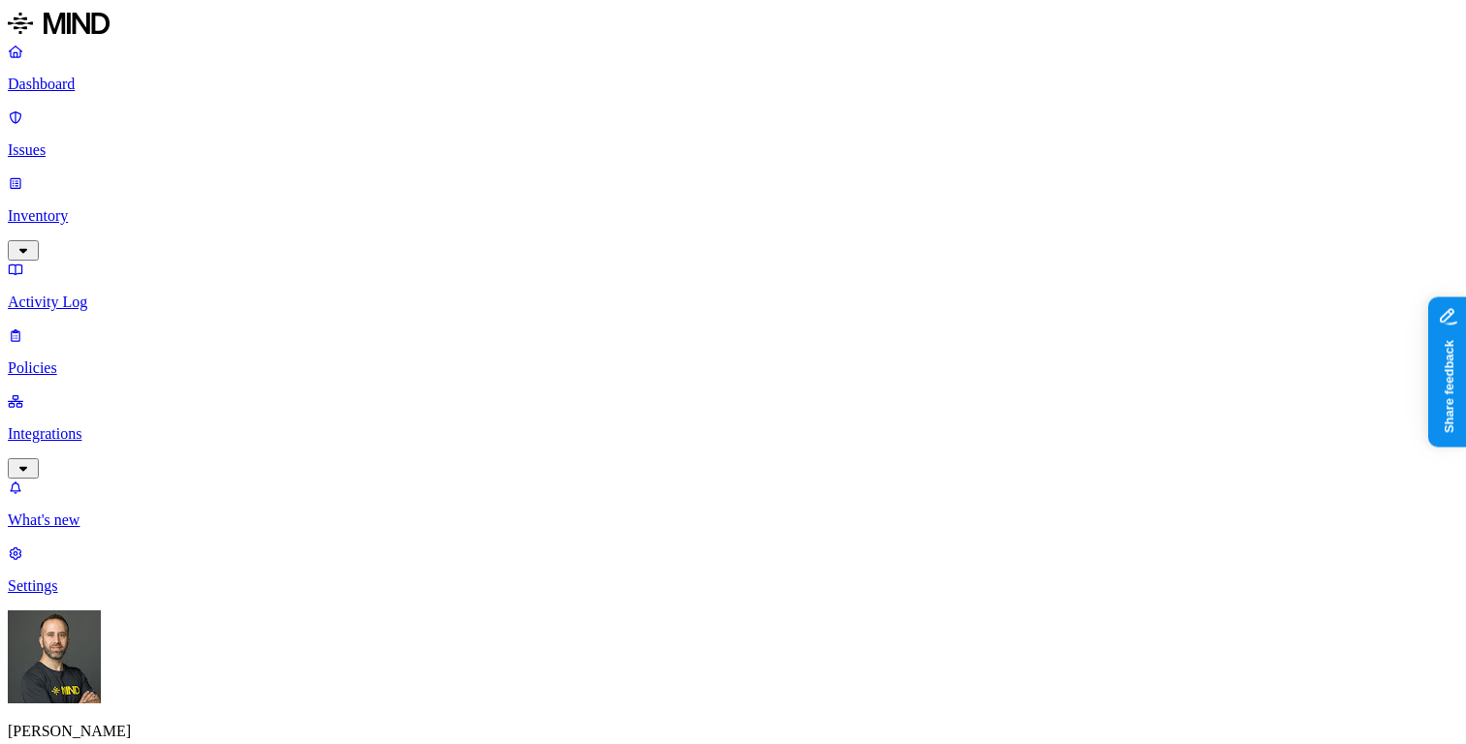
click at [132, 207] on p "Inventory" at bounding box center [733, 215] width 1450 height 17
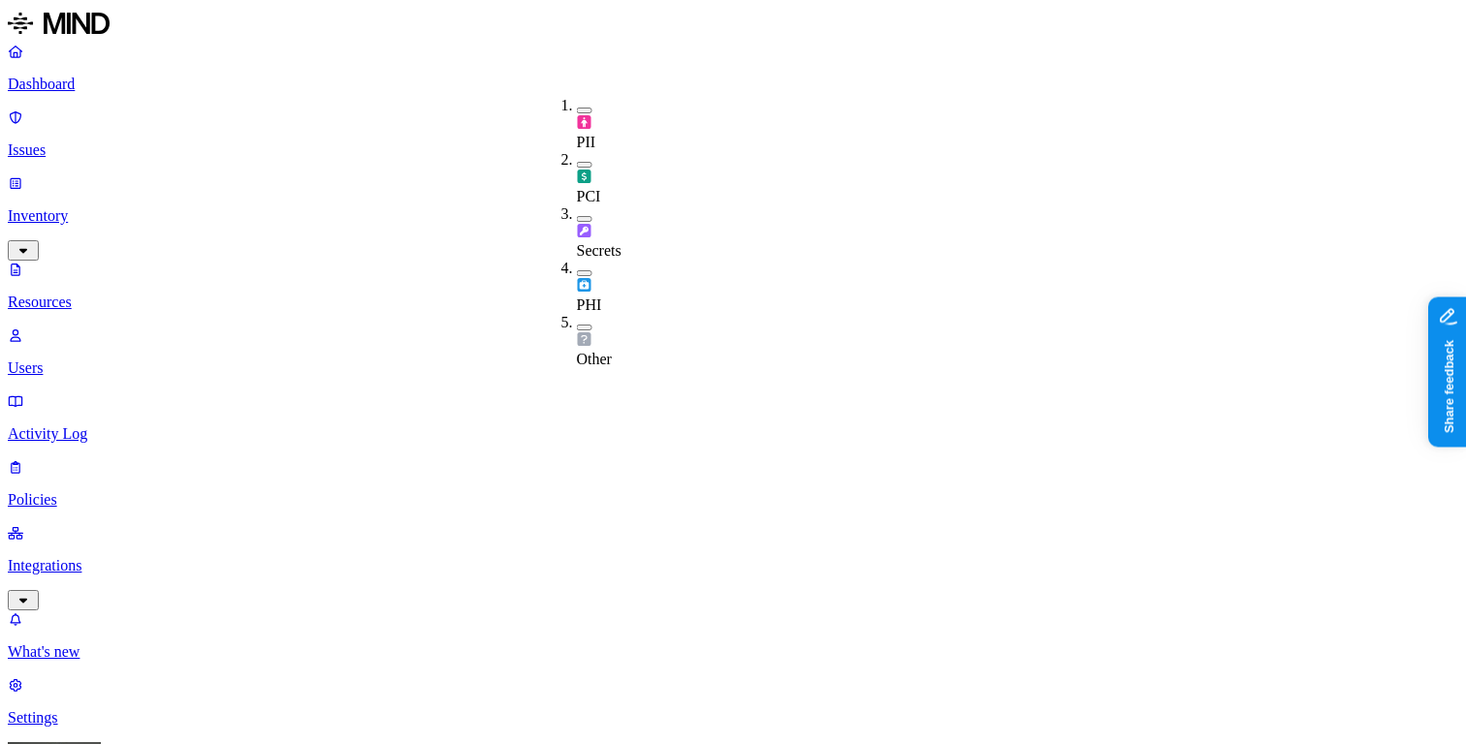
click at [577, 108] on button "button" at bounding box center [585, 111] width 16 height 6
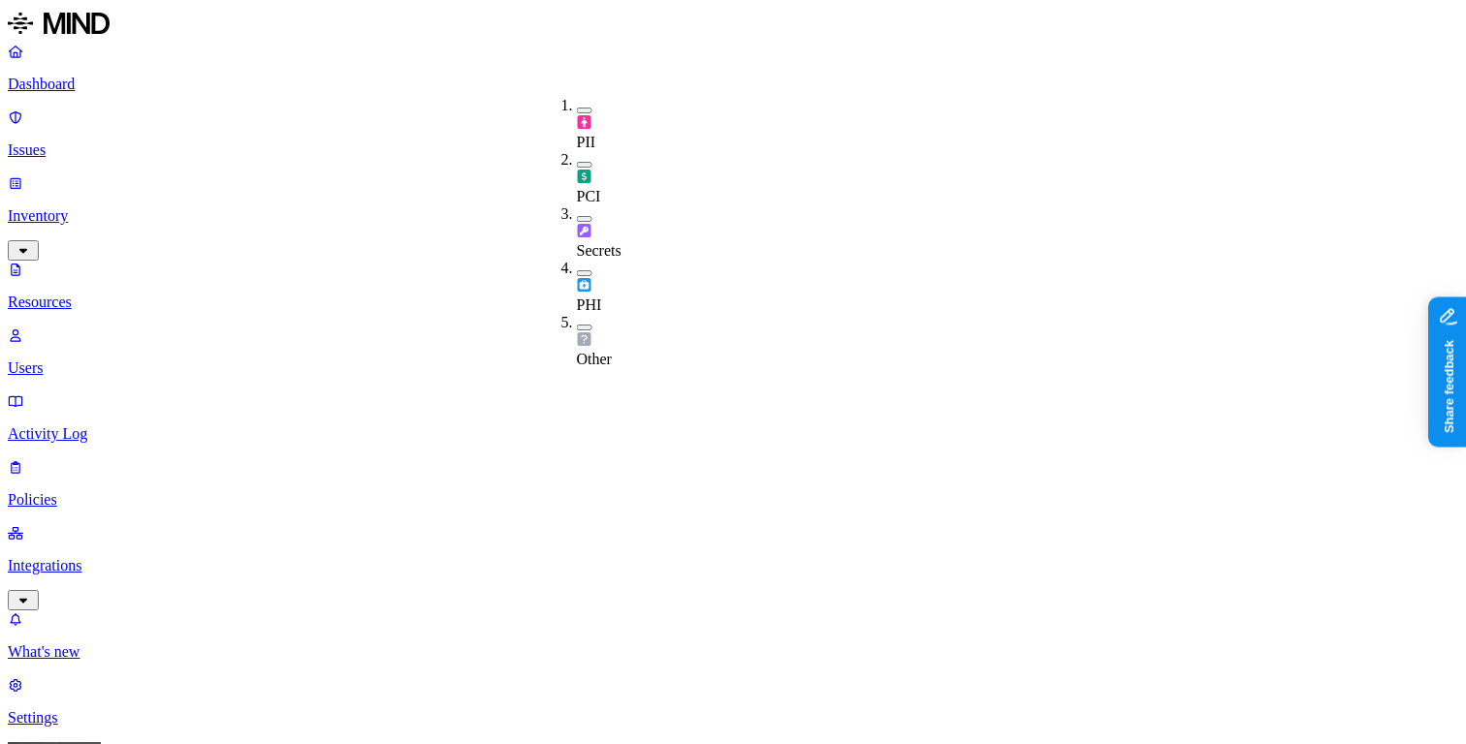
click at [577, 162] on button "button" at bounding box center [585, 165] width 16 height 6
click at [577, 151] on button "button" at bounding box center [585, 161] width 16 height 20
click at [577, 216] on button "button" at bounding box center [585, 219] width 16 height 6
click at [577, 205] on button "button" at bounding box center [585, 215] width 16 height 20
click at [577, 270] on button "button" at bounding box center [585, 273] width 16 height 6
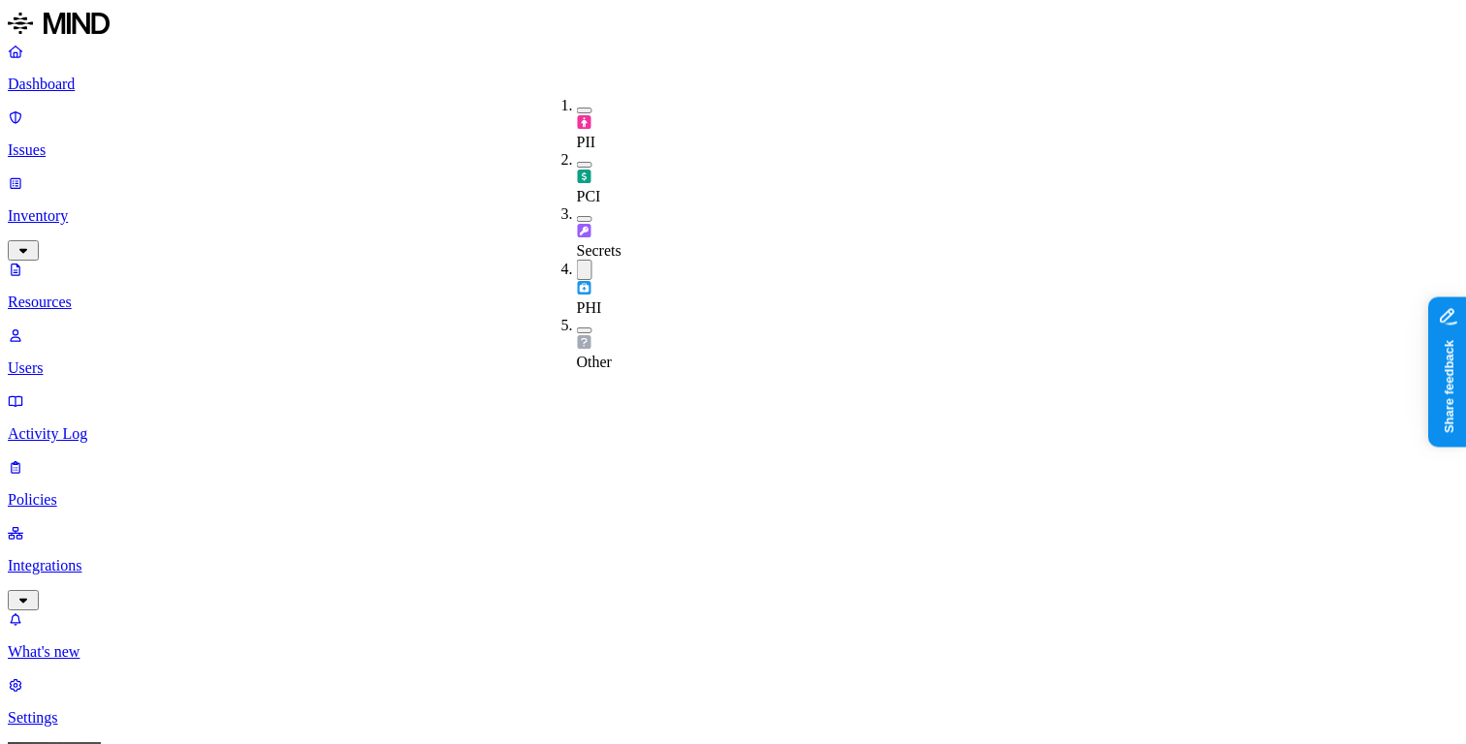
click at [577, 260] on button "button" at bounding box center [585, 270] width 16 height 20
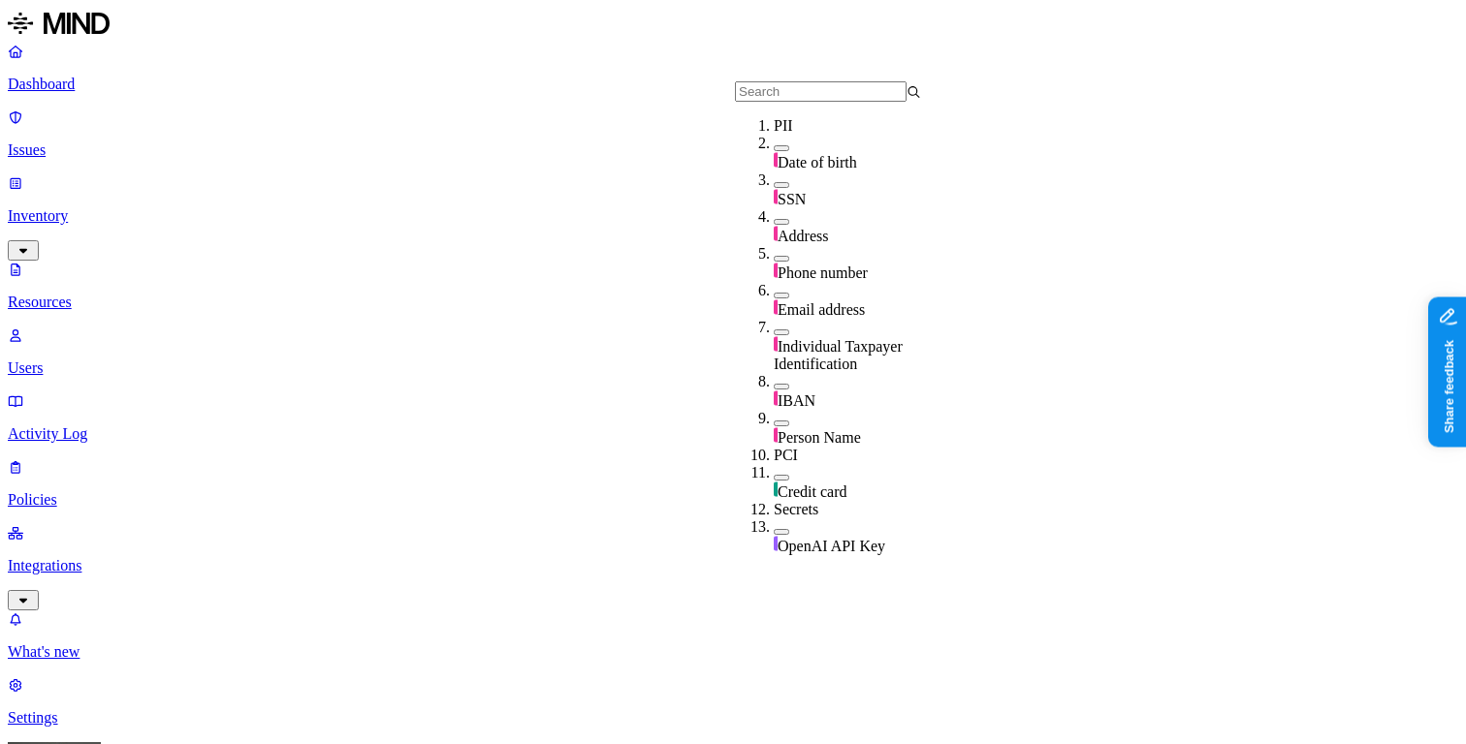
click at [774, 188] on button "button" at bounding box center [782, 185] width 16 height 6
click at [774, 192] on button "button" at bounding box center [782, 182] width 16 height 20
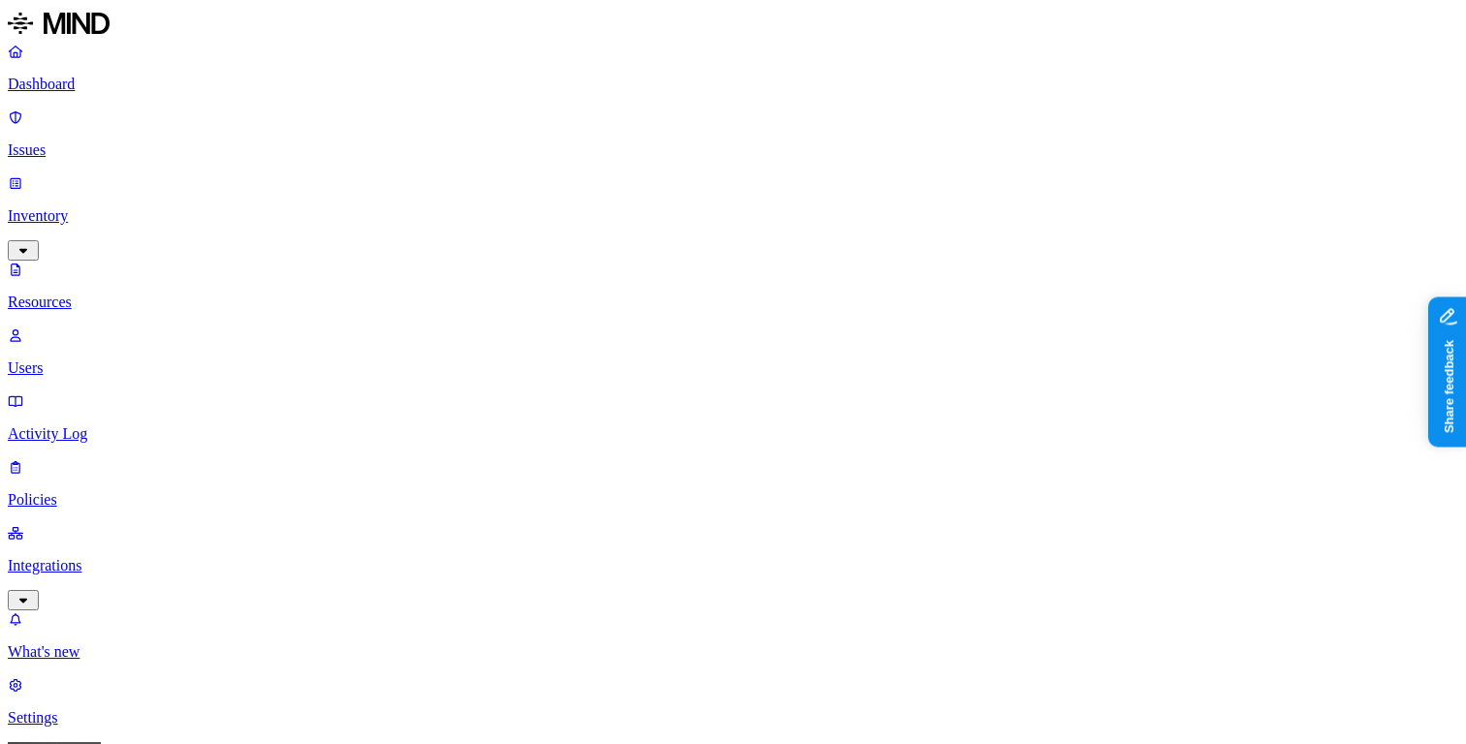
click at [137, 84] on p "Dashboard" at bounding box center [733, 84] width 1450 height 17
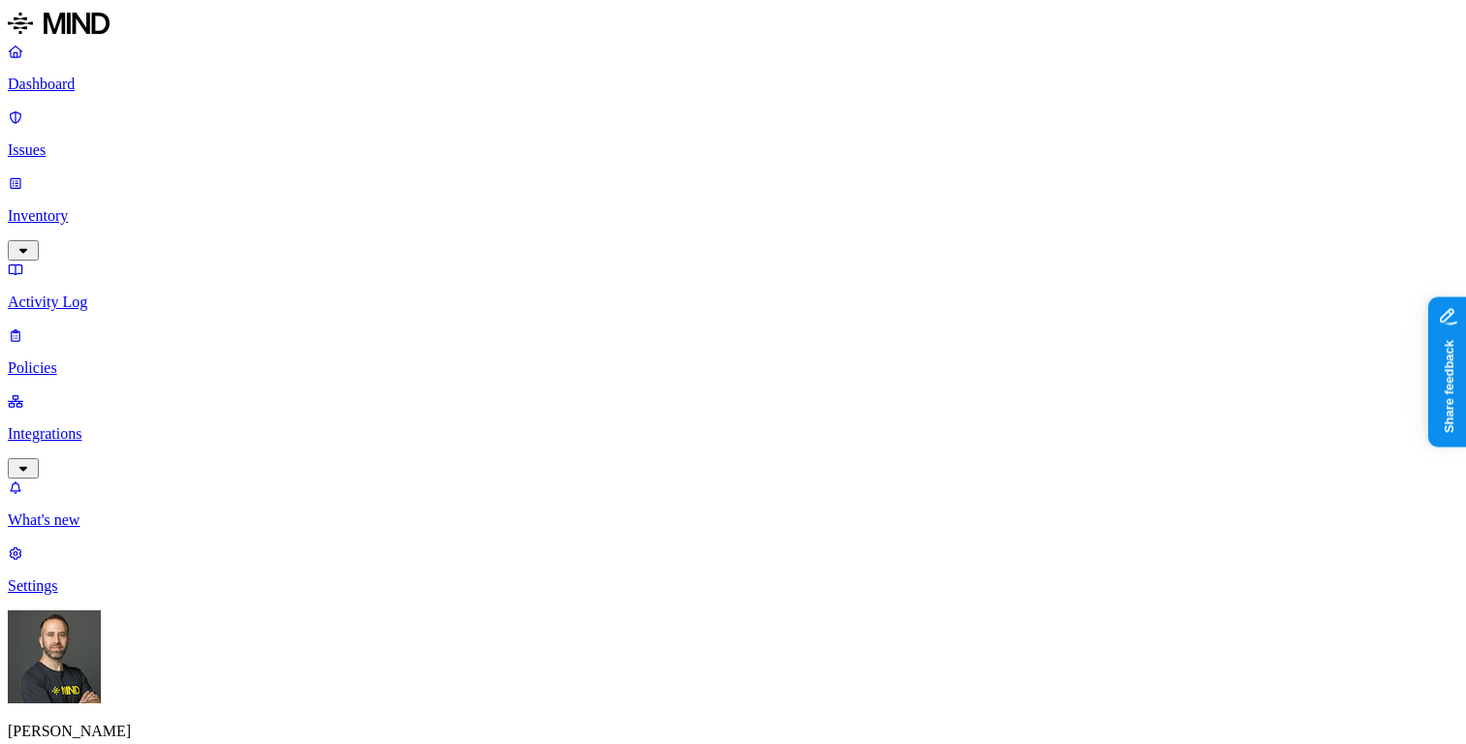
click at [184, 719] on html "Dashboard Issues Inventory Activity Log Policies Integrations What's new 1 Sett…" at bounding box center [733, 694] width 1466 height 1388
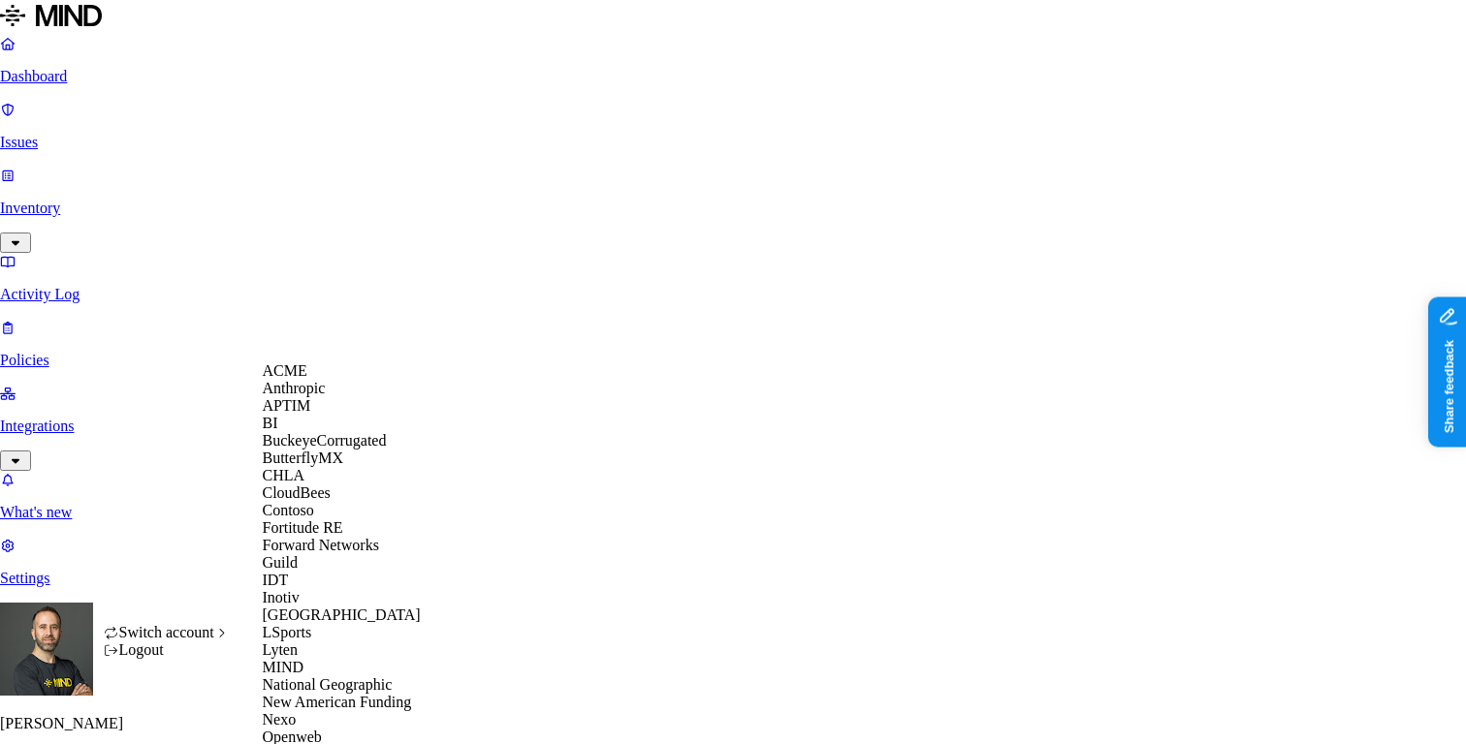
scroll to position [374, 0]
click at [327, 694] on span "New American Funding" at bounding box center [337, 702] width 149 height 16
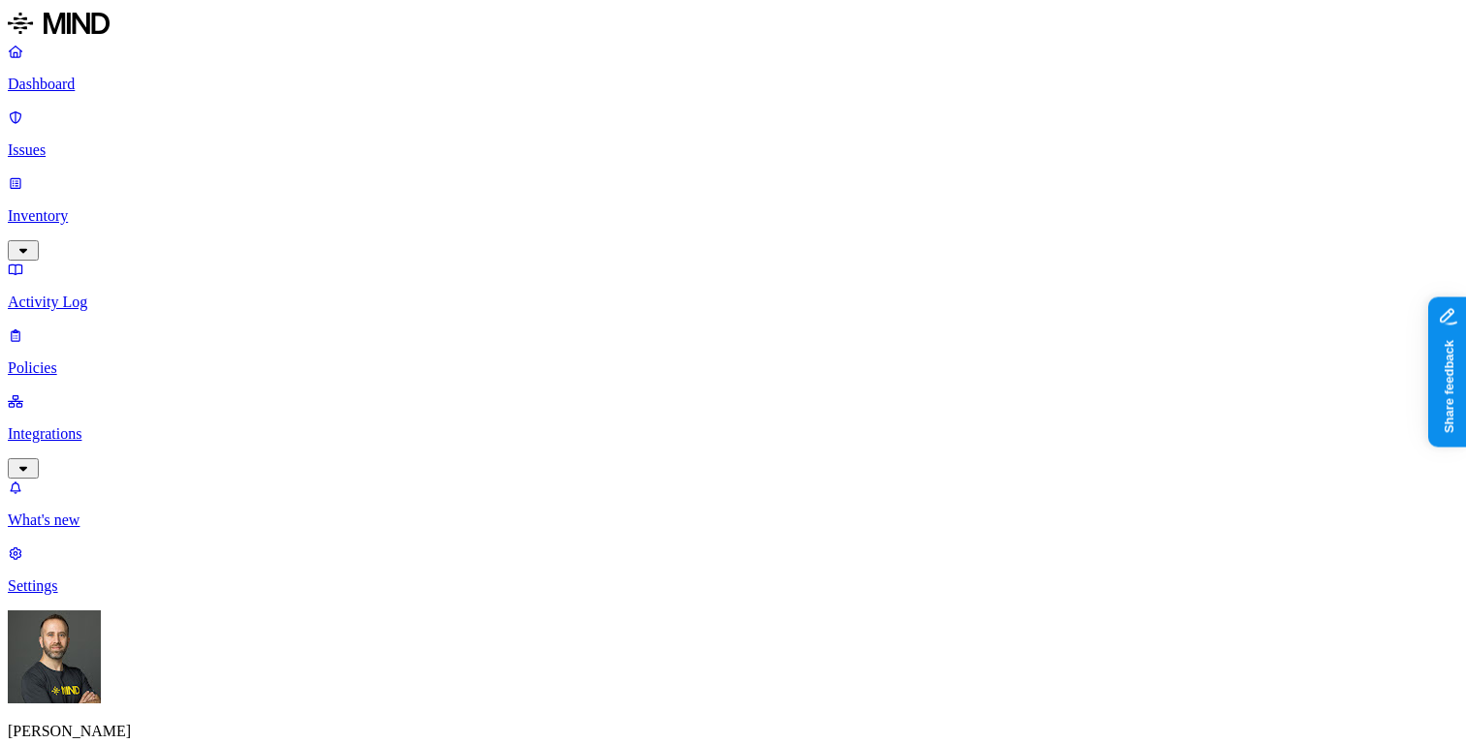
click at [132, 207] on p "Inventory" at bounding box center [733, 215] width 1450 height 17
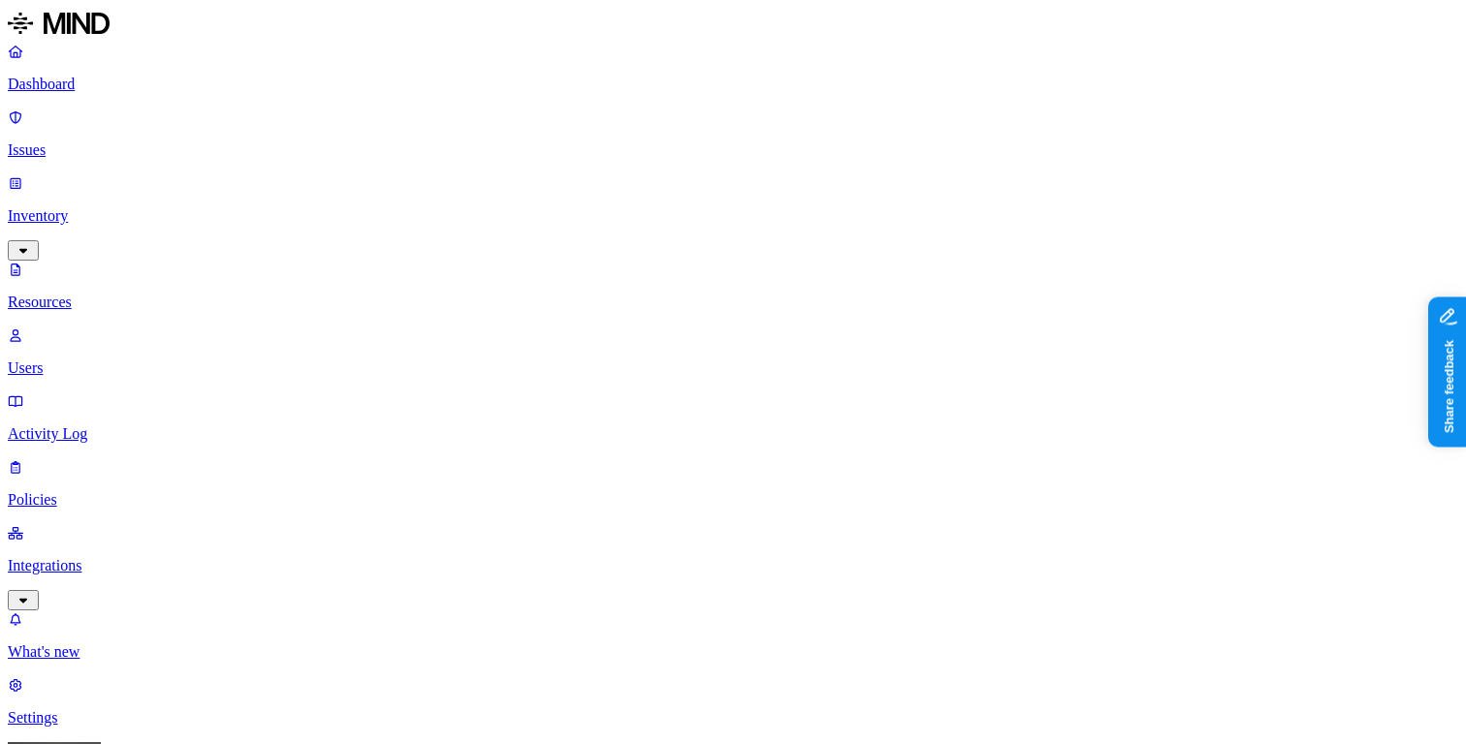
click at [129, 83] on p "Dashboard" at bounding box center [733, 84] width 1450 height 17
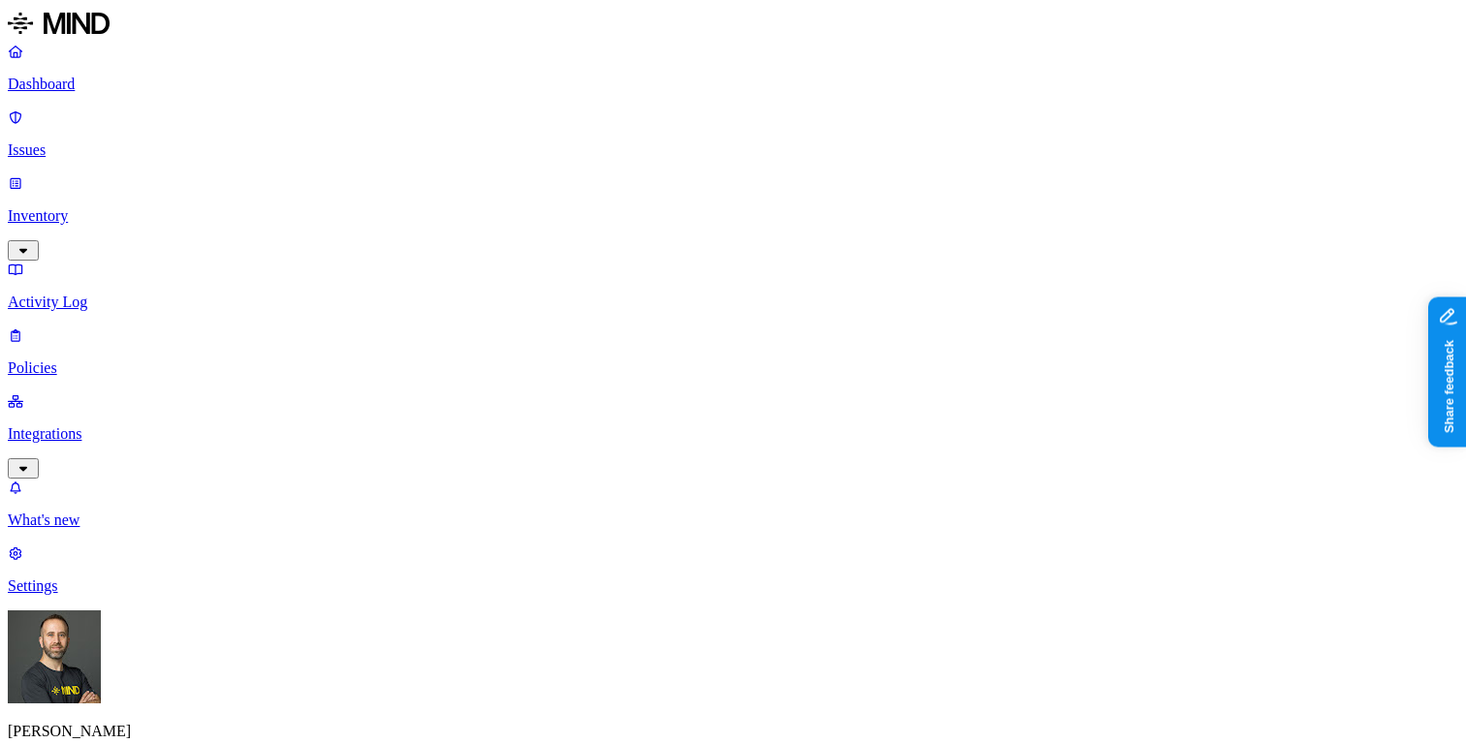
click at [105, 207] on p "Inventory" at bounding box center [733, 215] width 1450 height 17
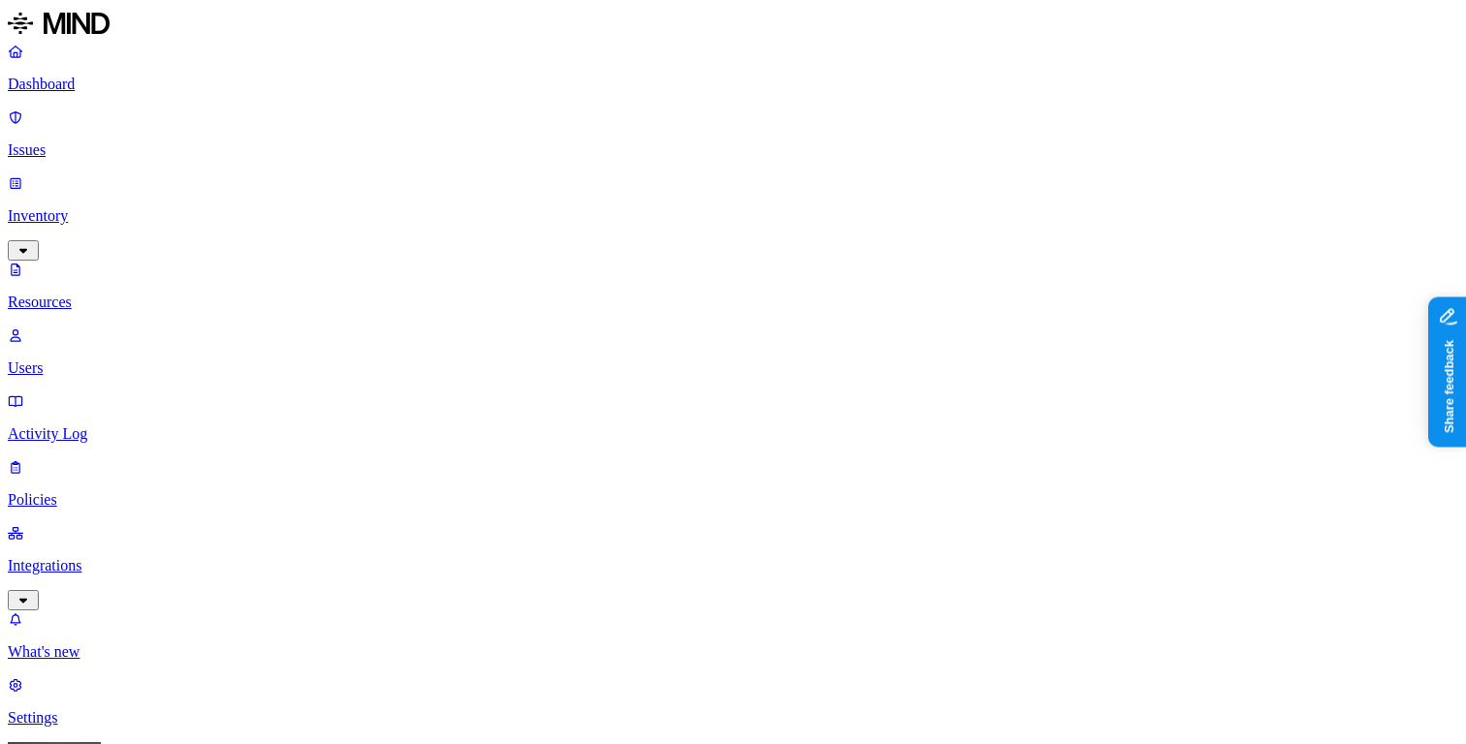
click at [92, 84] on p "Dashboard" at bounding box center [733, 84] width 1450 height 17
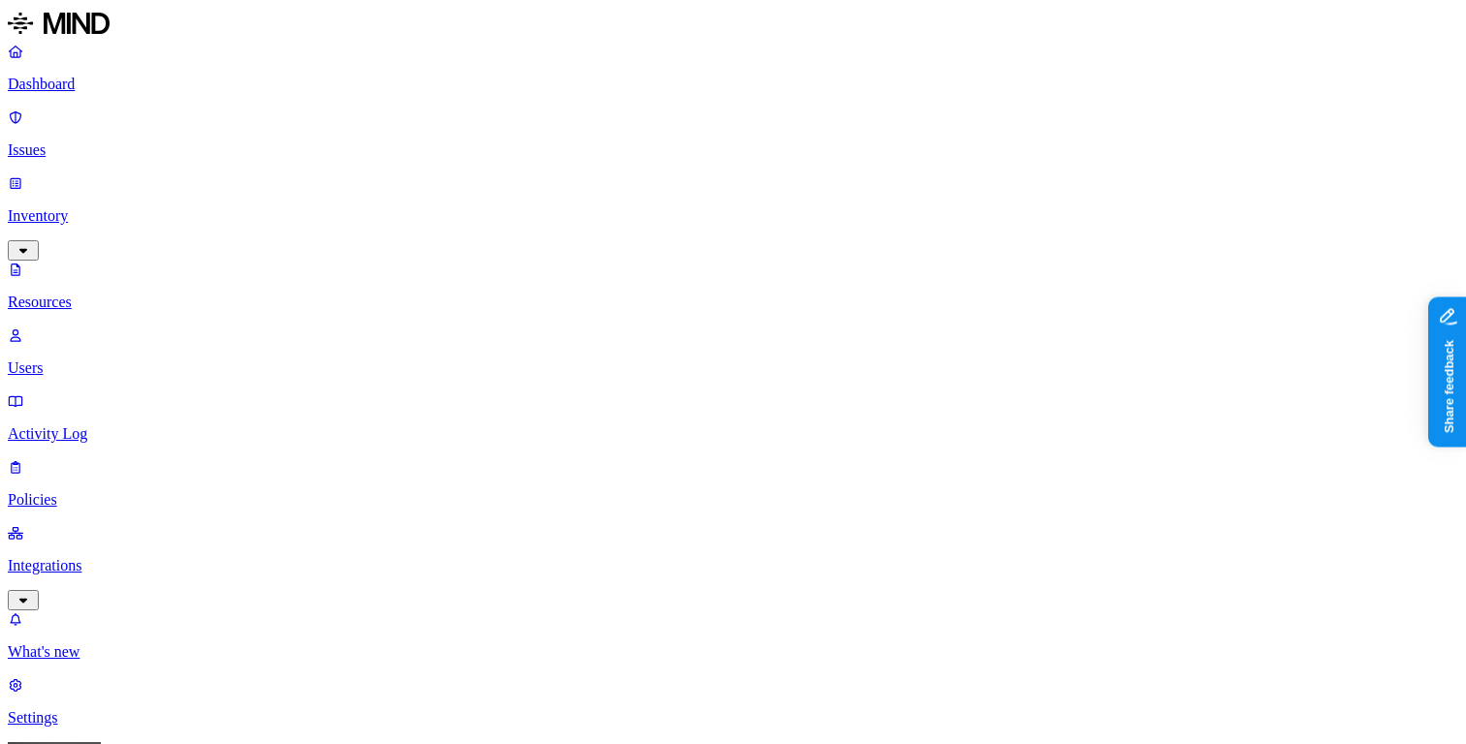
click at [144, 93] on link "Dashboard" at bounding box center [733, 68] width 1450 height 50
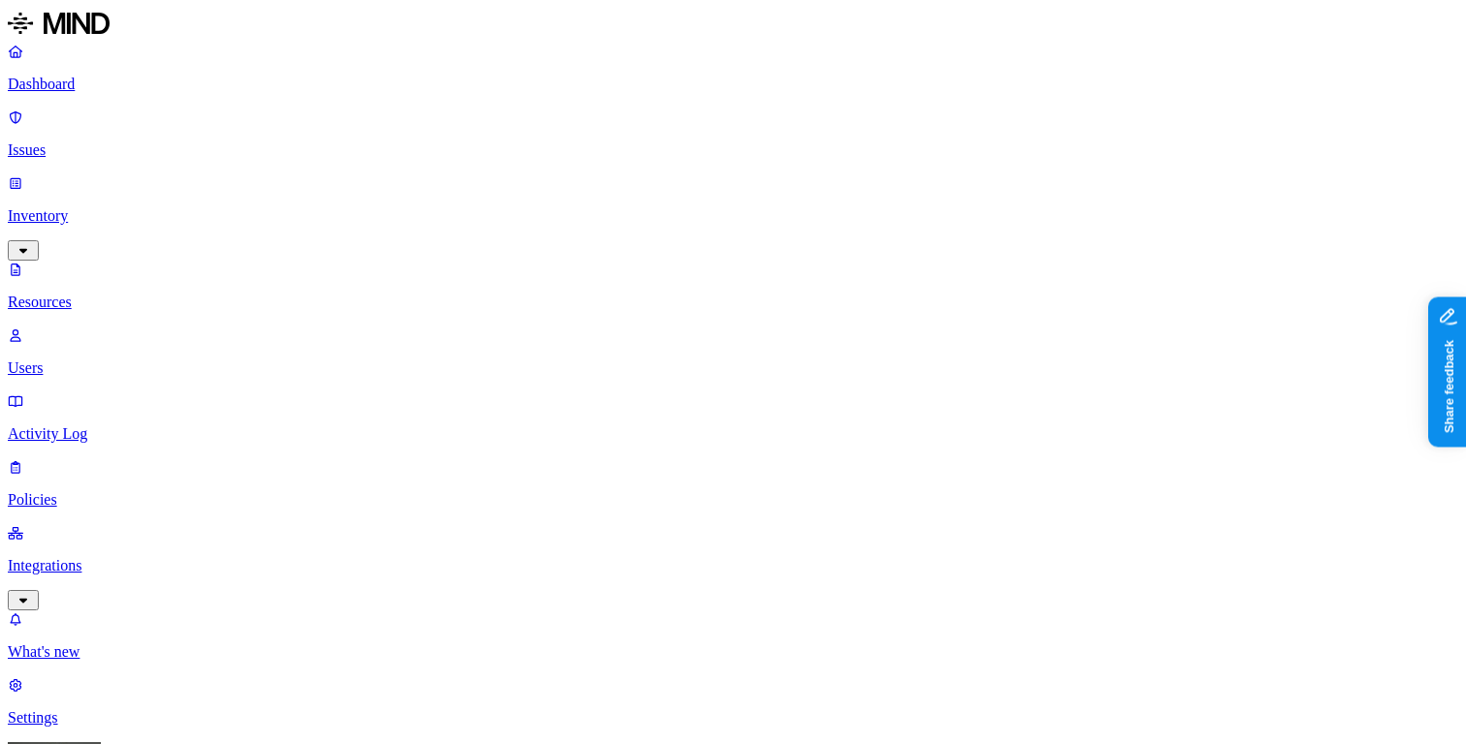
click at [148, 92] on p "Dashboard" at bounding box center [733, 84] width 1450 height 17
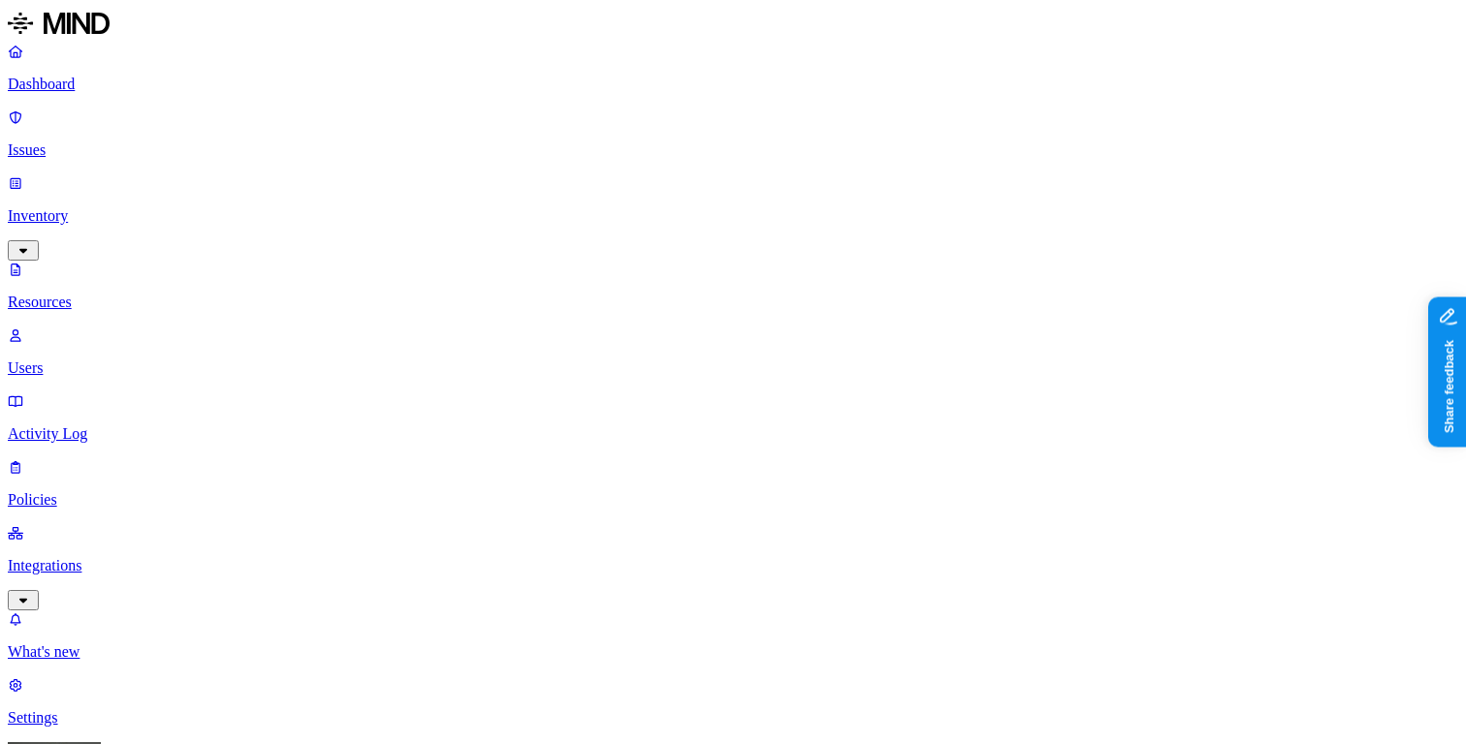
click at [135, 87] on p "Dashboard" at bounding box center [733, 84] width 1450 height 17
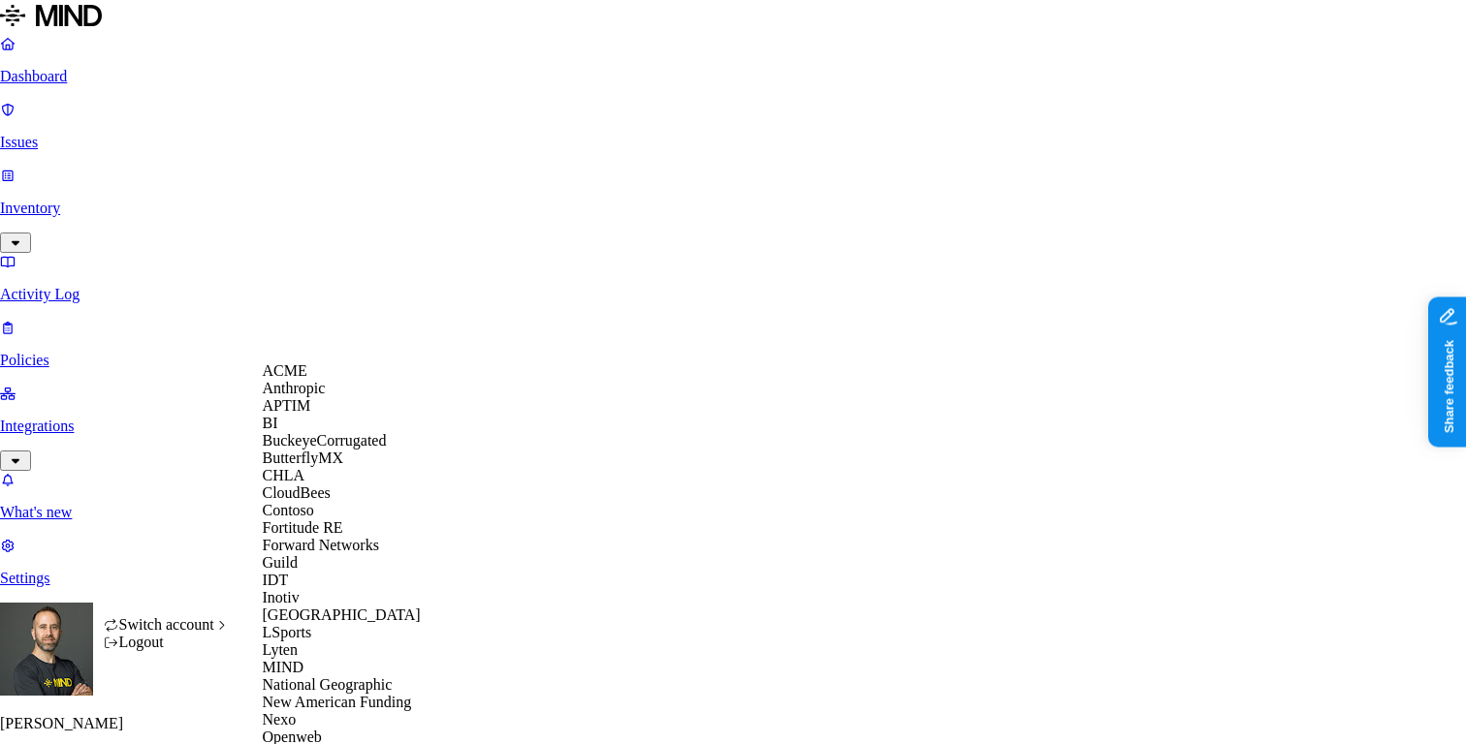
scroll to position [787, 0]
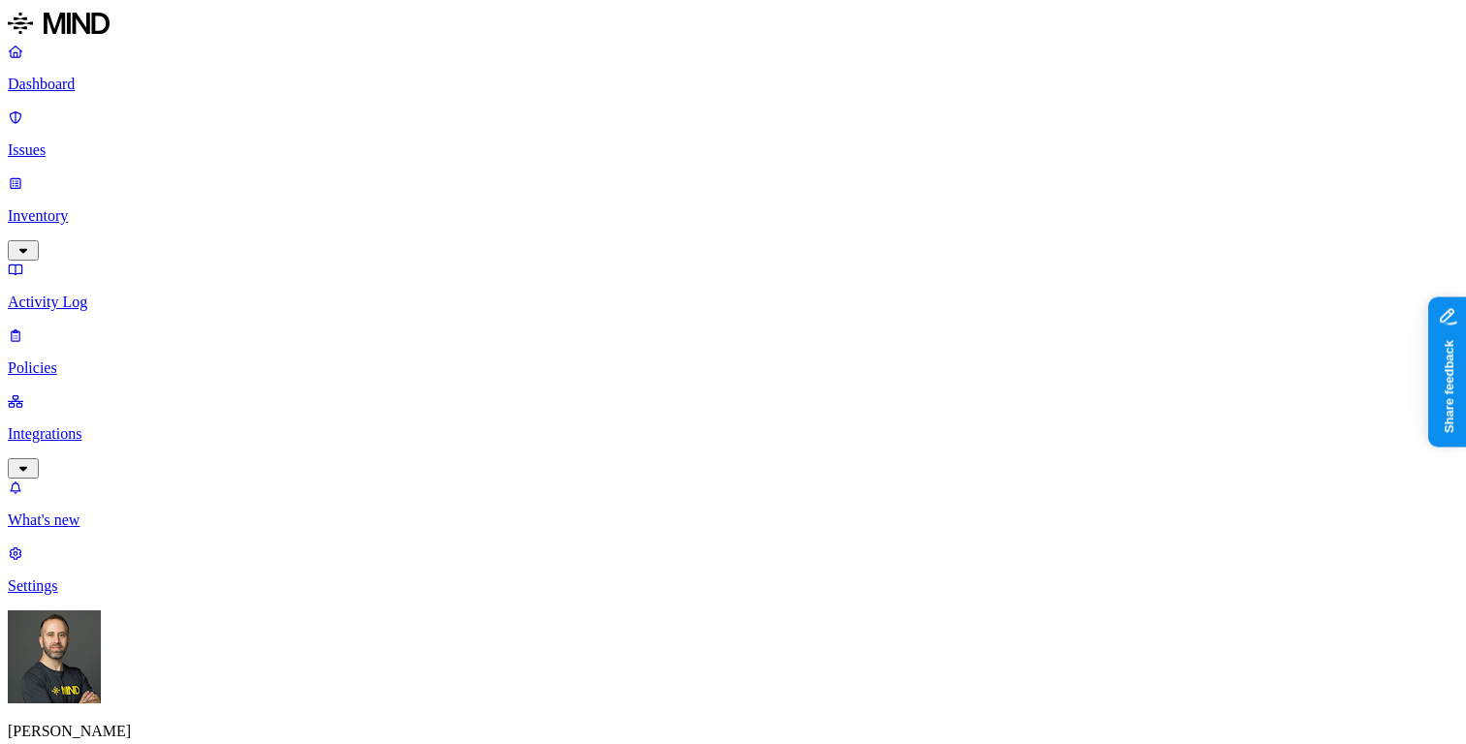
click at [164, 207] on p "Inventory" at bounding box center [733, 215] width 1450 height 17
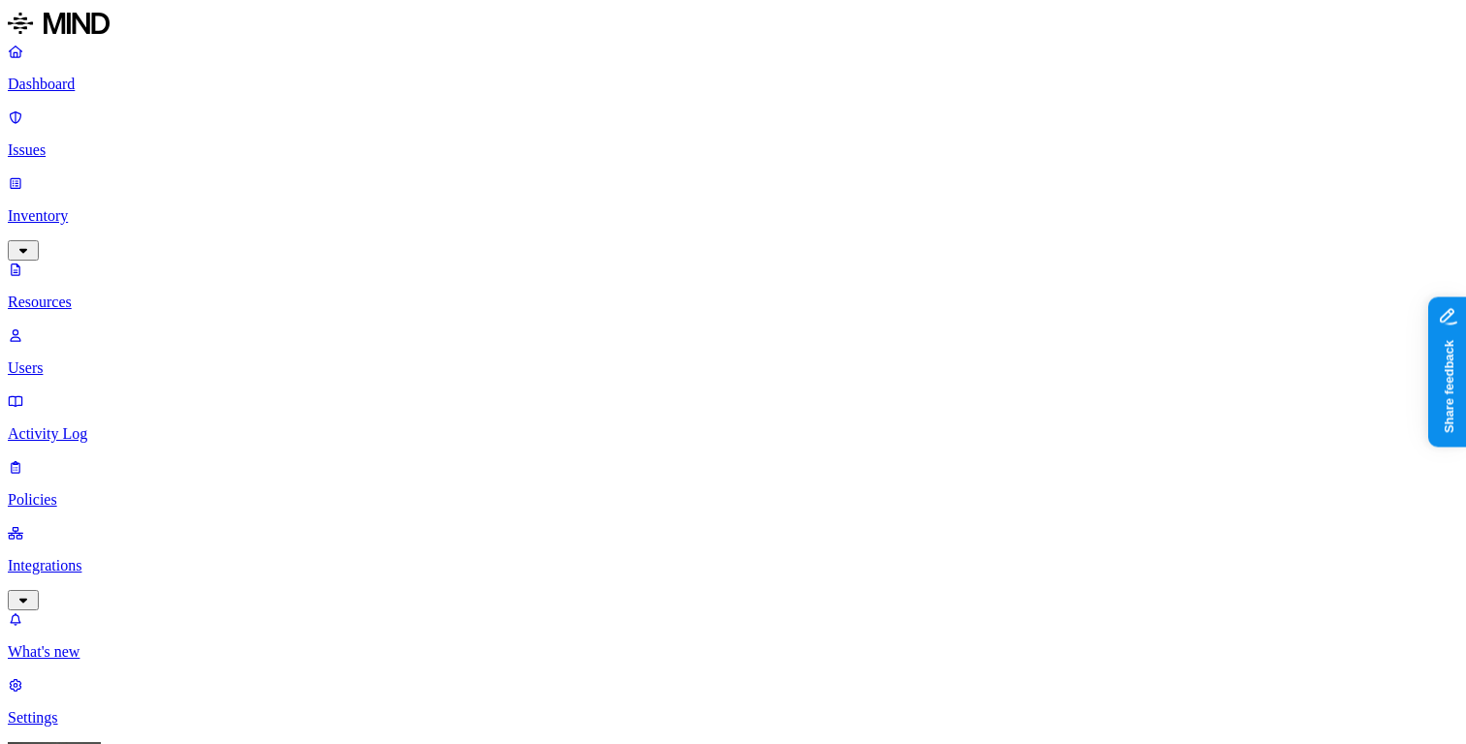
click at [93, 89] on p "Dashboard" at bounding box center [733, 84] width 1450 height 17
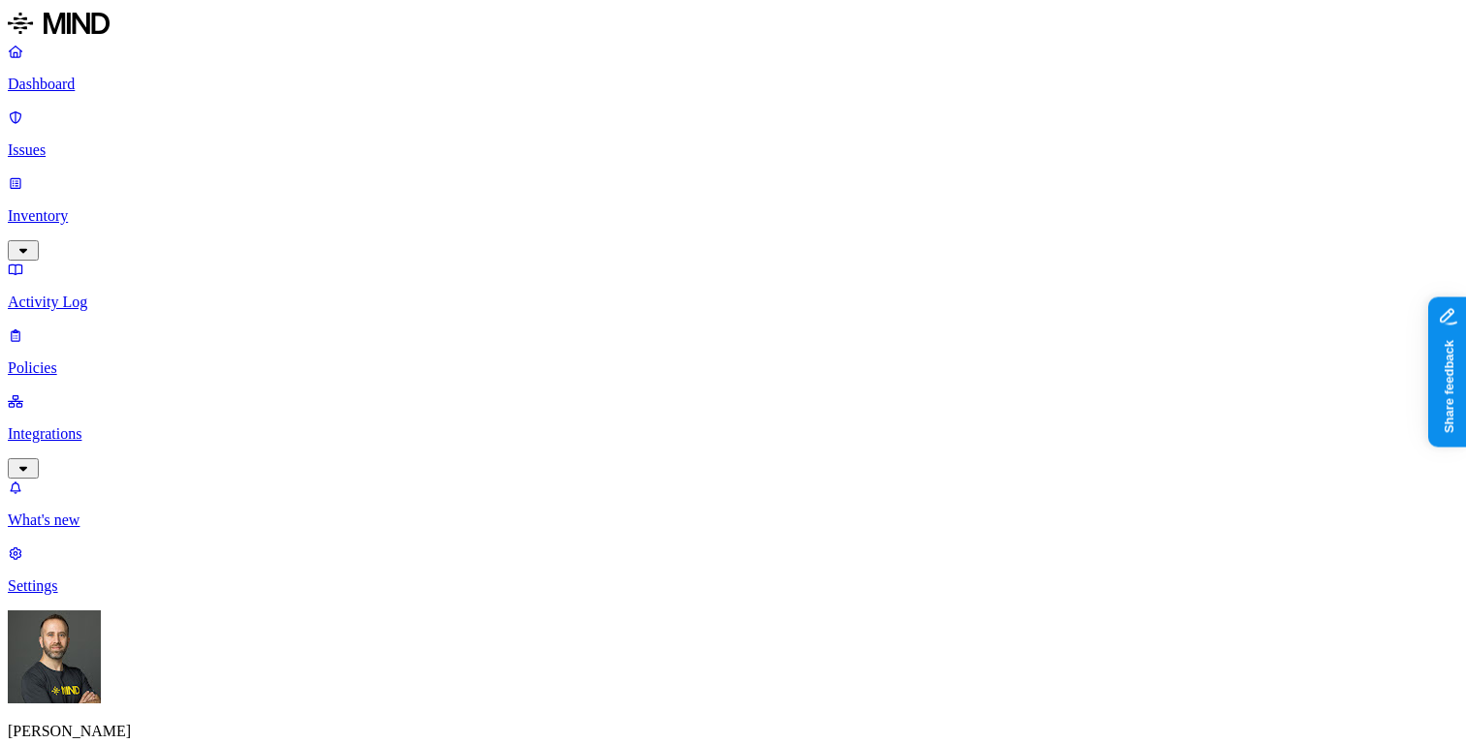
click at [147, 207] on p "Inventory" at bounding box center [733, 215] width 1450 height 17
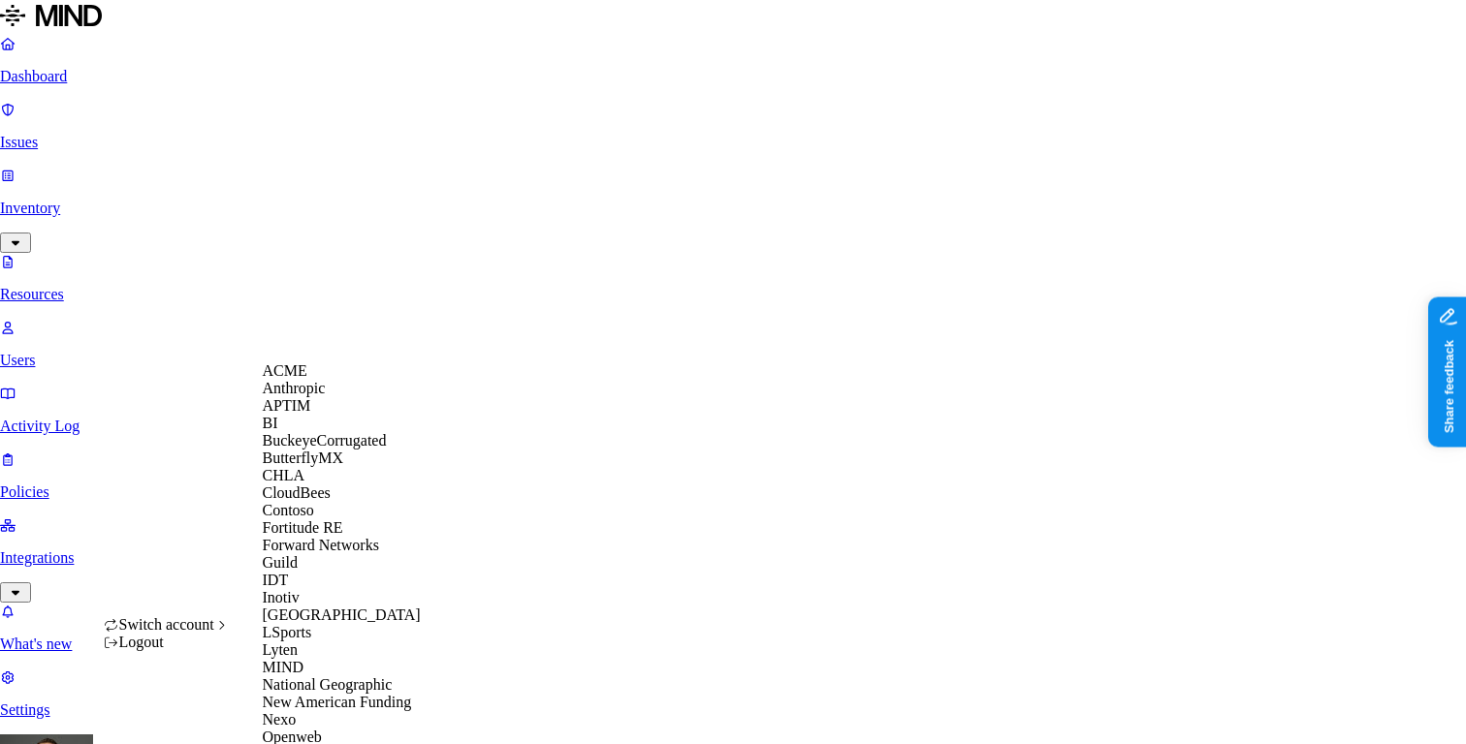
scroll to position [434, 0]
click at [311, 694] on span "New American Funding" at bounding box center [337, 702] width 149 height 16
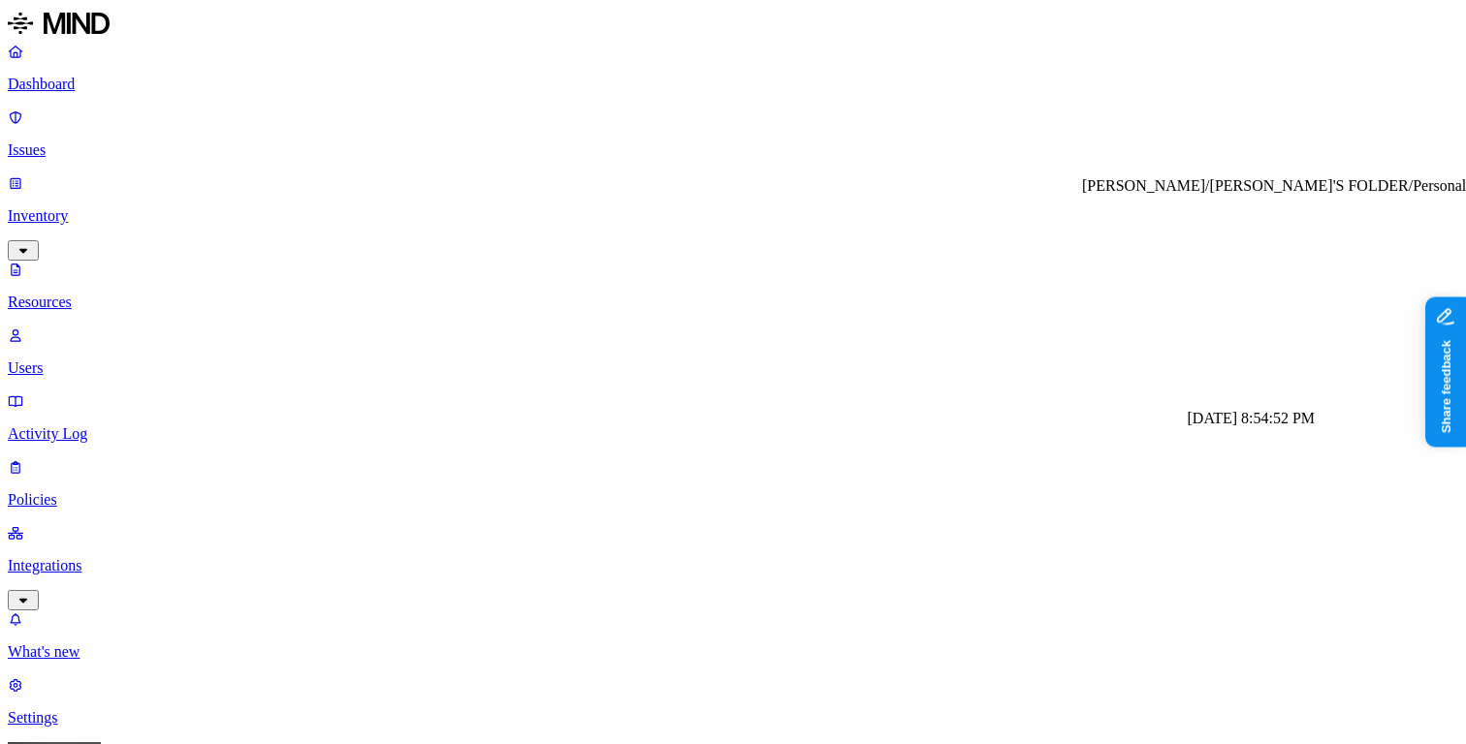
scroll to position [16, 0]
